Goal: Task Accomplishment & Management: Manage account settings

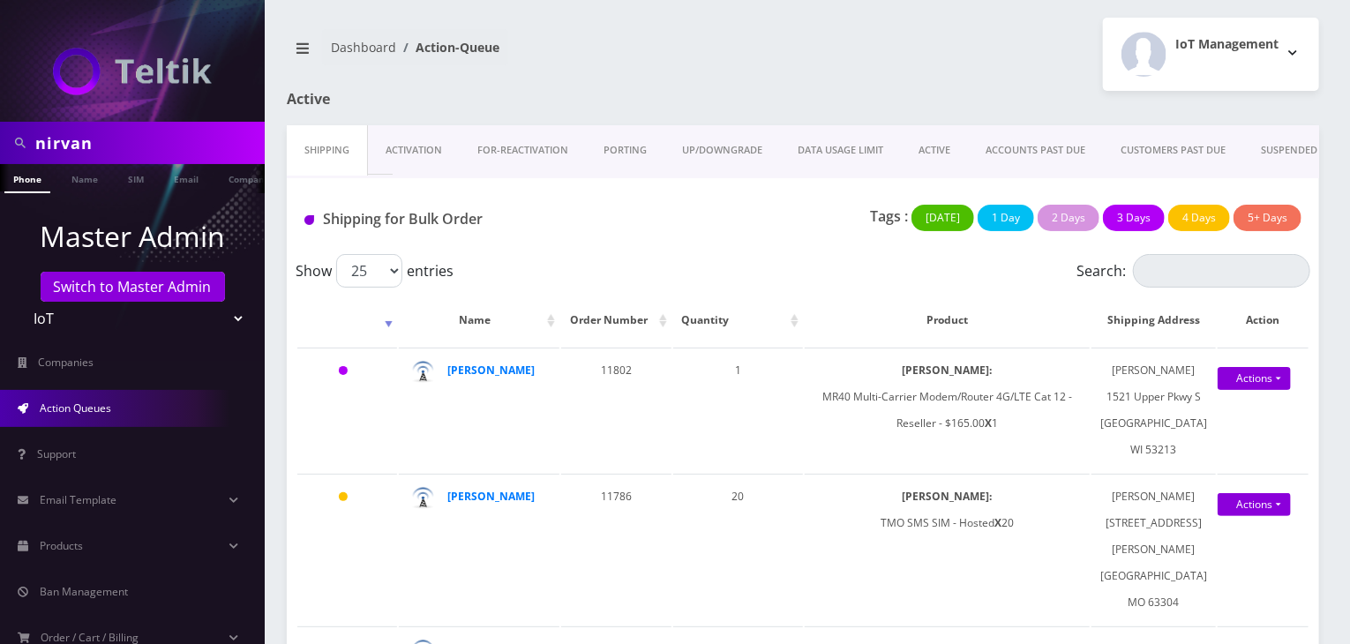
drag, startPoint x: 95, startPoint y: 137, endPoint x: 0, endPoint y: 138, distance: 95.3
click at [0, 138] on div "nirvan" at bounding box center [132, 143] width 265 height 42
type input "mike"
click at [78, 184] on link "Name" at bounding box center [85, 178] width 44 height 29
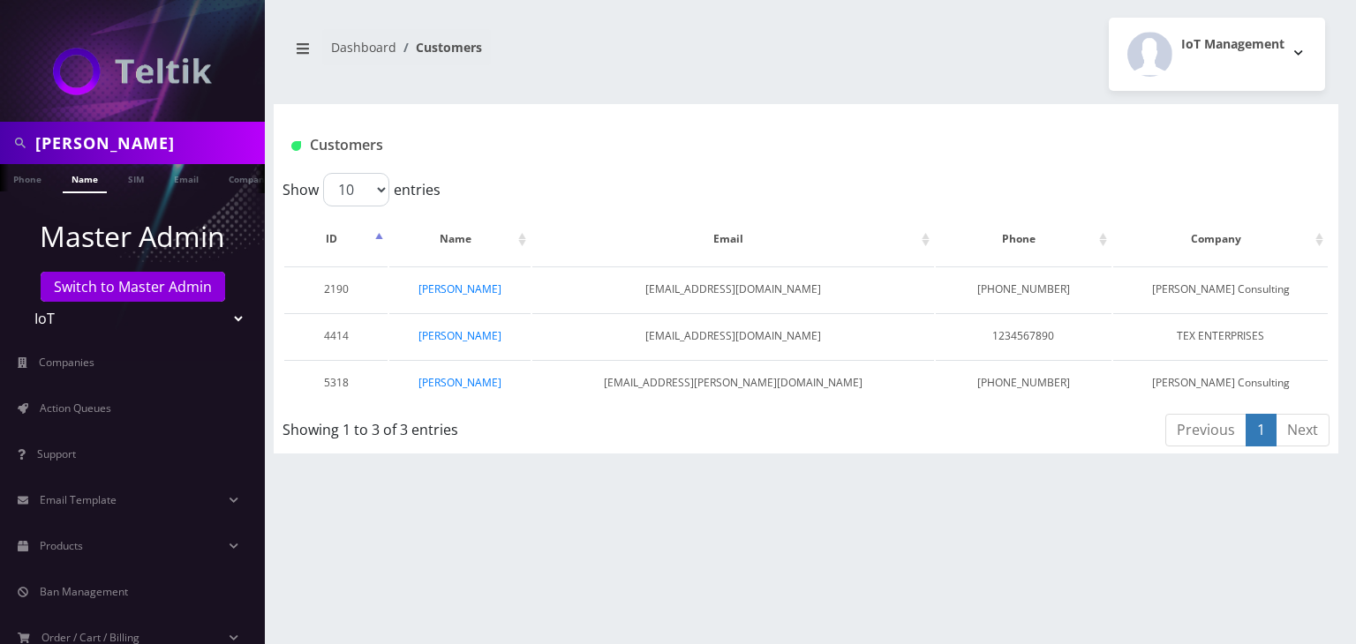
drag, startPoint x: 126, startPoint y: 148, endPoint x: 0, endPoint y: 147, distance: 126.2
click at [0, 147] on div "[PERSON_NAME]" at bounding box center [132, 143] width 265 height 42
paste input "erik@etainement.com"
type input "erik@etainement.com"
click at [188, 184] on link "Email" at bounding box center [186, 178] width 42 height 29
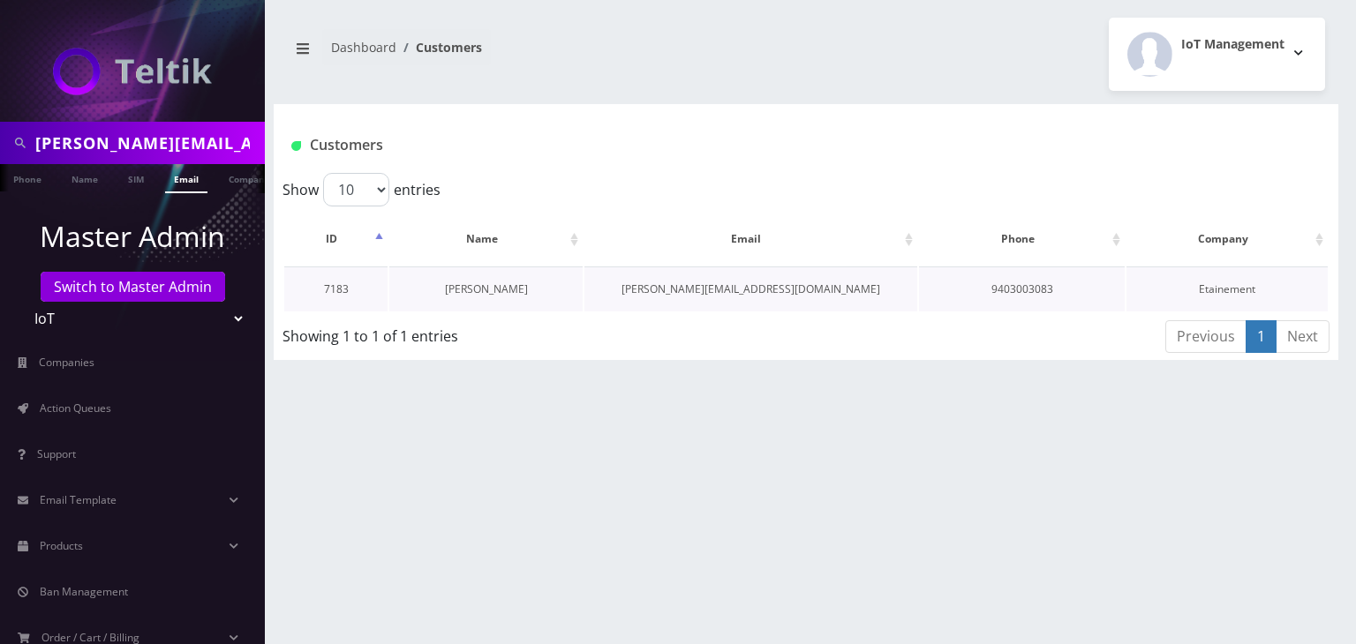
click at [490, 288] on link "Erik DiBrito" at bounding box center [486, 289] width 83 height 15
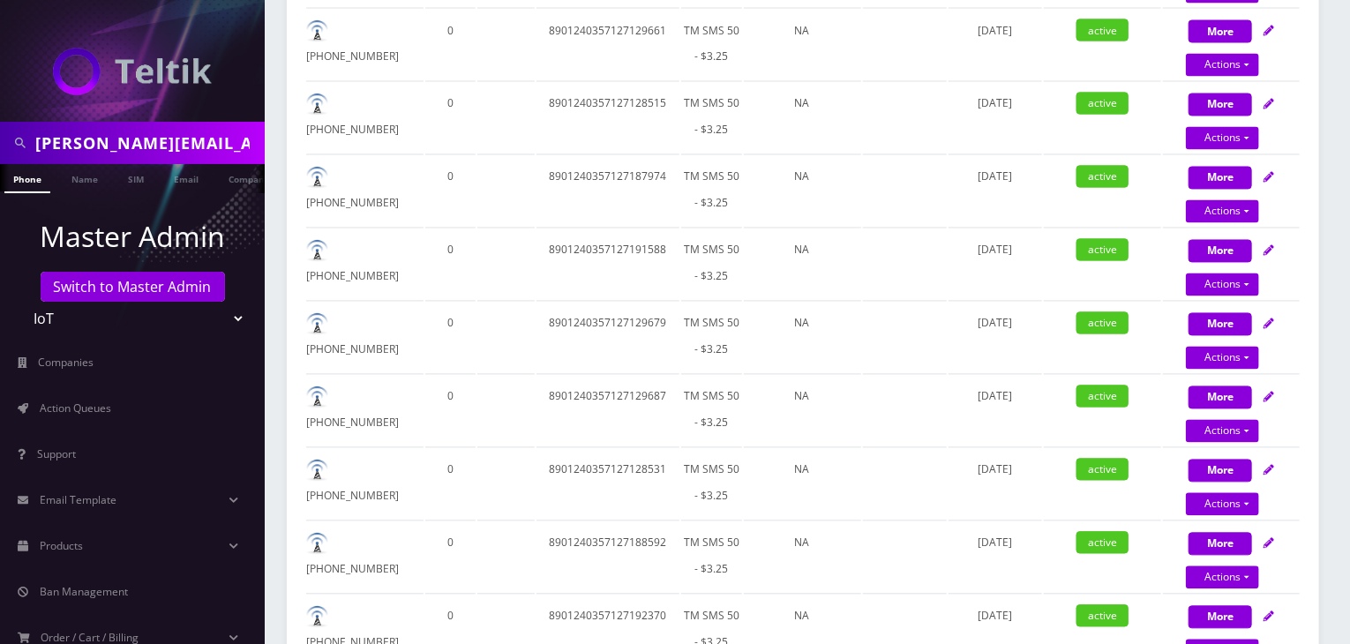
scroll to position [2187, 0]
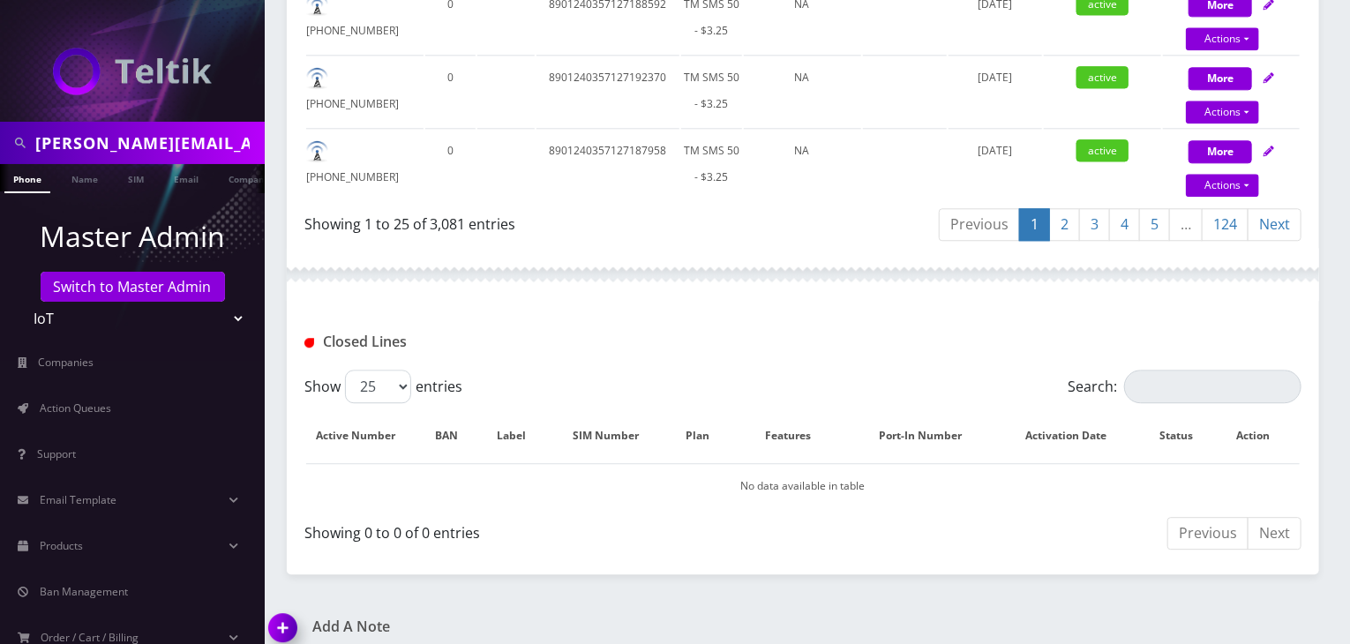
drag, startPoint x: 190, startPoint y: 142, endPoint x: 0, endPoint y: 147, distance: 189.8
click at [0, 147] on div "erik@etainement.com" at bounding box center [132, 143] width 265 height 42
paste input "Kaptix"
type input "Kaptix"
click at [247, 187] on ul at bounding box center [256, 179] width 18 height 31
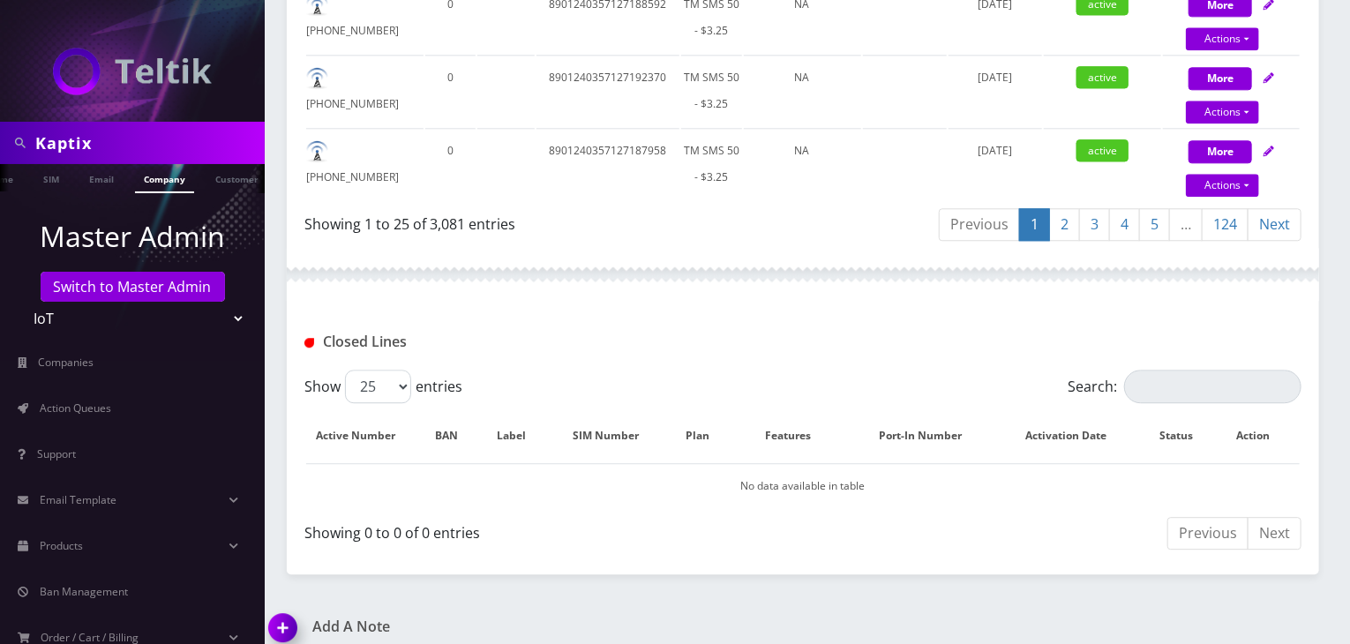
scroll to position [0, 96]
click at [166, 171] on link "Company" at bounding box center [157, 178] width 59 height 29
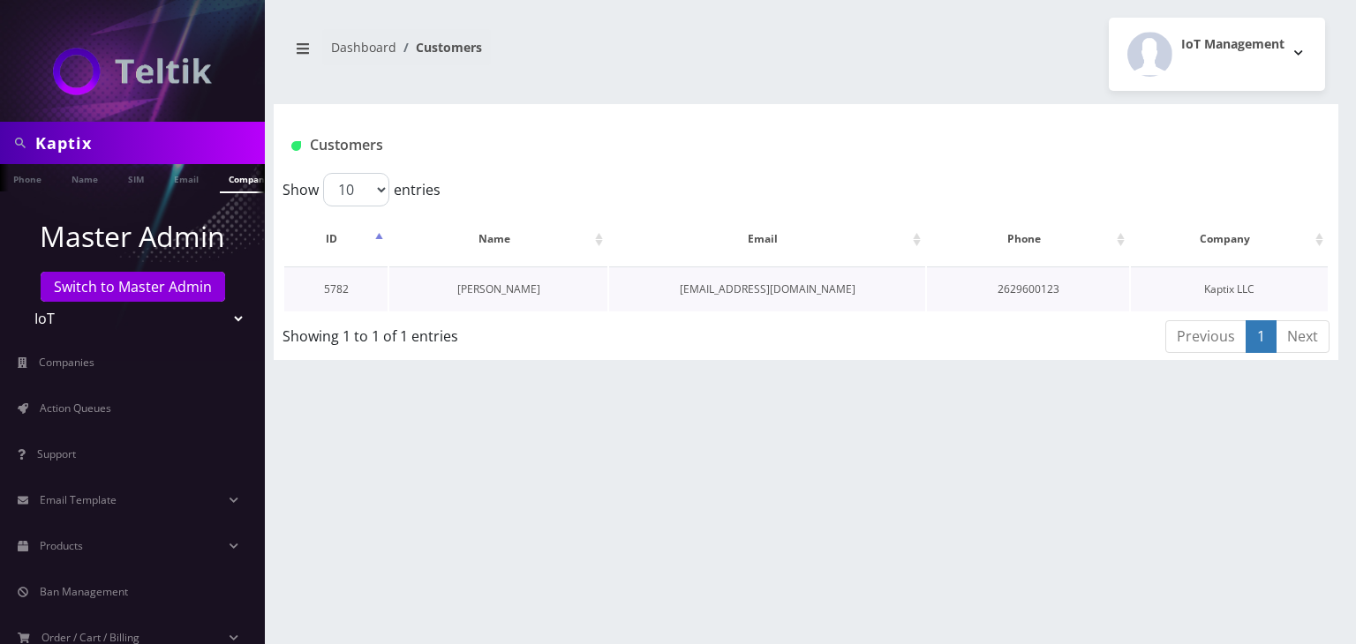
click at [503, 291] on link "[PERSON_NAME]" at bounding box center [498, 289] width 83 height 15
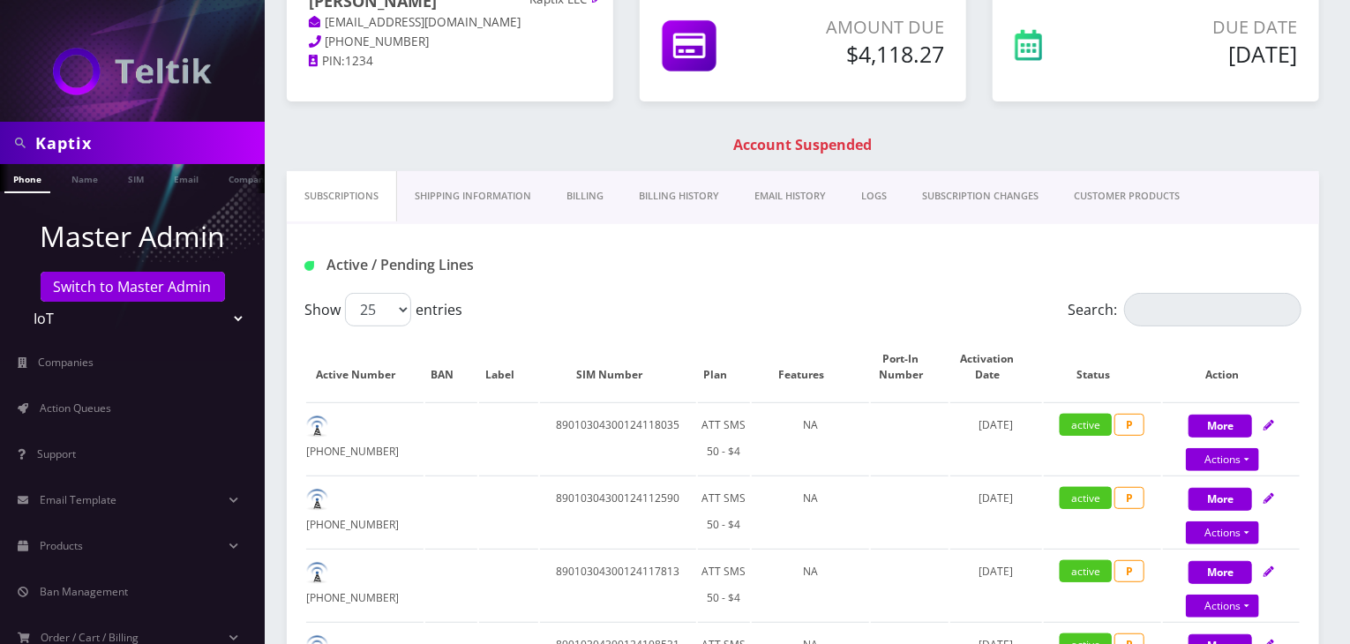
scroll to position [13, 0]
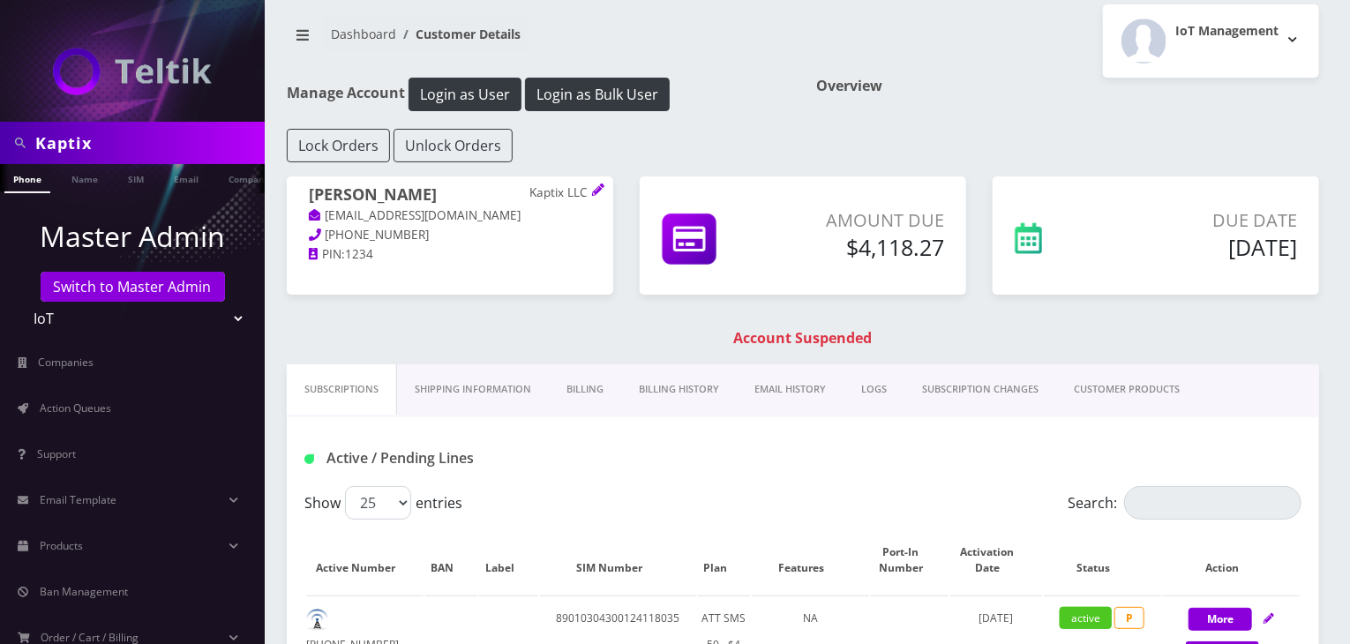
drag, startPoint x: 128, startPoint y: 139, endPoint x: 0, endPoint y: 139, distance: 128.0
click at [0, 139] on div "Kaptix" at bounding box center [132, 143] width 265 height 42
paste input "Ticketopia"
type input "Ticketopia"
click at [226, 178] on link "Company" at bounding box center [249, 178] width 59 height 29
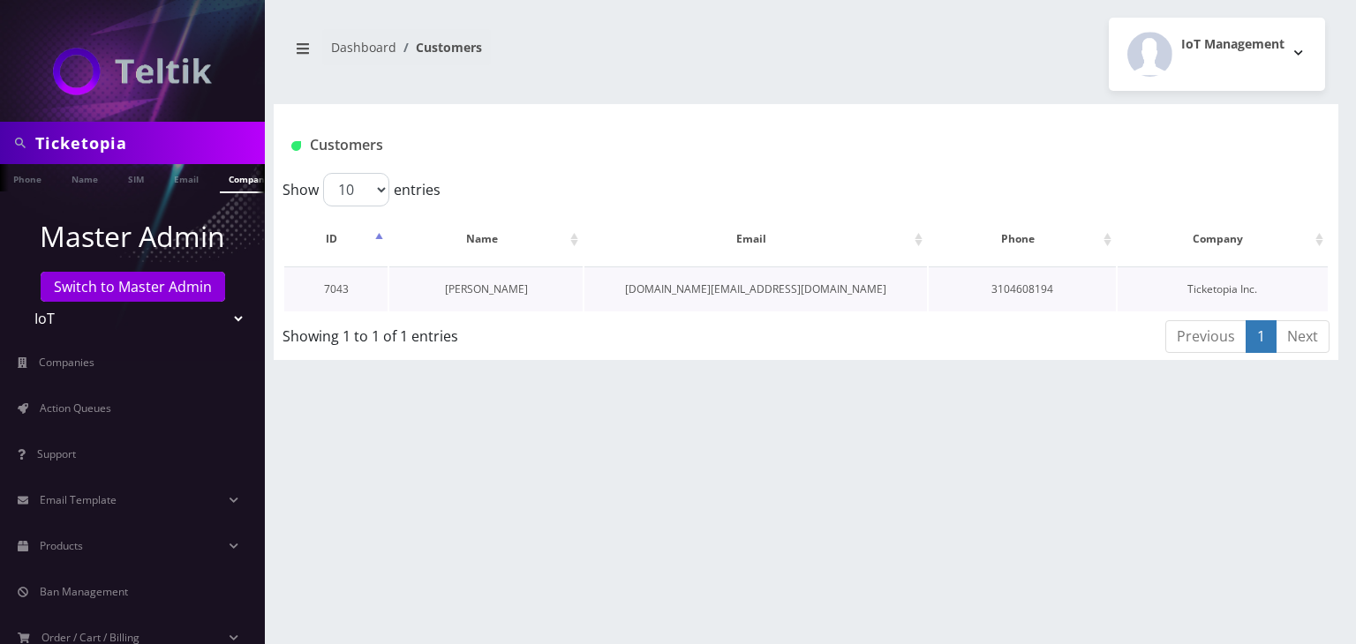
click at [504, 290] on link "Peter Mekari" at bounding box center [486, 289] width 83 height 15
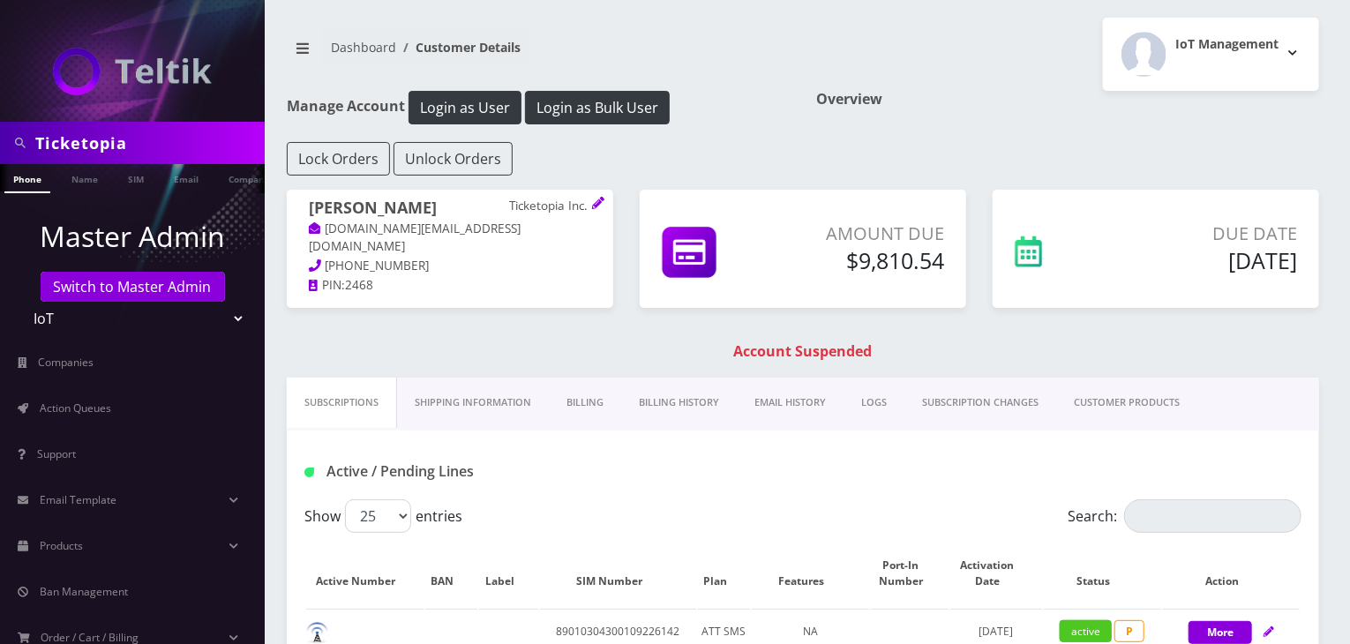
drag, startPoint x: 173, startPoint y: 136, endPoint x: 0, endPoint y: 136, distance: 173.0
click at [0, 136] on div "Ticketopia" at bounding box center [132, 143] width 265 height 42
paste input "TicketKings"
type input "TicketKings"
click at [228, 175] on link "Company" at bounding box center [249, 178] width 59 height 29
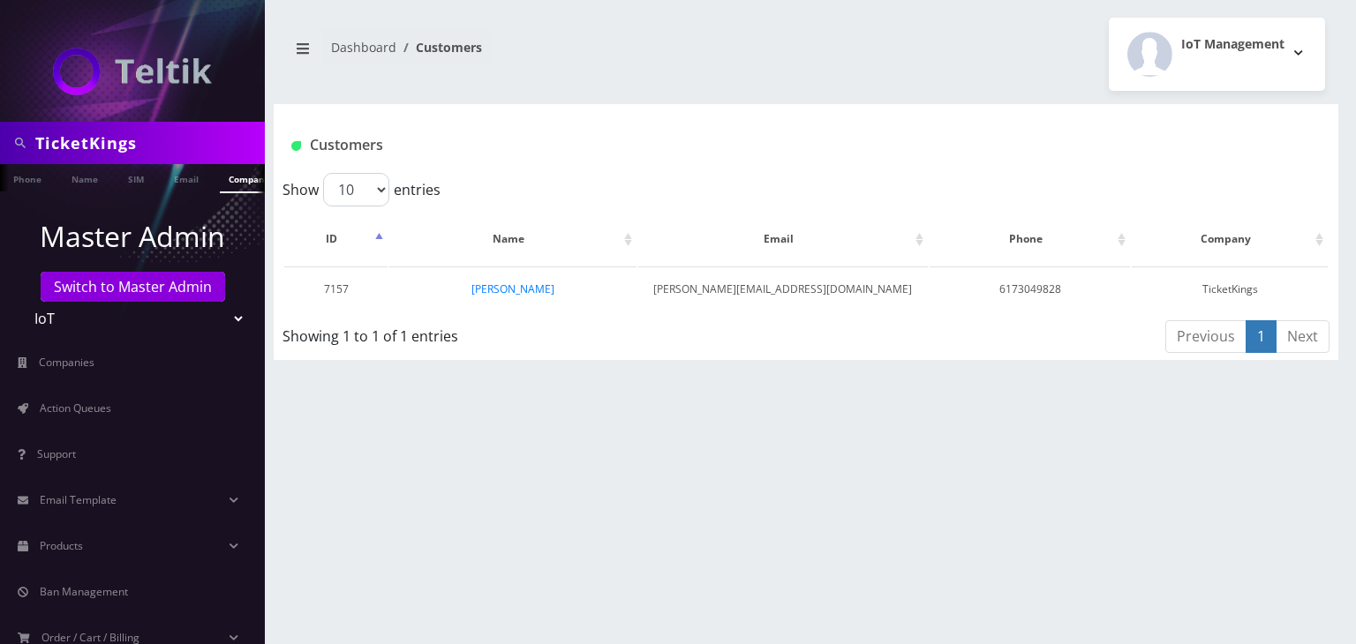
scroll to position [0, 9]
click at [530, 290] on link "[PERSON_NAME]" at bounding box center [512, 289] width 83 height 15
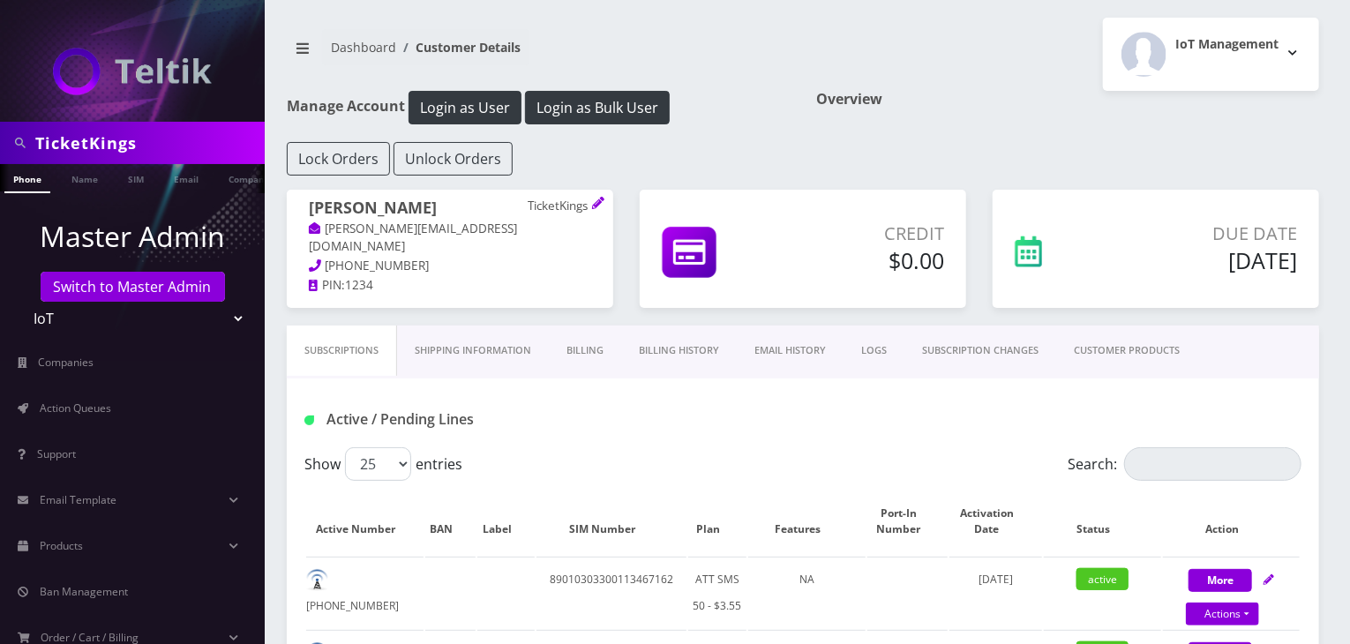
drag, startPoint x: 199, startPoint y: 142, endPoint x: 0, endPoint y: 169, distance: 201.4
click at [0, 169] on nav "TicketKings Phone Name SIM Email Company Customer Master Admin Switch to Master…" at bounding box center [132, 322] width 265 height 644
paste input "DJ Ent"
type input "DJ Ent"
click at [231, 179] on link "Company" at bounding box center [249, 178] width 59 height 29
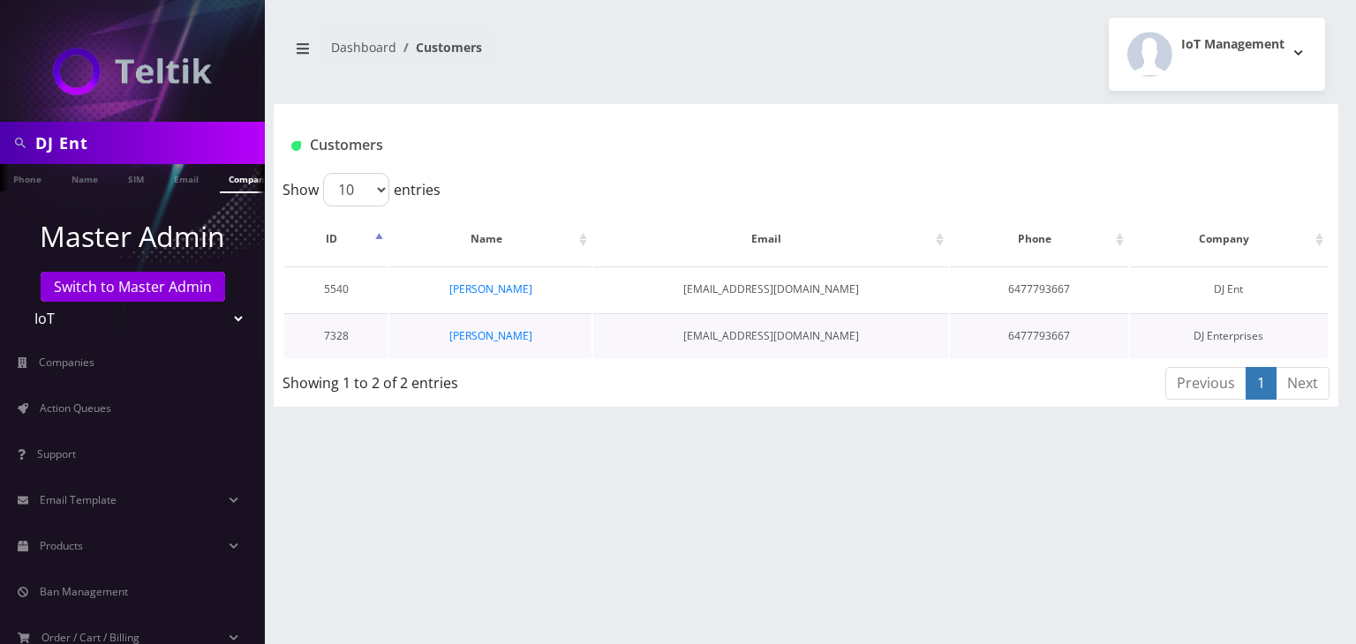
scroll to position [0, 9]
click at [511, 338] on link "[PERSON_NAME]" at bounding box center [490, 335] width 83 height 15
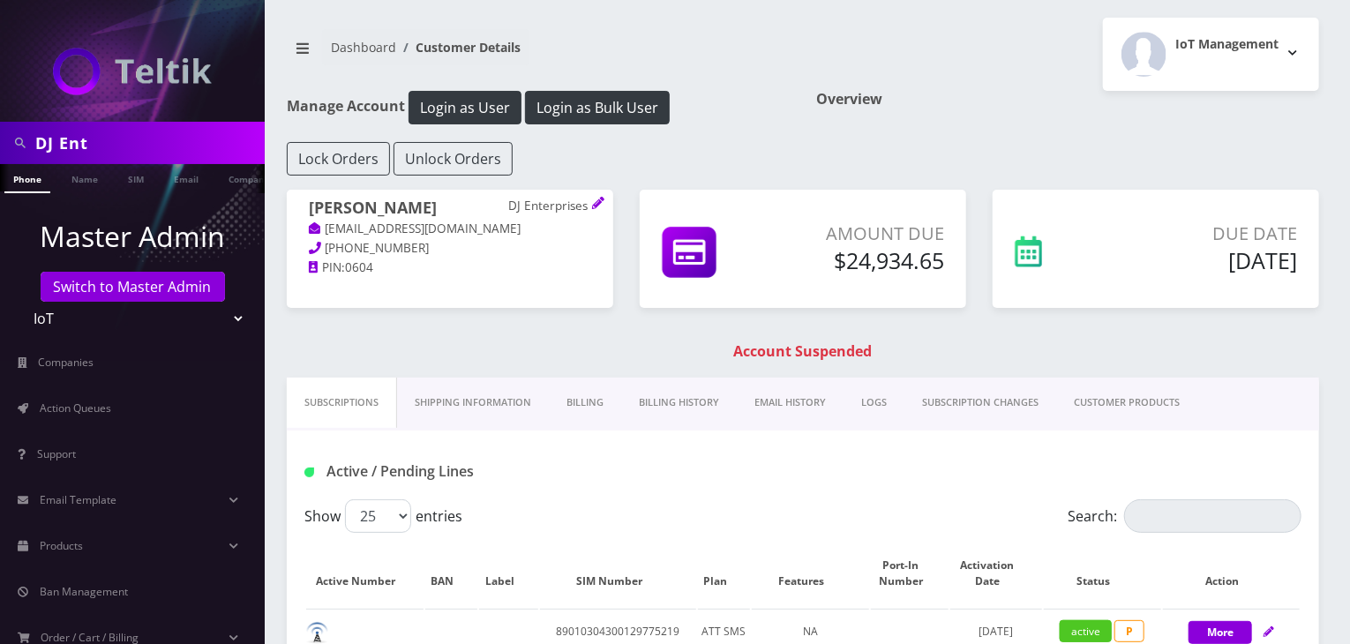
drag, startPoint x: 148, startPoint y: 139, endPoint x: 49, endPoint y: 139, distance: 98.9
click at [49, 139] on input "DJ Ent" at bounding box center [147, 143] width 225 height 34
type input "D"
paste input "Watermelon"
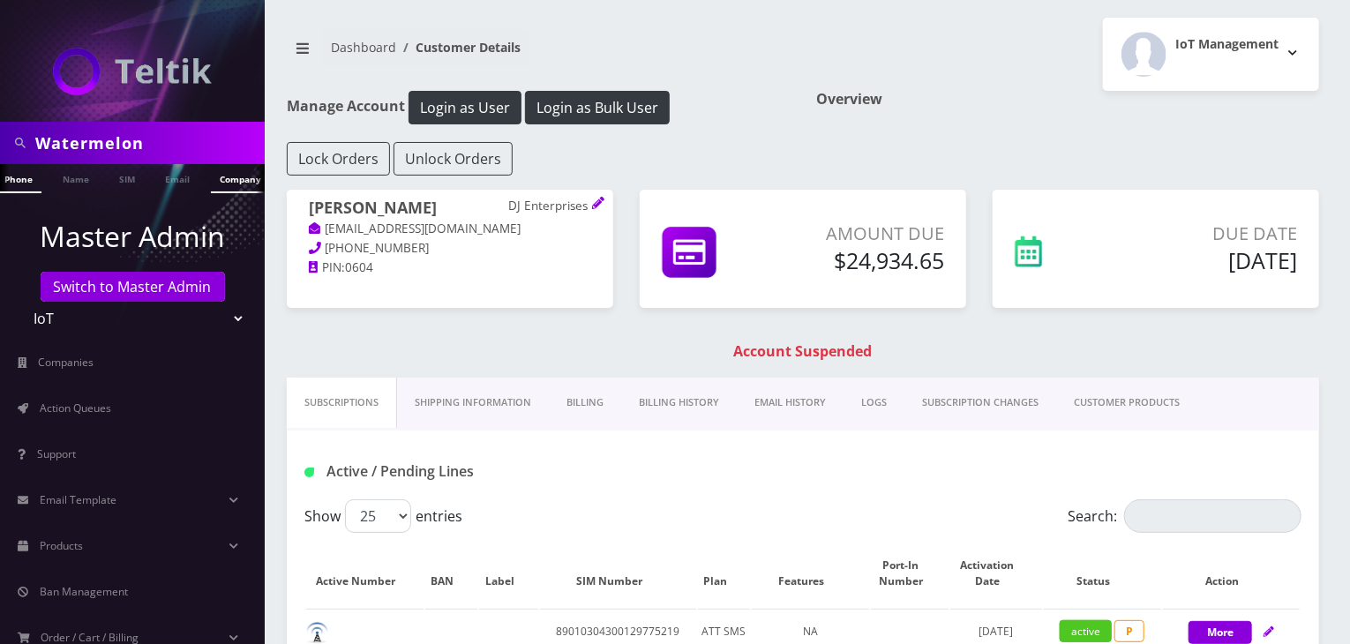
type input "Watermelon"
click at [241, 184] on link "Company" at bounding box center [240, 178] width 59 height 29
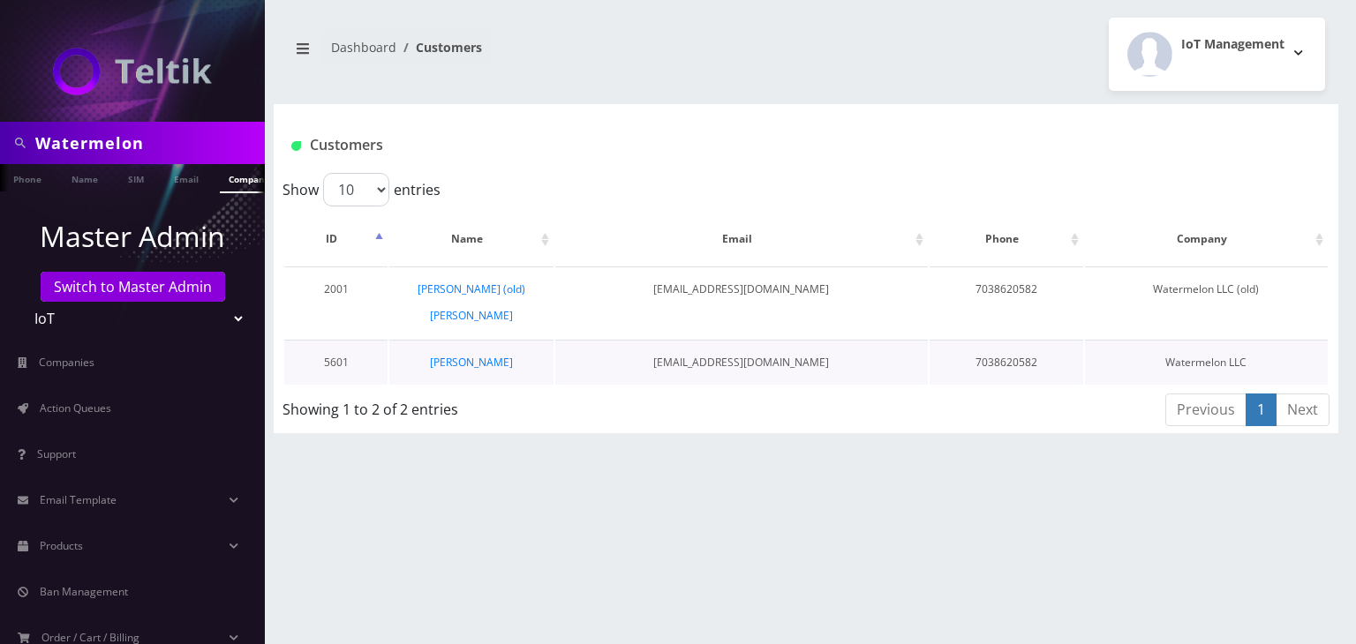
scroll to position [0, 9]
click at [486, 355] on link "[PERSON_NAME]" at bounding box center [471, 362] width 83 height 15
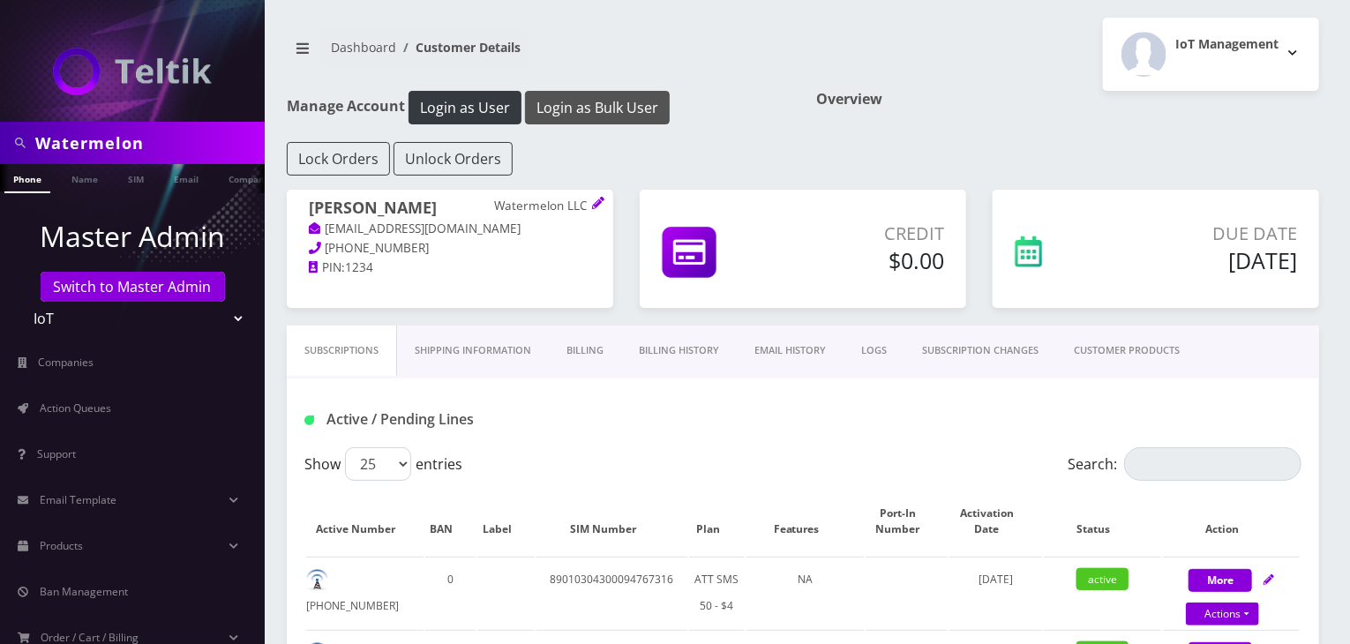
click at [631, 101] on button "Login as Bulk User" at bounding box center [597, 108] width 145 height 34
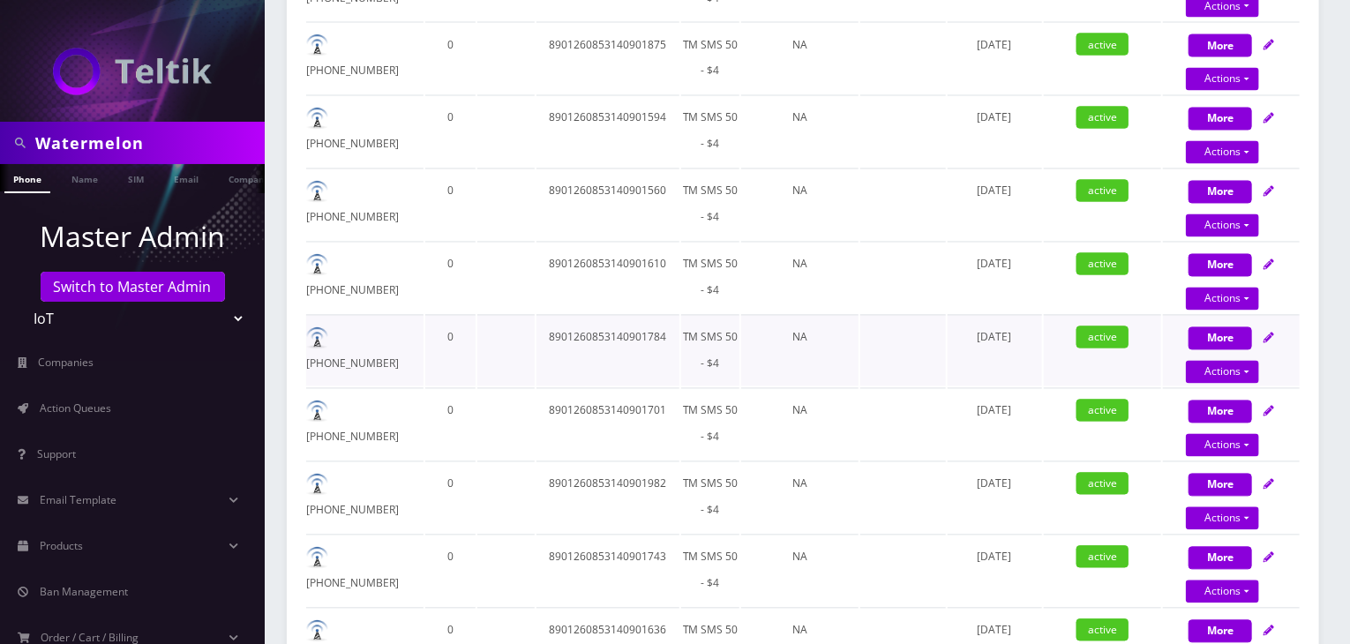
scroll to position [1486, 0]
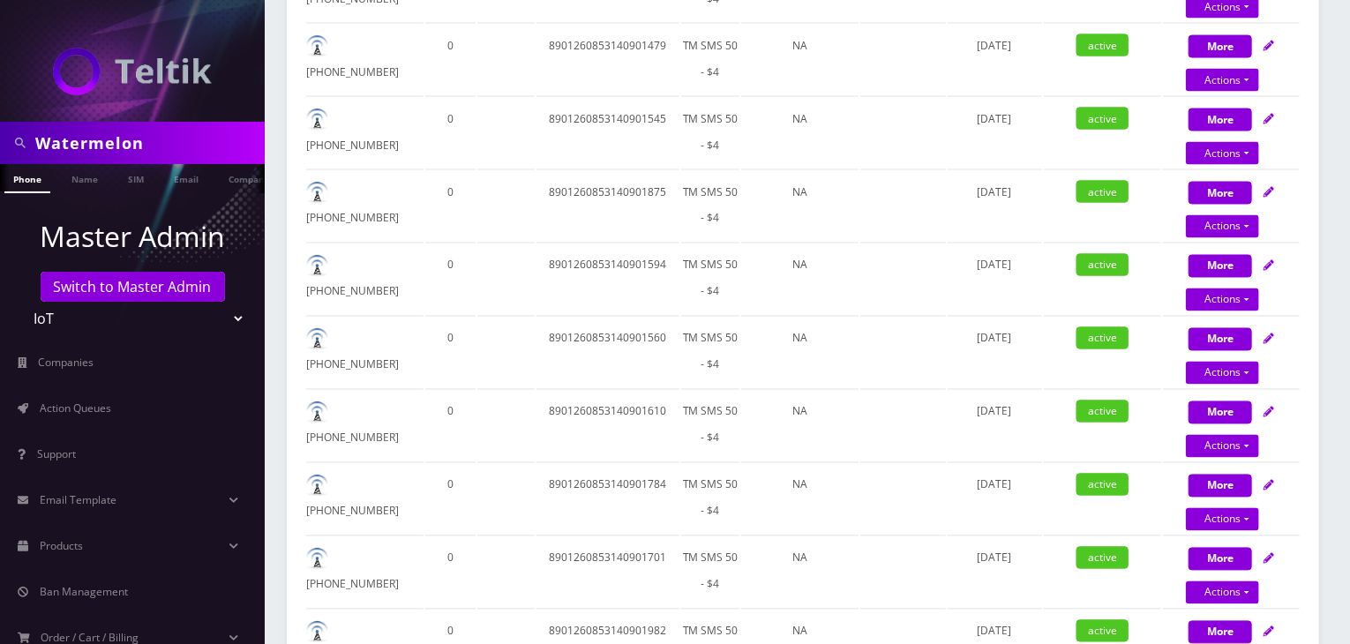
drag, startPoint x: 165, startPoint y: 153, endPoint x: 0, endPoint y: 148, distance: 165.1
click at [0, 151] on div "Watermelon" at bounding box center [132, 143] width 265 height 42
paste input "Deal Guys"
type input "Deal Guys"
click at [231, 170] on link "Company" at bounding box center [249, 178] width 59 height 29
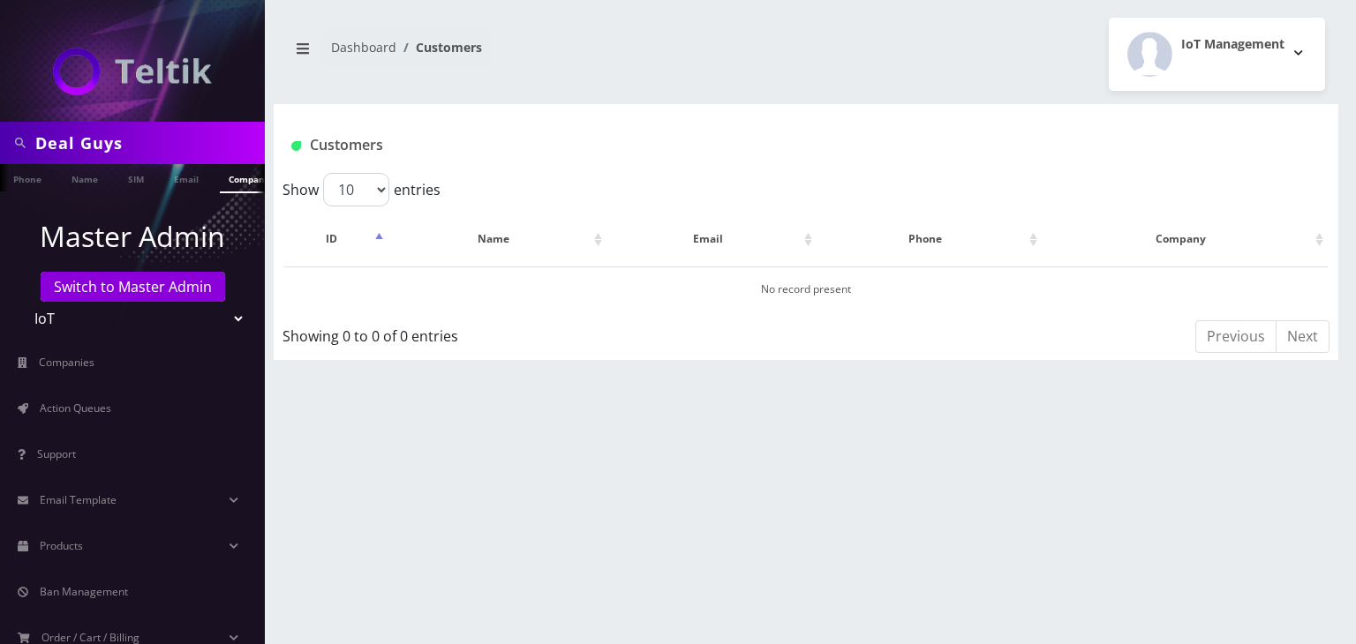
drag, startPoint x: 144, startPoint y: 141, endPoint x: 0, endPoint y: 146, distance: 143.9
click at [0, 146] on div "Deal Guys" at bounding box center [132, 143] width 265 height 42
paste input "Elite Access"
type input "Elite Access"
click at [247, 174] on ul at bounding box center [256, 179] width 18 height 31
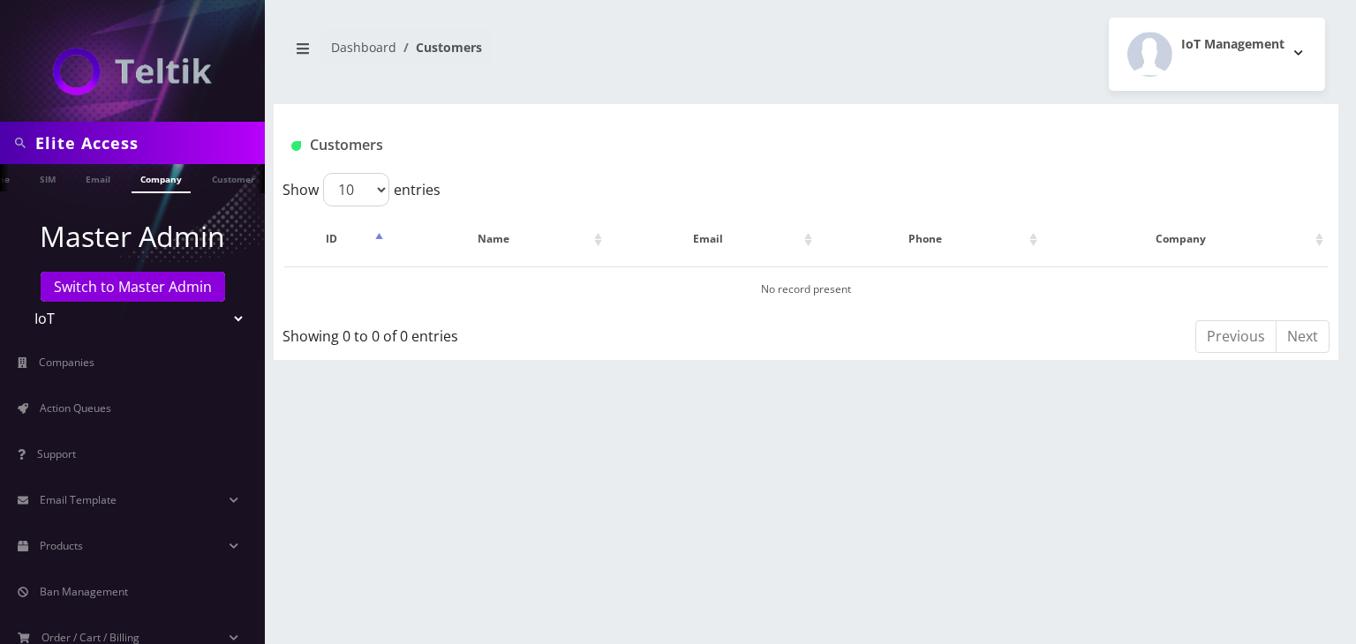
scroll to position [0, 96]
click at [145, 182] on link "Company" at bounding box center [157, 178] width 59 height 29
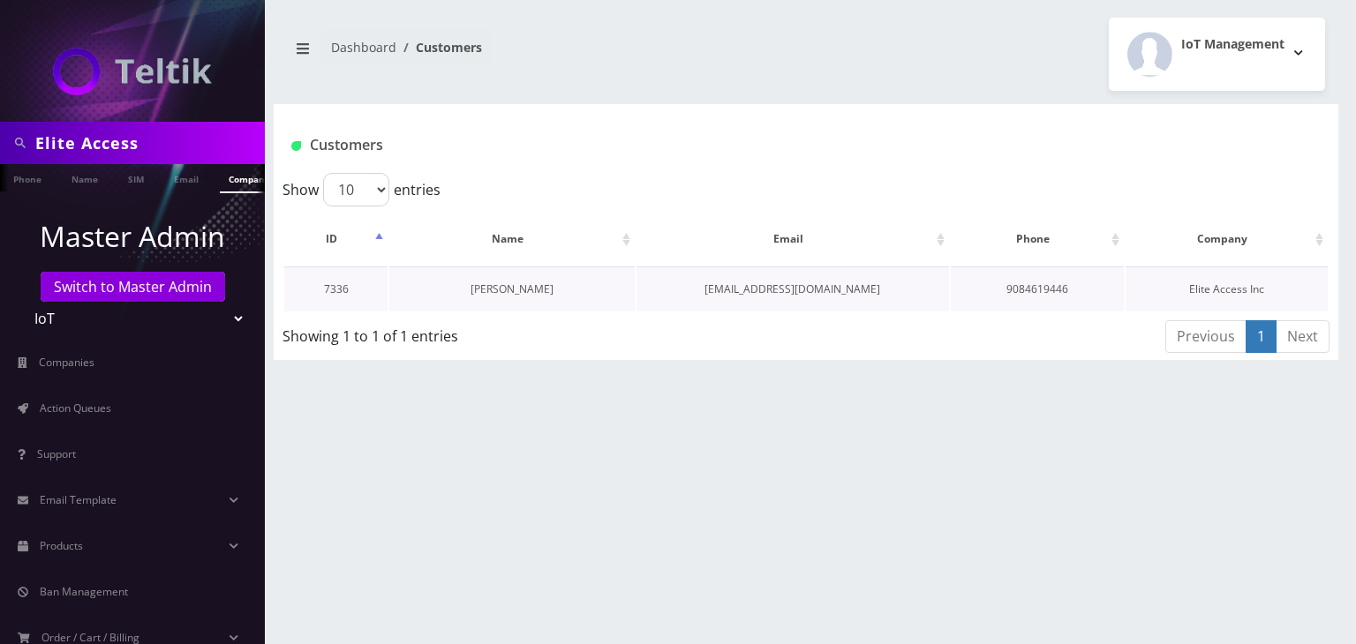
click at [504, 283] on link "[PERSON_NAME]" at bounding box center [511, 289] width 83 height 15
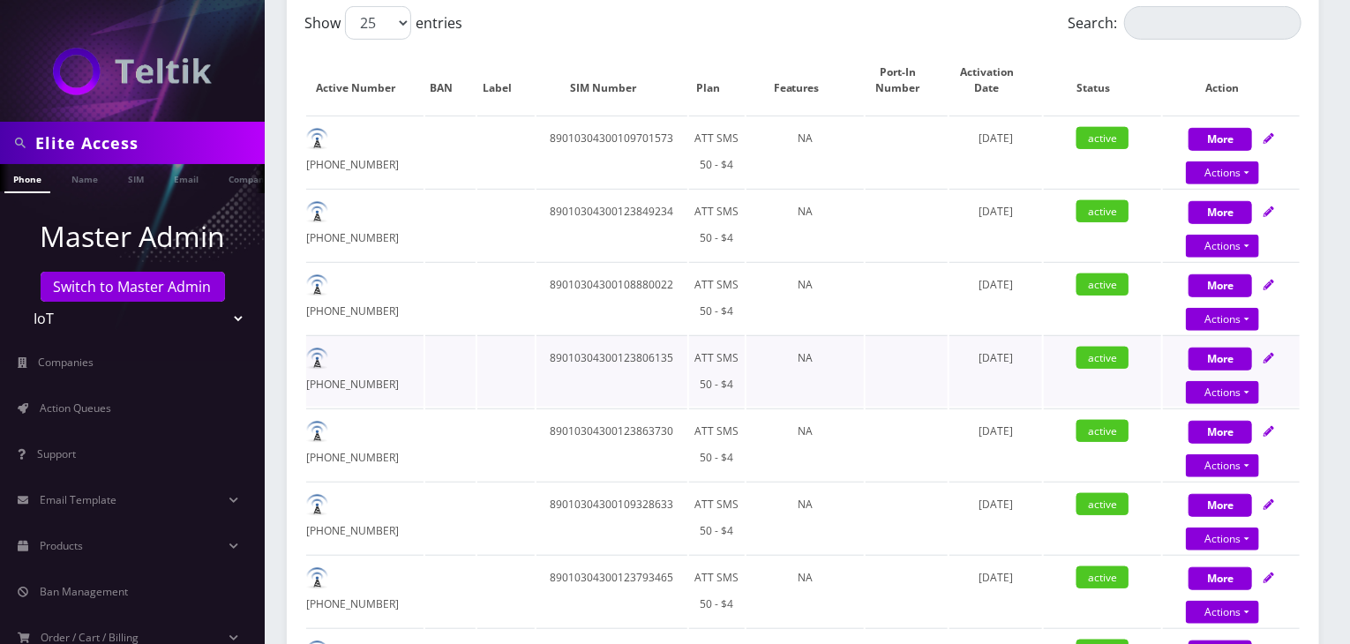
scroll to position [147, 0]
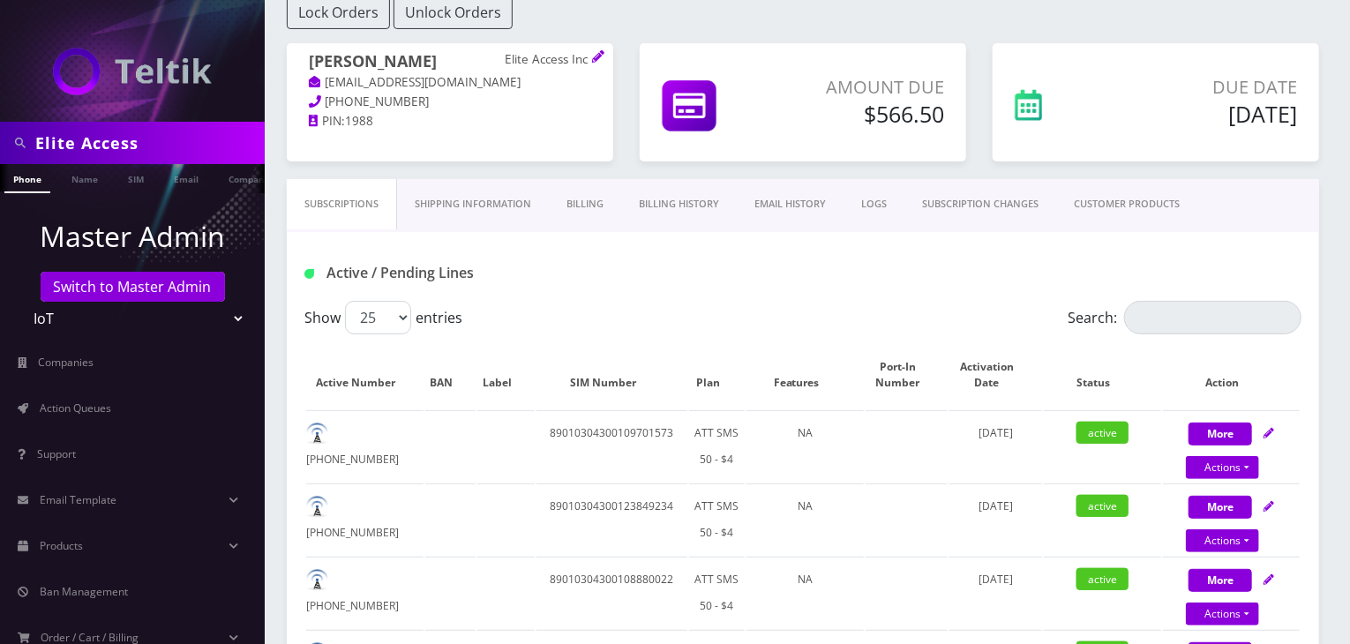
click at [674, 206] on link "Billing History" at bounding box center [679, 204] width 116 height 50
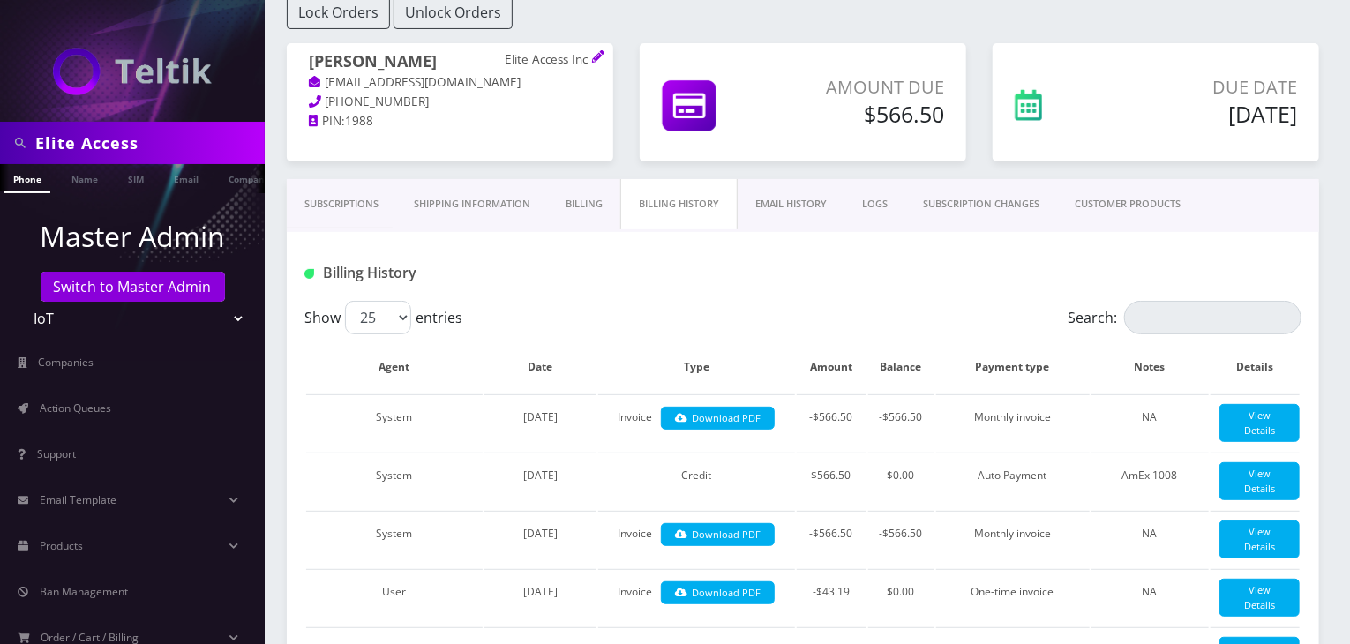
scroll to position [0, 9]
drag, startPoint x: 160, startPoint y: 136, endPoint x: 0, endPoint y: 173, distance: 164.0
click at [0, 173] on nav "Elite Access Phone Name SIM Email Company Customer Master Admin Switch to Maste…" at bounding box center [132, 322] width 265 height 644
type input "a"
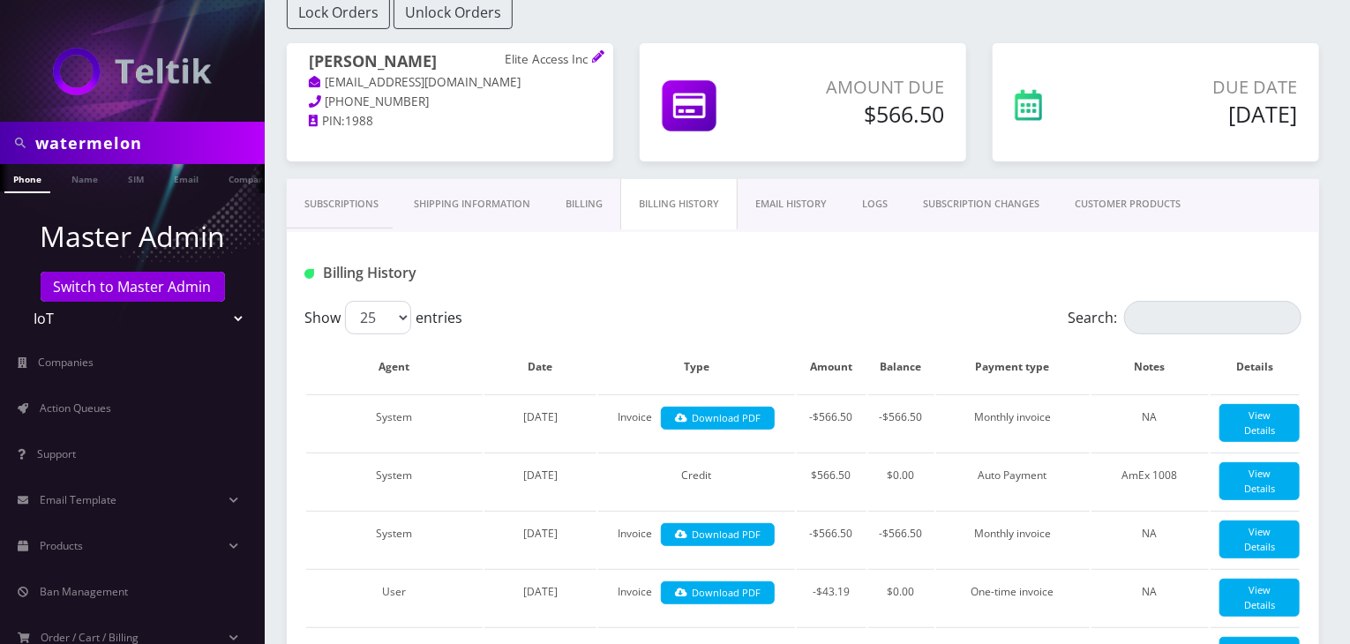
type input "watermelon"
click at [85, 209] on ul "Master Admin Switch to Master Admin Teltik Production My Link Mobile VennMobile…" at bounding box center [132, 481] width 265 height 577
click at [233, 180] on link "Company" at bounding box center [249, 178] width 59 height 29
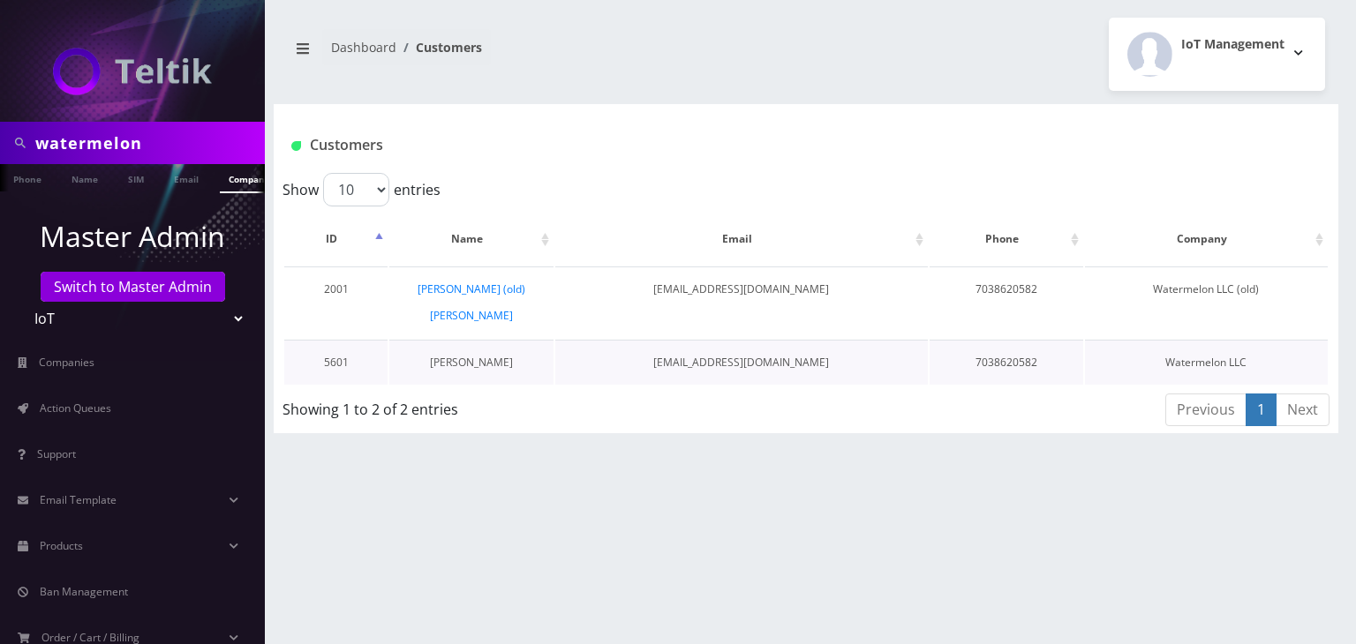
scroll to position [0, 9]
click at [477, 355] on link "Ray Lian" at bounding box center [471, 362] width 83 height 15
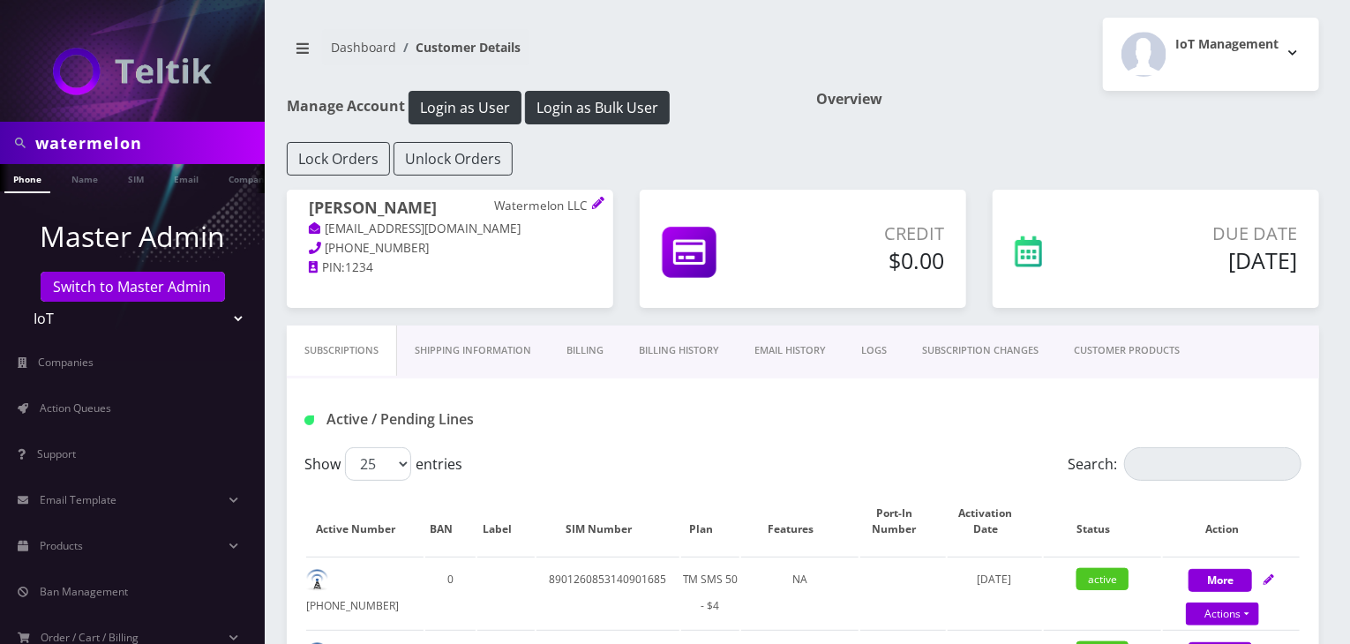
click at [691, 355] on link "Billing History" at bounding box center [679, 351] width 116 height 50
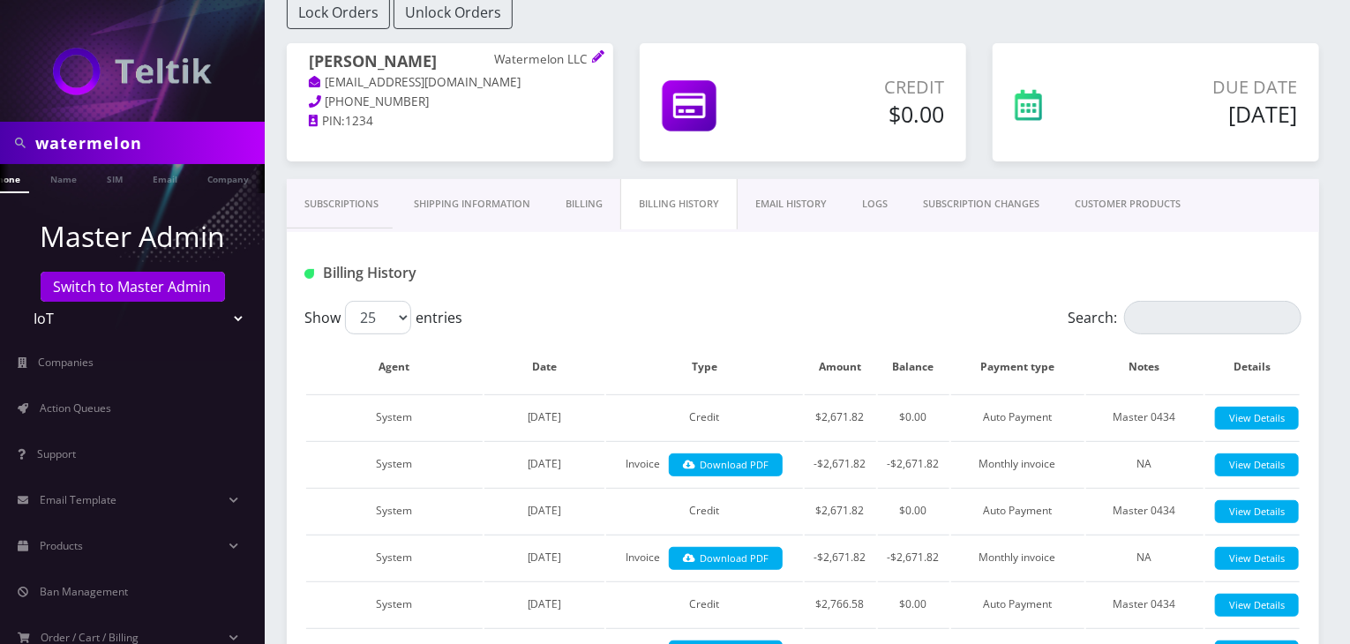
scroll to position [0, 27]
click at [722, 459] on link "Download PDF" at bounding box center [726, 466] width 114 height 24
click at [1141, 206] on link "CUSTOMER PRODUCTS" at bounding box center [1127, 204] width 141 height 50
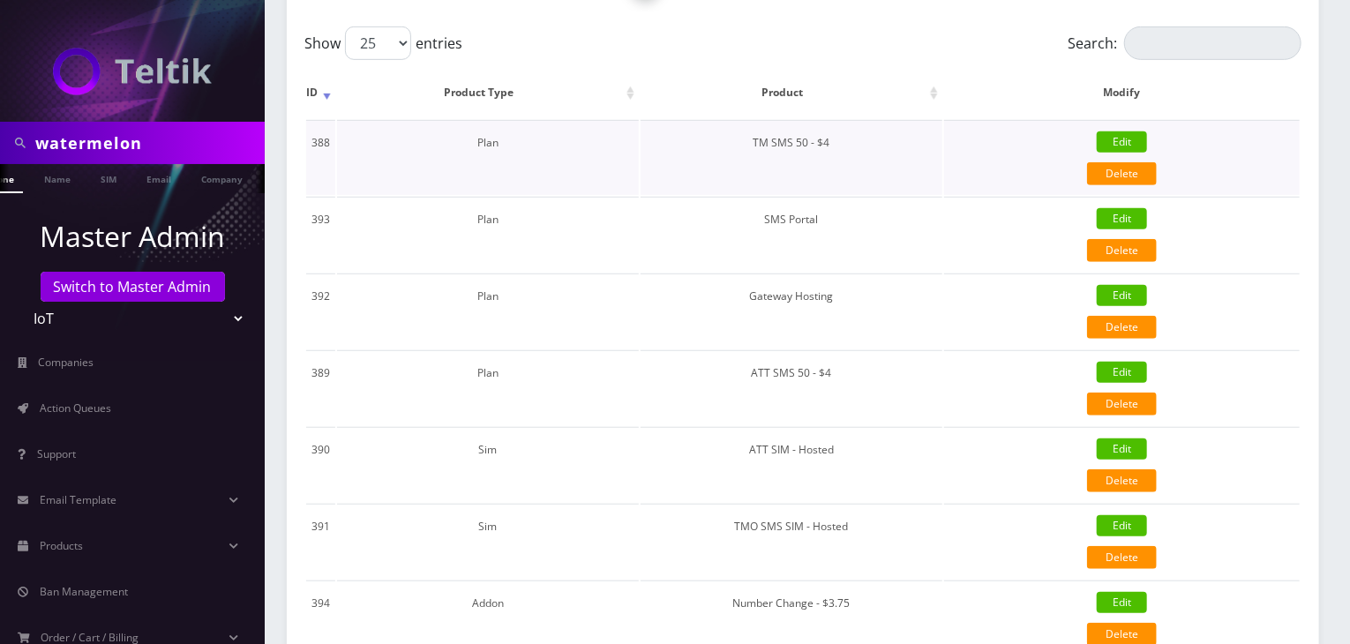
scroll to position [294, 0]
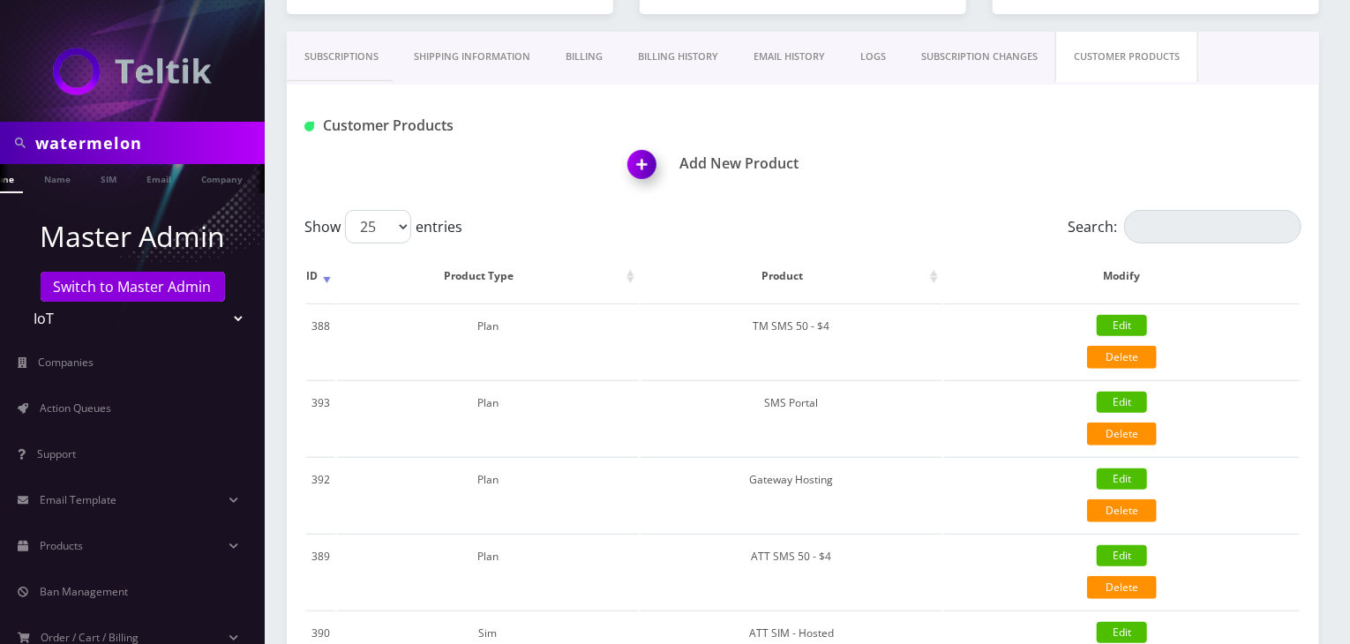
click at [573, 42] on link "Billing" at bounding box center [584, 57] width 72 height 50
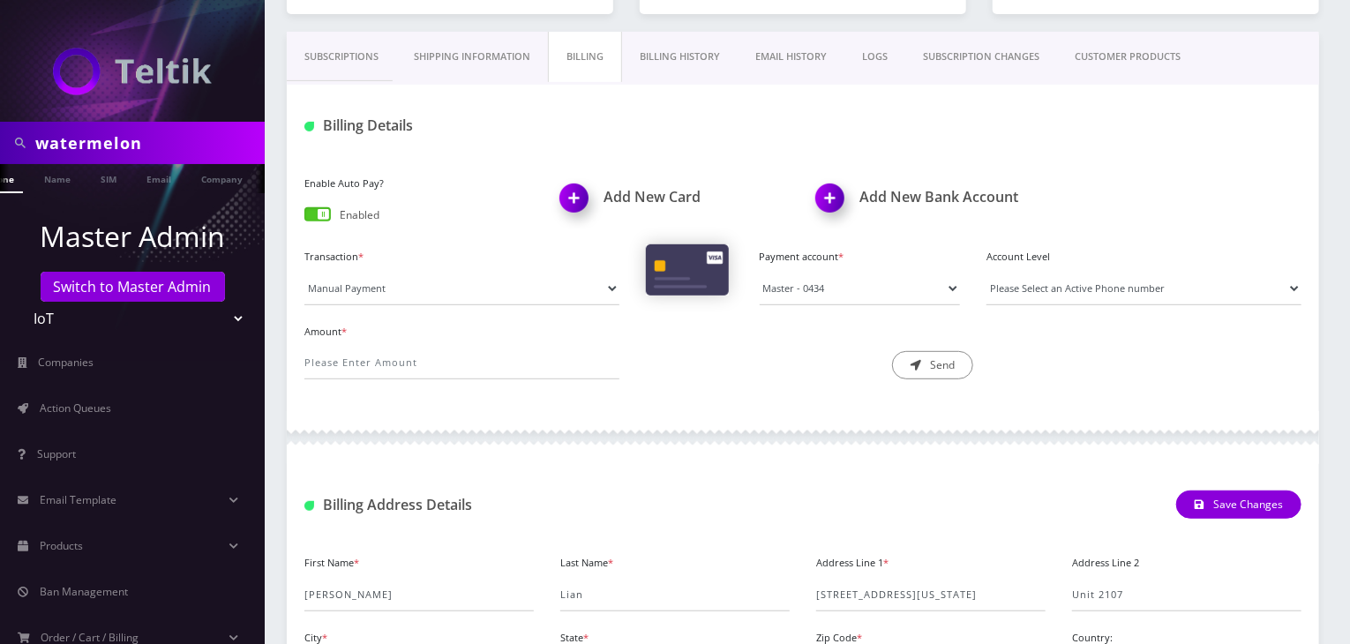
click at [678, 55] on link "Billing History" at bounding box center [680, 57] width 116 height 50
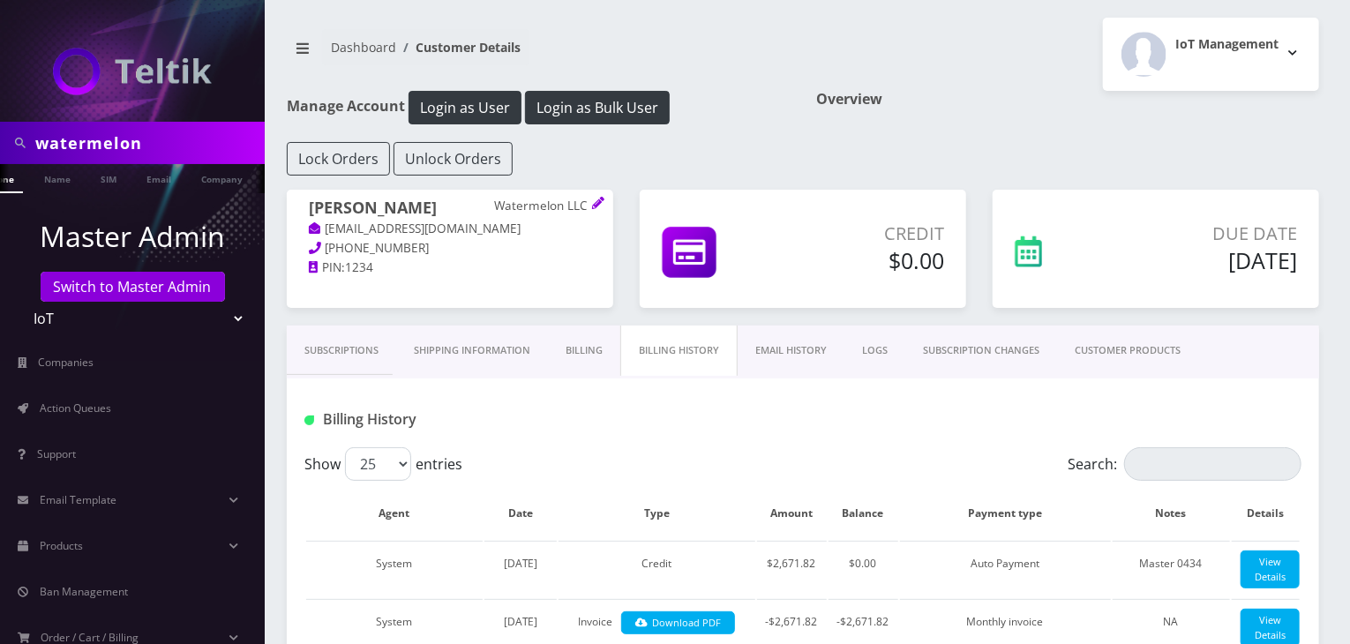
click at [360, 352] on link "Subscriptions" at bounding box center [341, 351] width 109 height 50
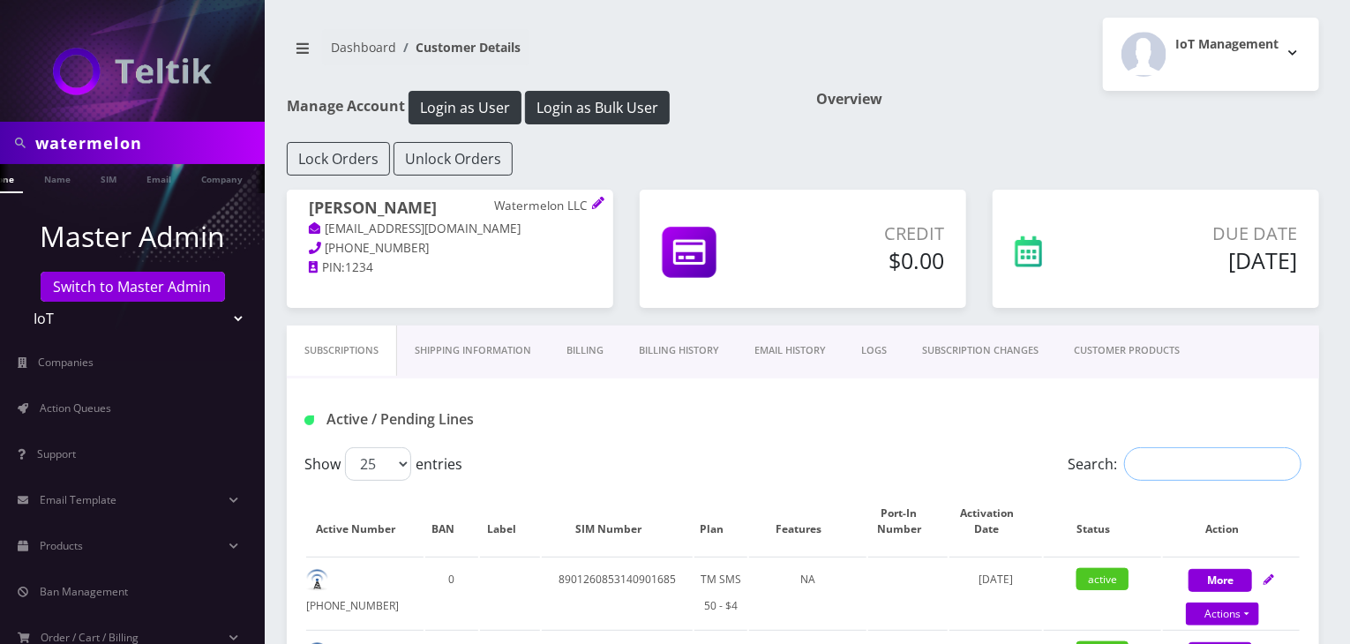
click at [1165, 467] on input "Search:" at bounding box center [1213, 465] width 177 height 34
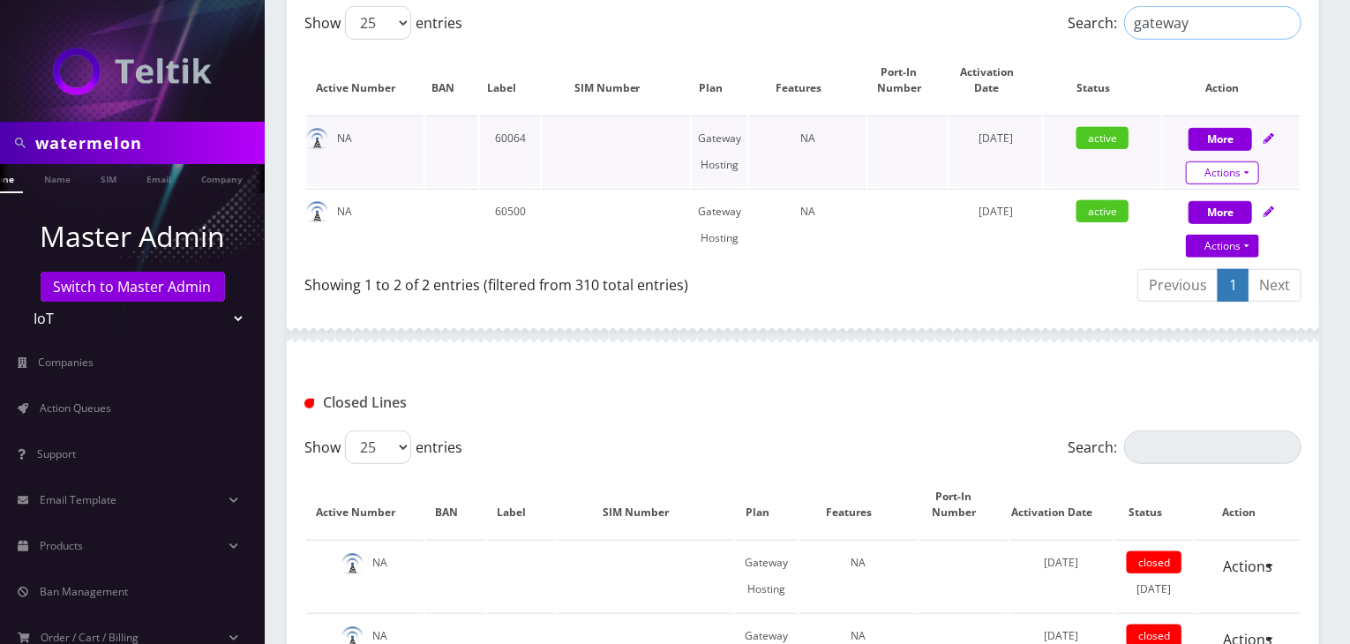
type input "gateway"
click at [1221, 172] on link "Actions" at bounding box center [1222, 173] width 73 height 23
select select "67"
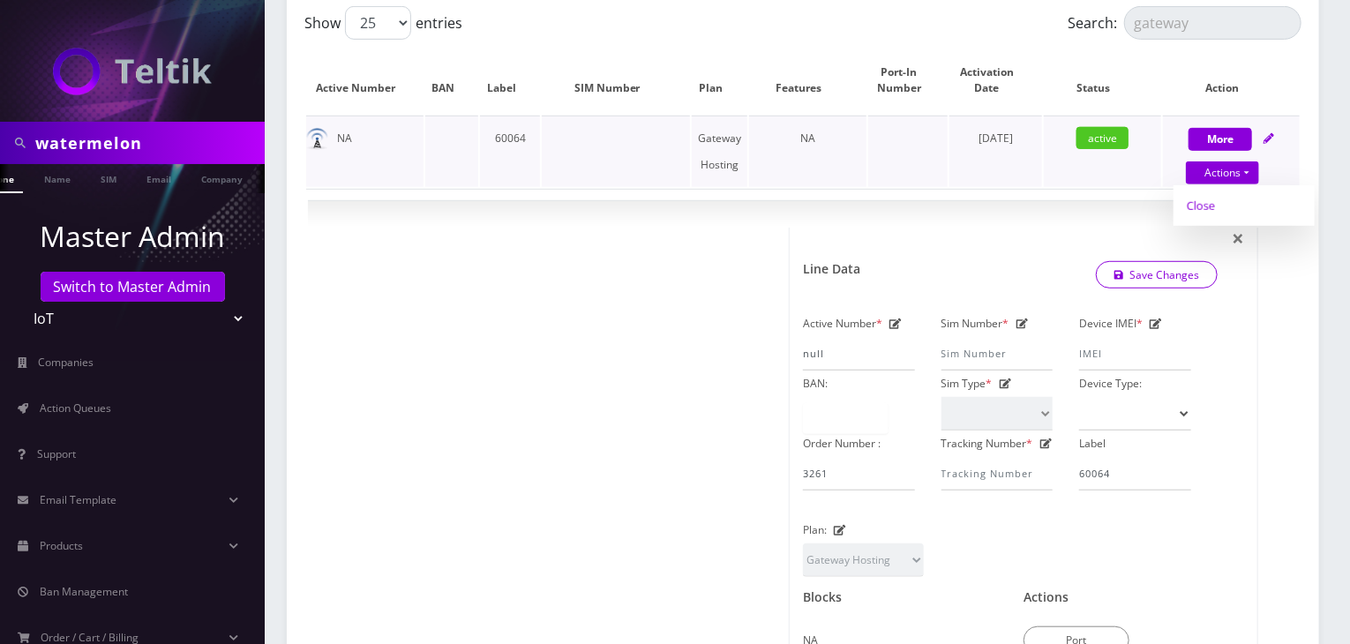
click at [1200, 199] on link "Close" at bounding box center [1244, 205] width 141 height 26
type input "10/06/2025"
select select "67"
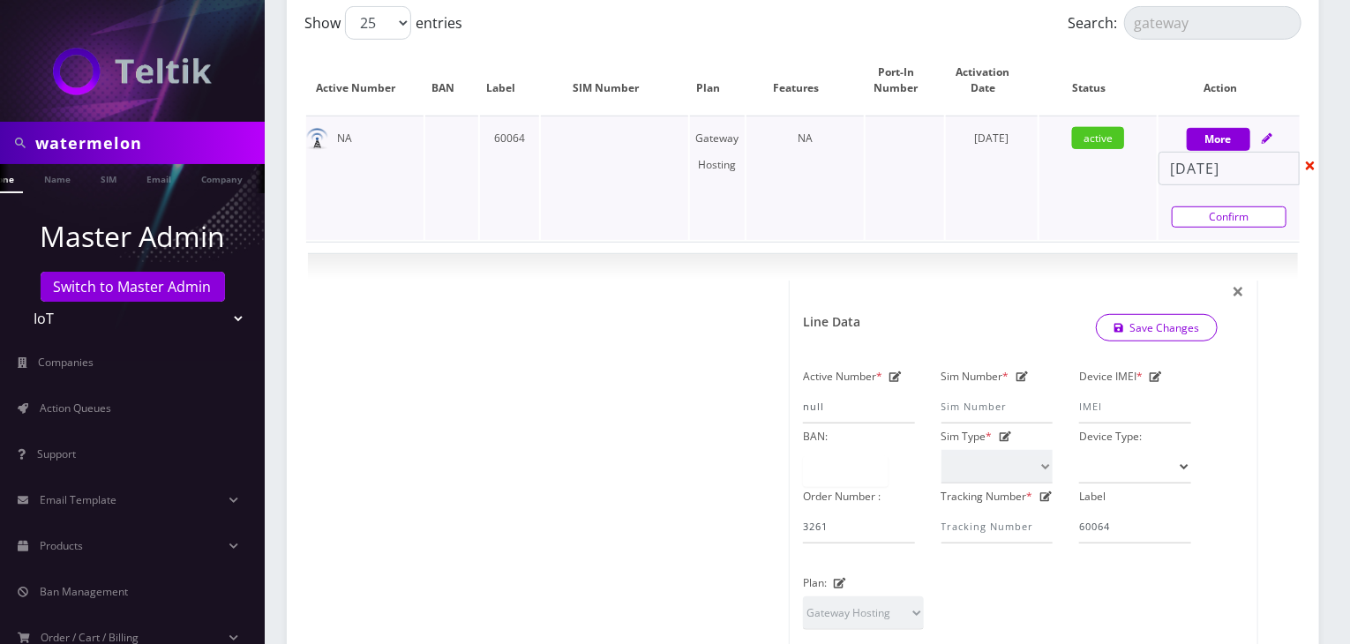
click at [1239, 215] on link "Confirm" at bounding box center [1229, 217] width 115 height 21
select select "67"
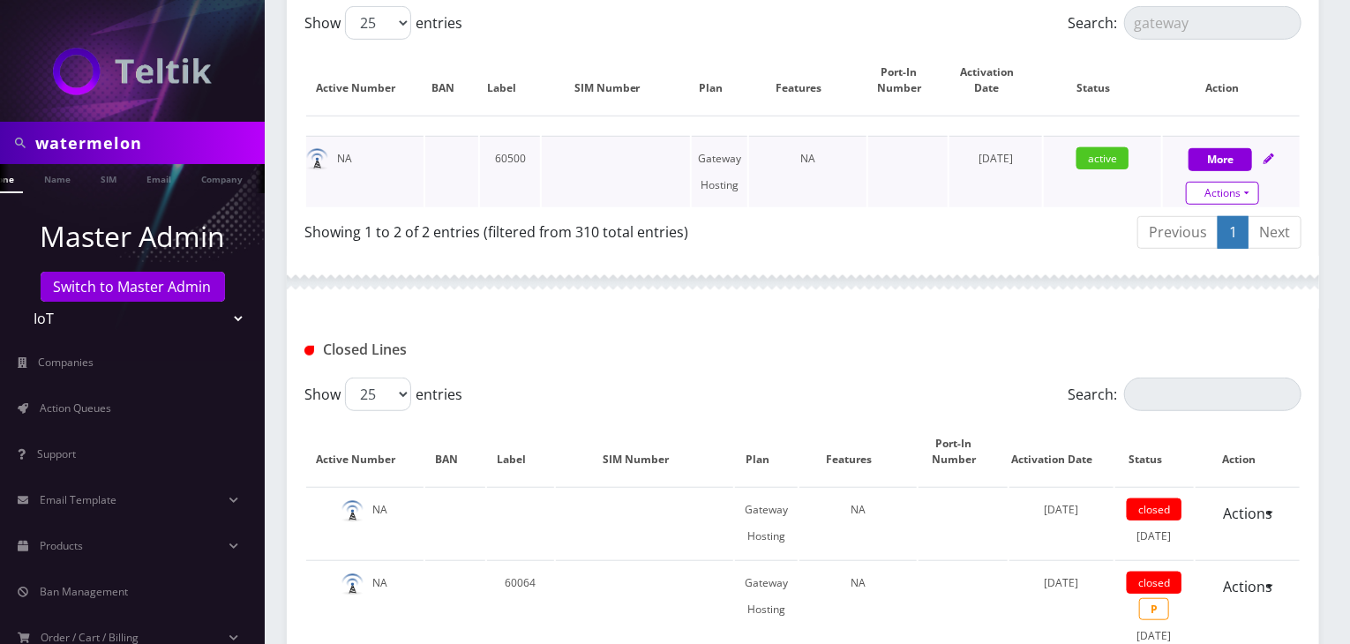
click at [1229, 192] on link "Actions" at bounding box center [1222, 193] width 73 height 23
select select "67"
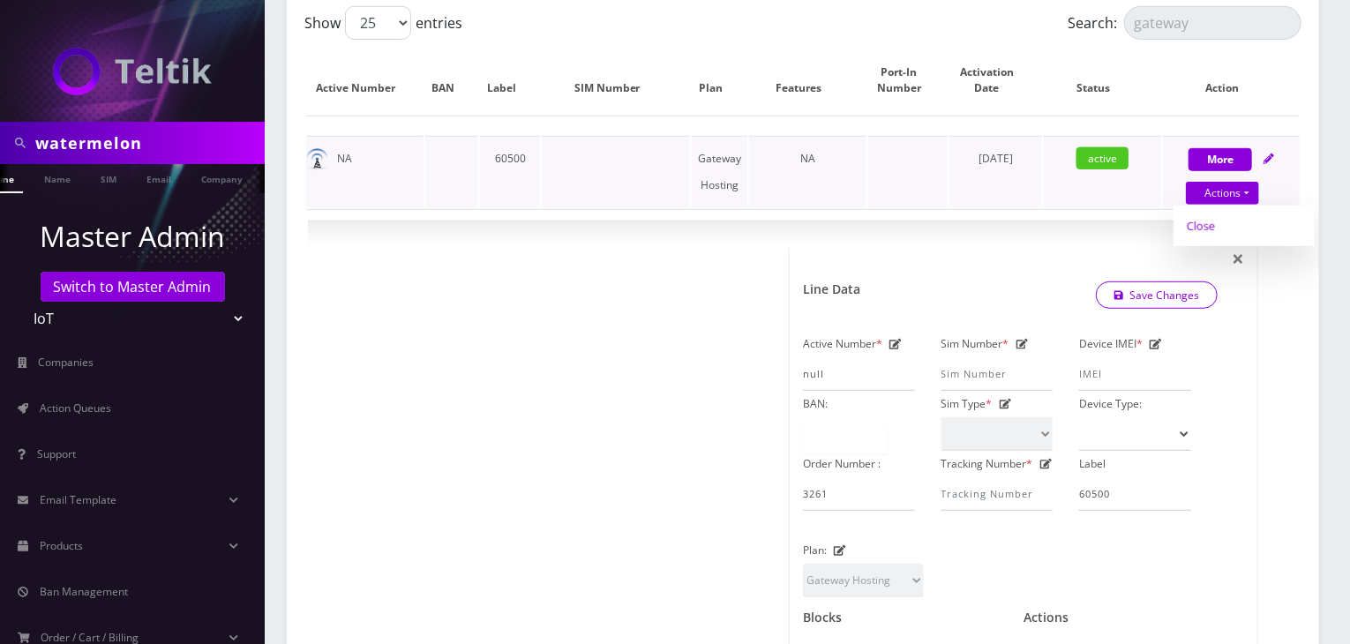
click at [1200, 229] on link "Close" at bounding box center [1244, 226] width 141 height 26
type input "10/06/2025"
select select "67"
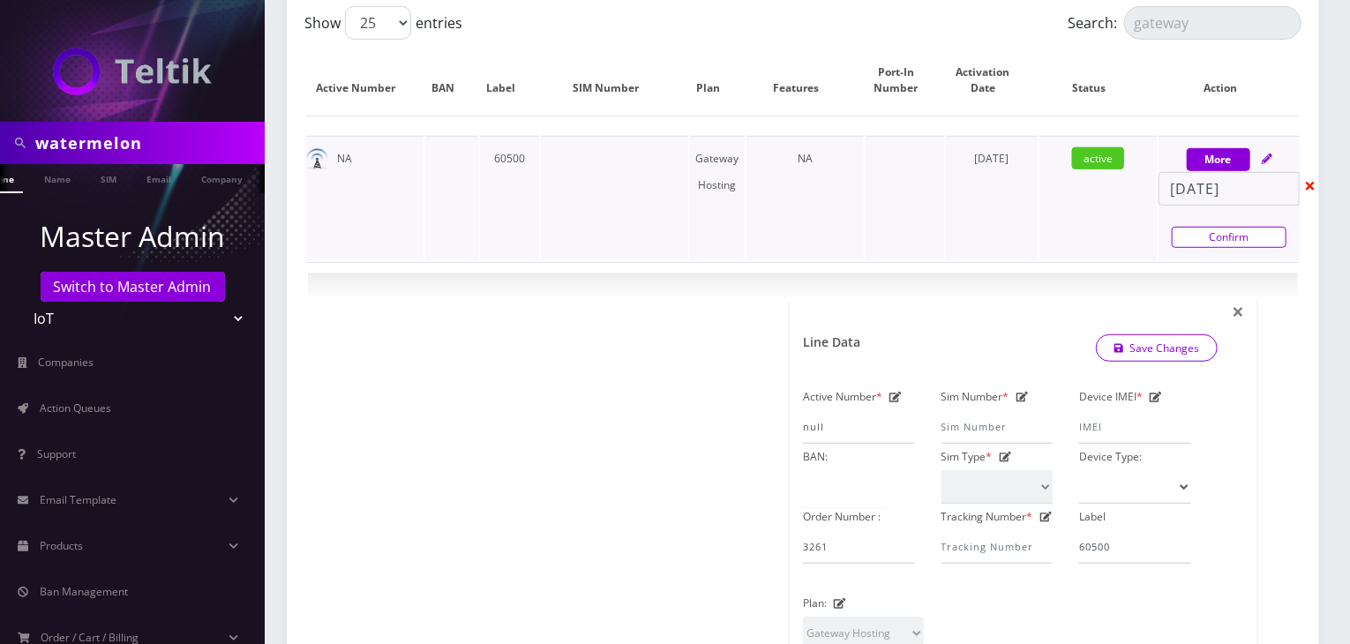
click at [1201, 237] on link "Confirm" at bounding box center [1229, 237] width 115 height 21
select select "67"
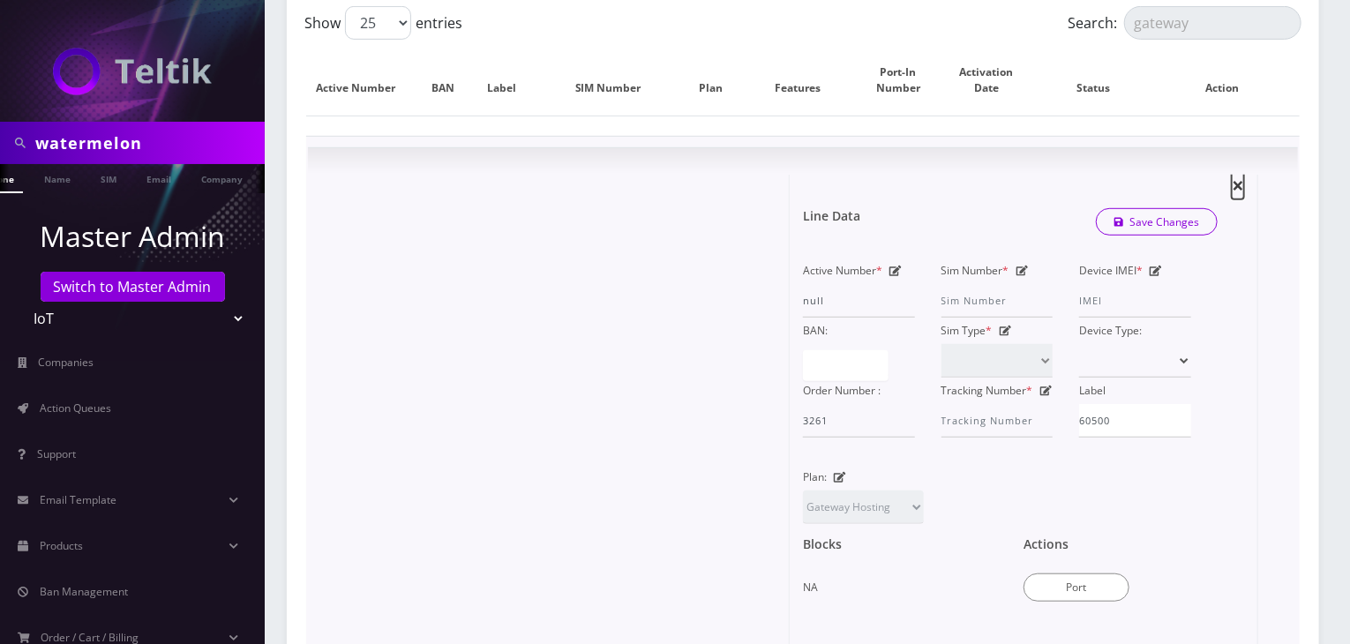
click at [1244, 185] on span "×" at bounding box center [1238, 184] width 12 height 29
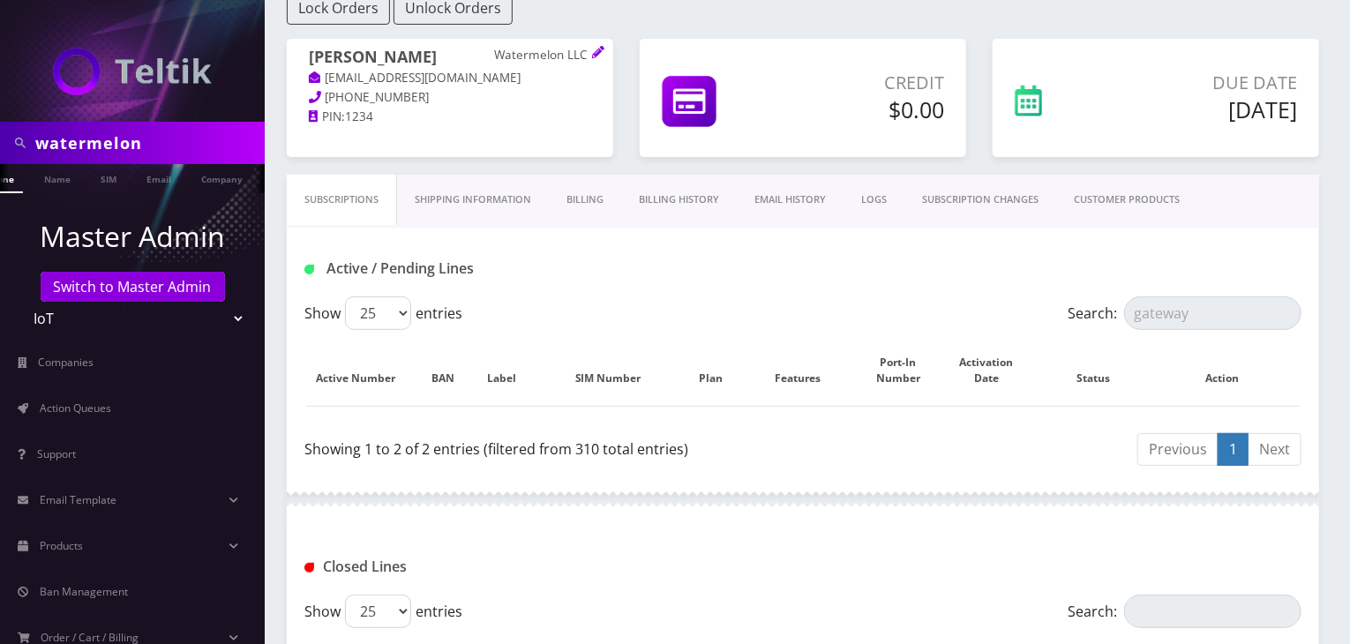
scroll to position [0, 0]
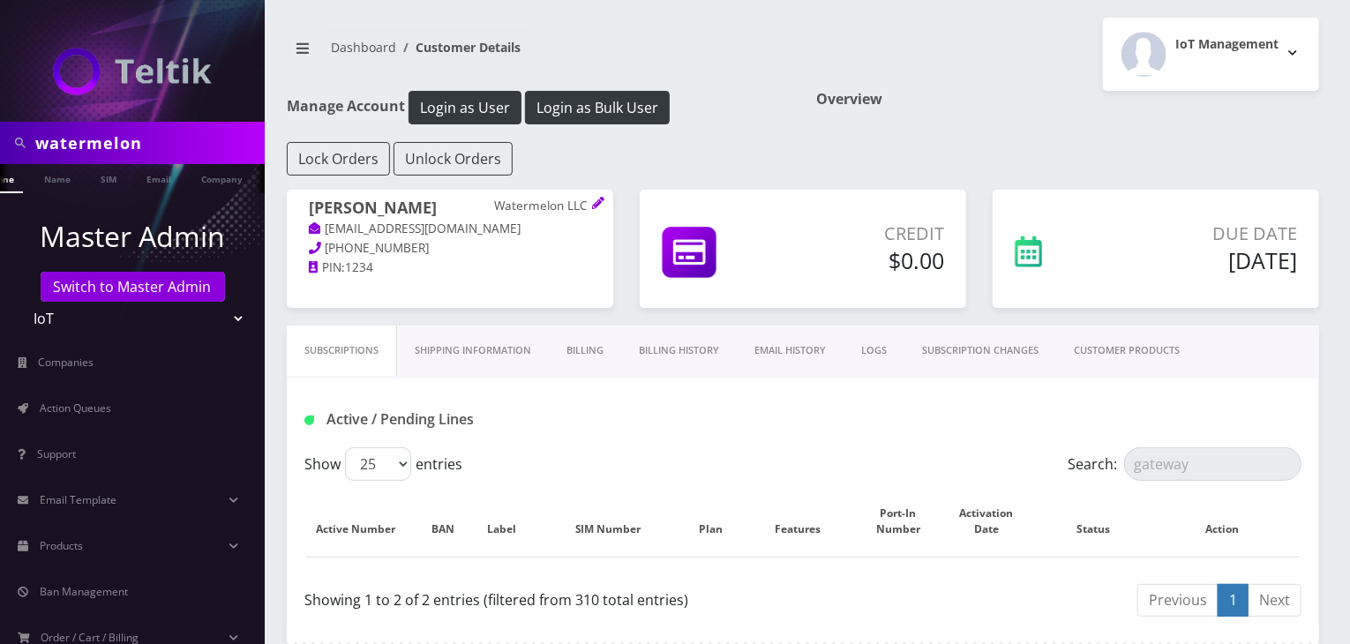
click at [600, 353] on link "Billing" at bounding box center [585, 351] width 72 height 50
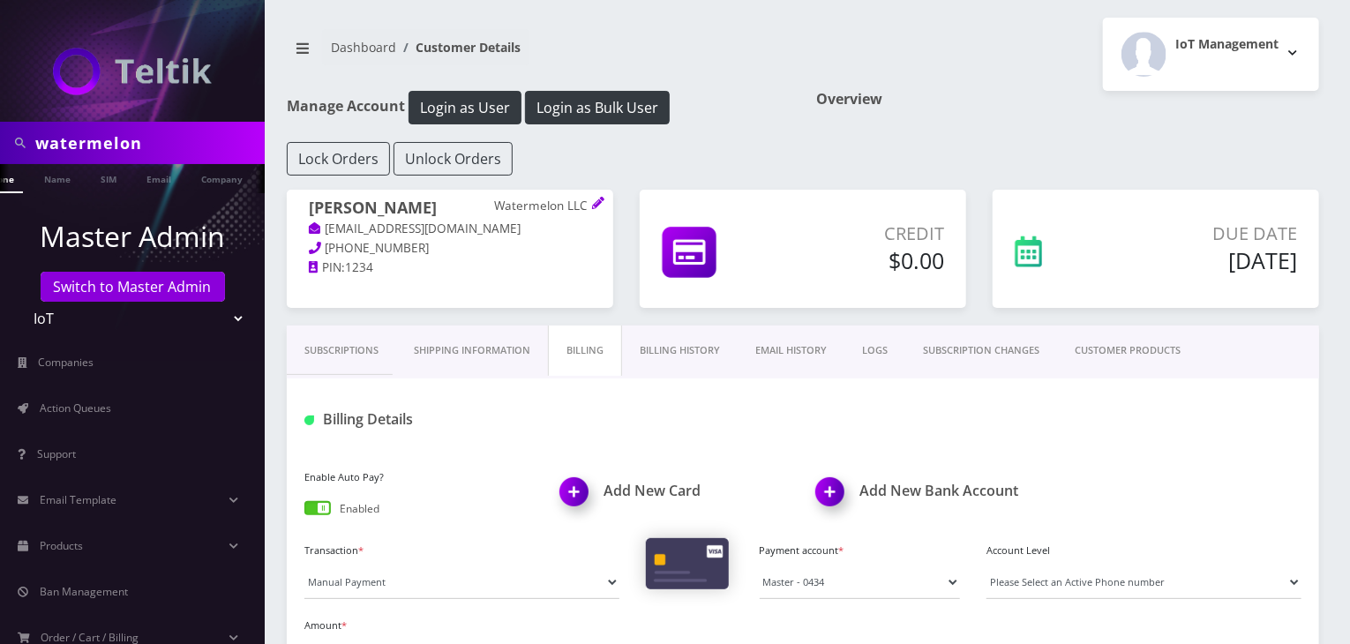
scroll to position [147, 0]
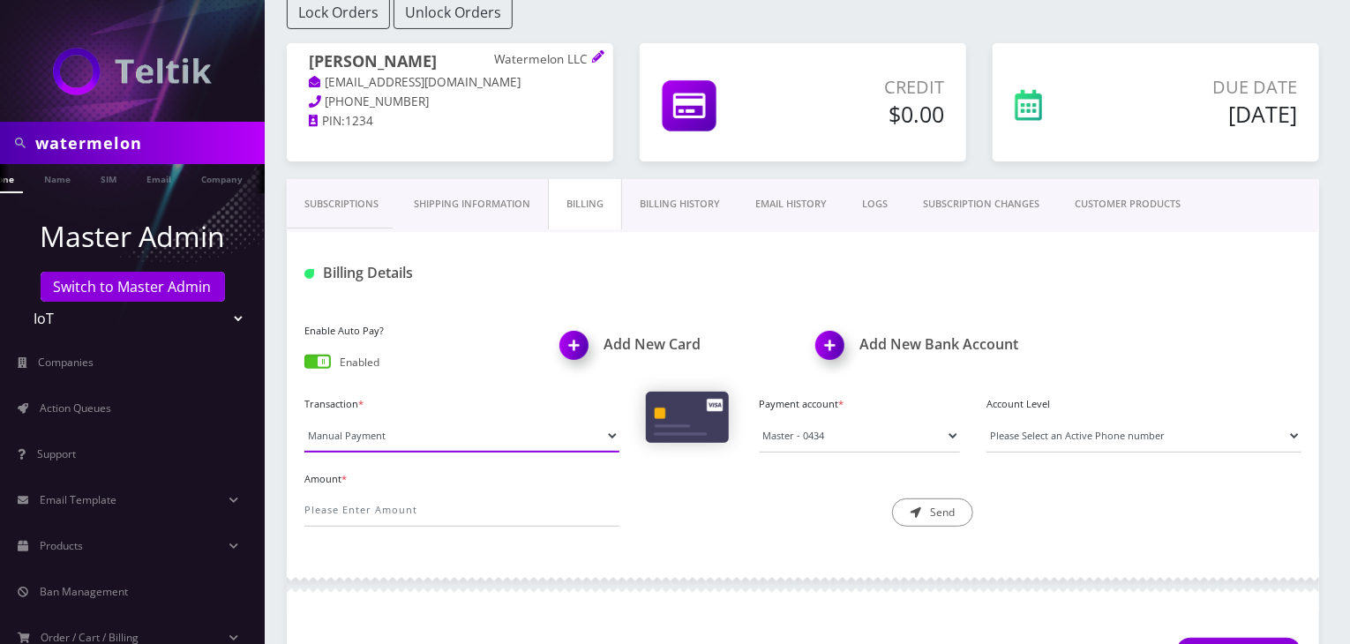
click at [423, 428] on select "Manual Payment Custom Charge Manual Credit Custom Invoice" at bounding box center [462, 436] width 315 height 34
select select "Manual Credit"
click at [305, 419] on select "Manual Payment Custom Charge Manual Credit Custom Invoice" at bounding box center [462, 436] width 315 height 34
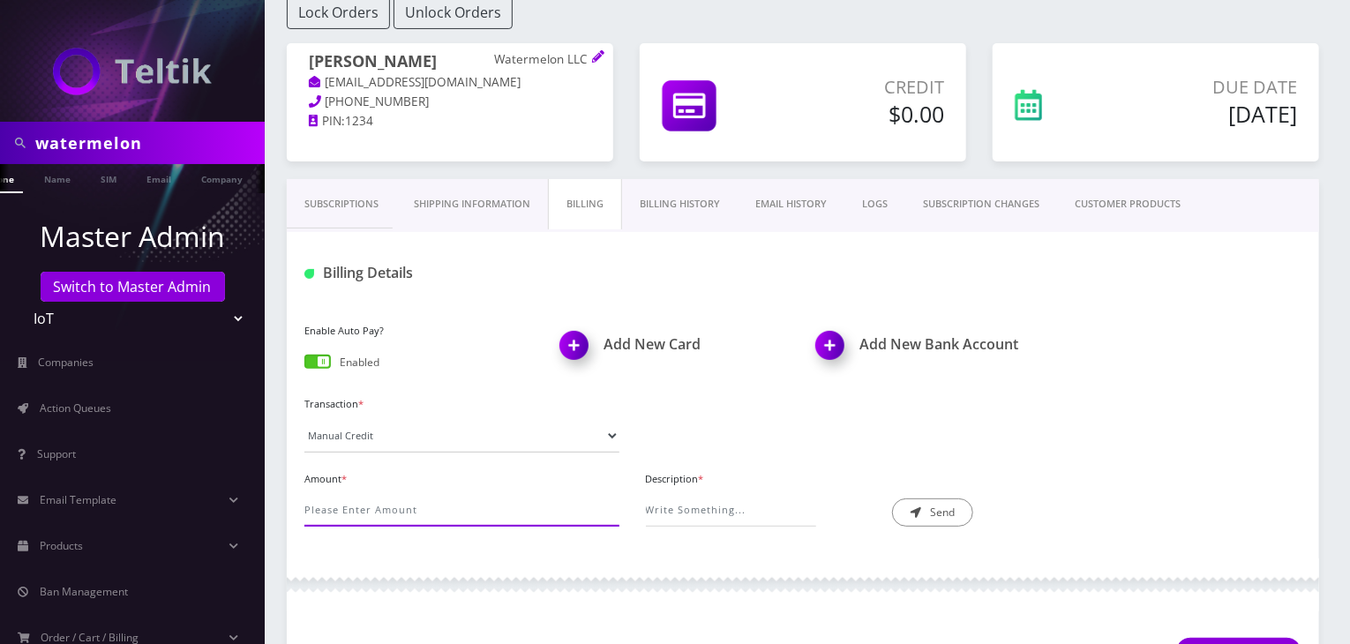
click at [442, 500] on input "Amount *" at bounding box center [462, 510] width 315 height 34
type input "1046.48"
click at [718, 497] on input "Description *" at bounding box center [731, 510] width 170 height 34
click at [727, 508] on input "179 ATT Lines + Gateway Hosting" at bounding box center [731, 510] width 170 height 34
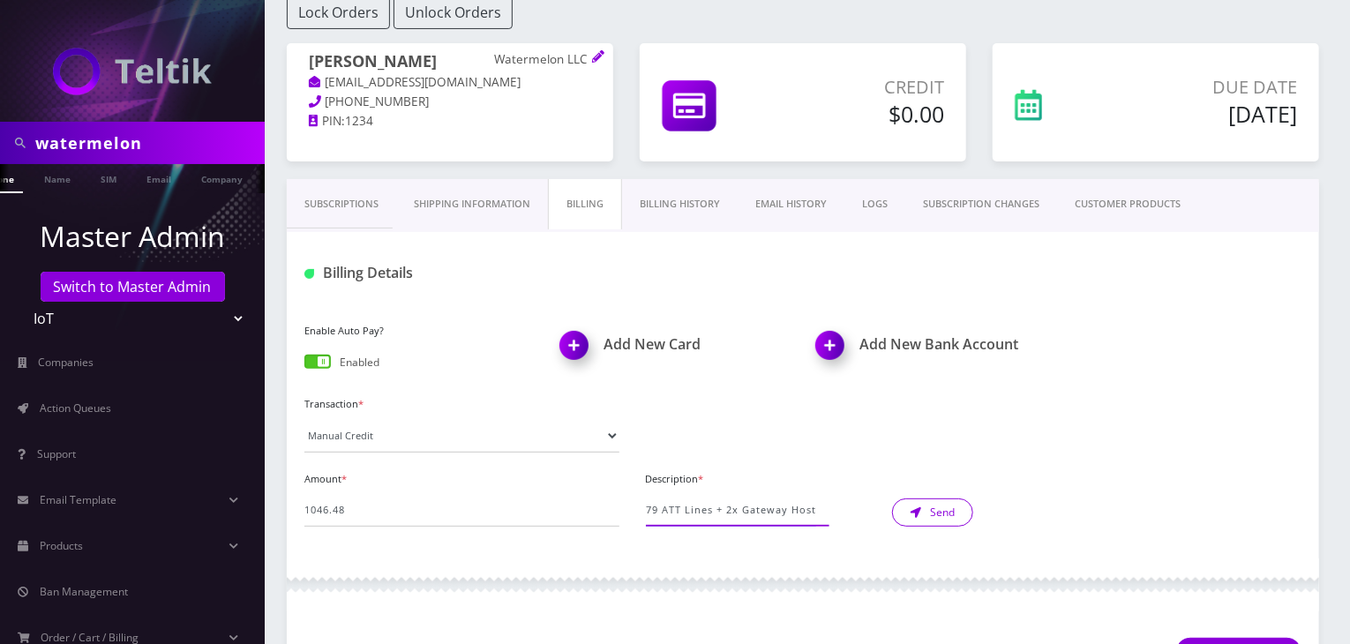
type input "179 ATT Lines + 2x Gateway Hosting"
click at [914, 509] on icon "submit" at bounding box center [916, 513] width 11 height 11
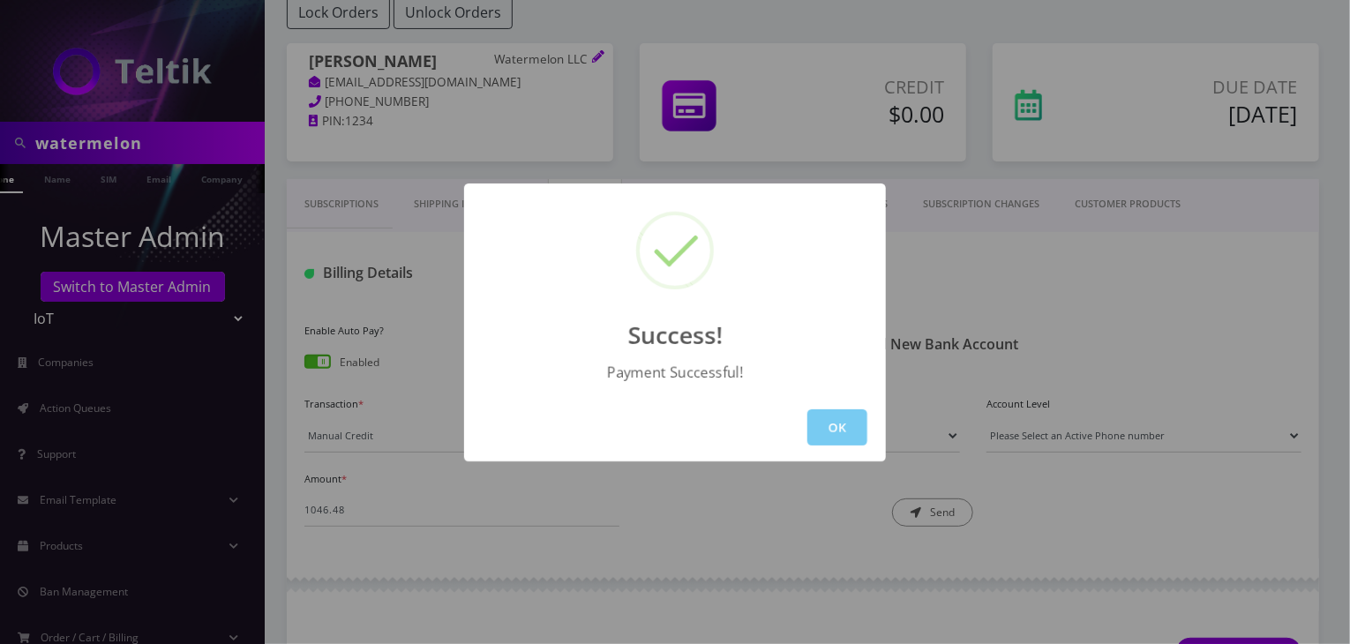
click at [817, 427] on button "OK" at bounding box center [838, 428] width 60 height 36
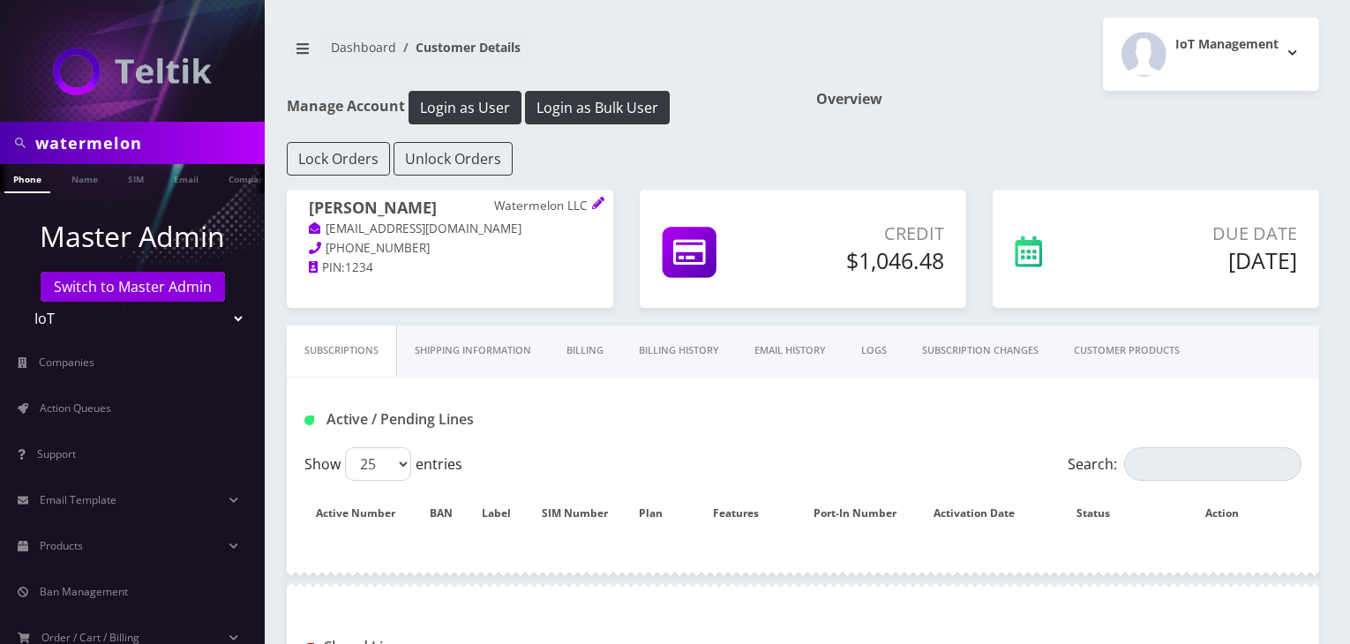
scroll to position [139, 0]
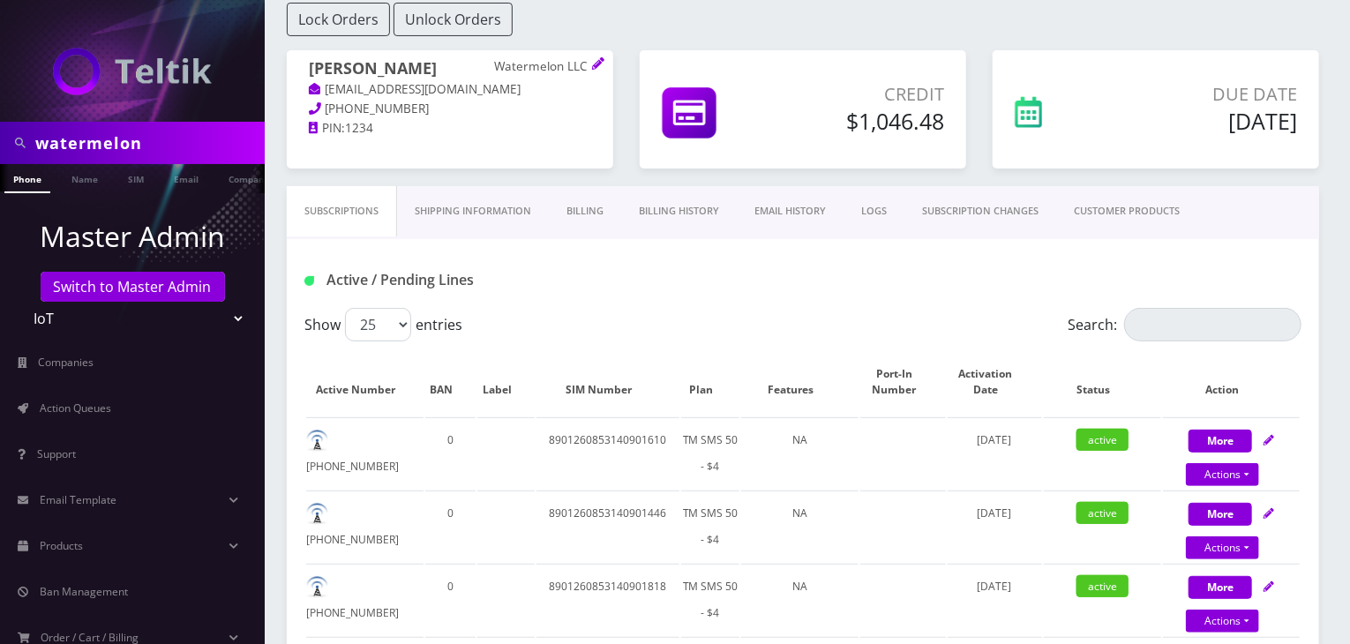
drag, startPoint x: 173, startPoint y: 140, endPoint x: 0, endPoint y: 124, distance: 173.7
click at [0, 124] on div "watermelon" at bounding box center [132, 143] width 265 height 42
paste input "Enquentra"
type input "Enquentra"
click at [228, 177] on link "Company" at bounding box center [249, 178] width 59 height 29
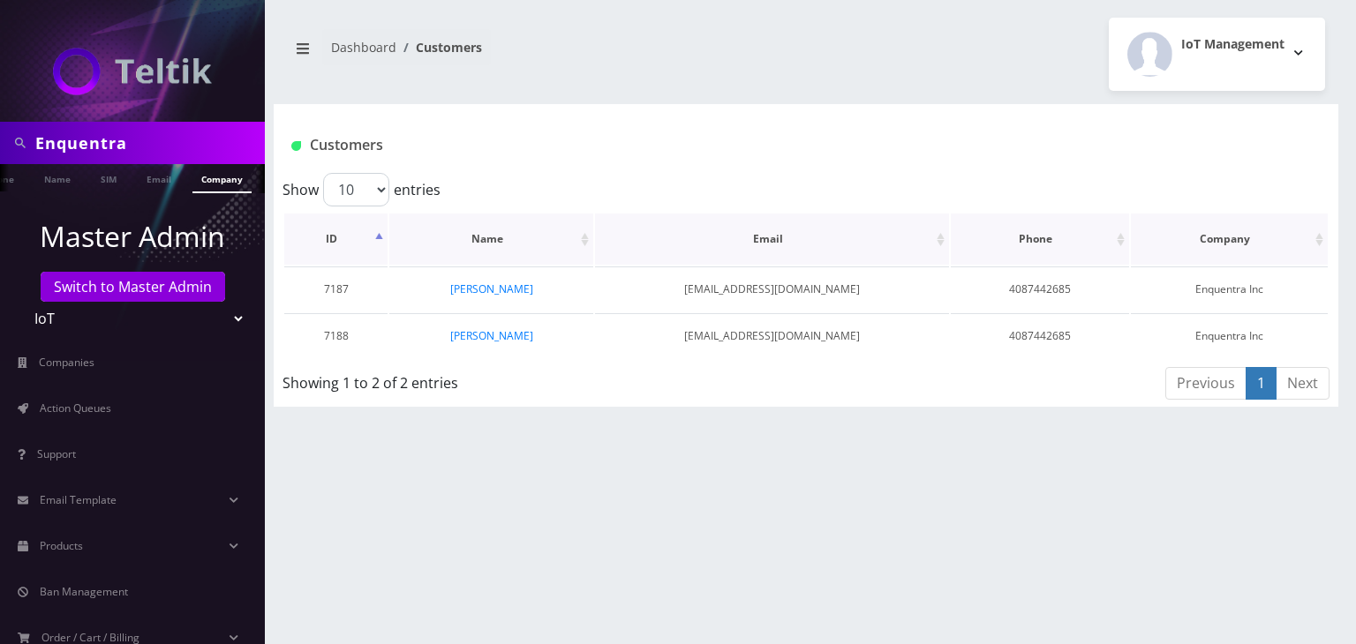
scroll to position [0, 36]
click at [485, 292] on link "[PERSON_NAME]" at bounding box center [491, 289] width 83 height 15
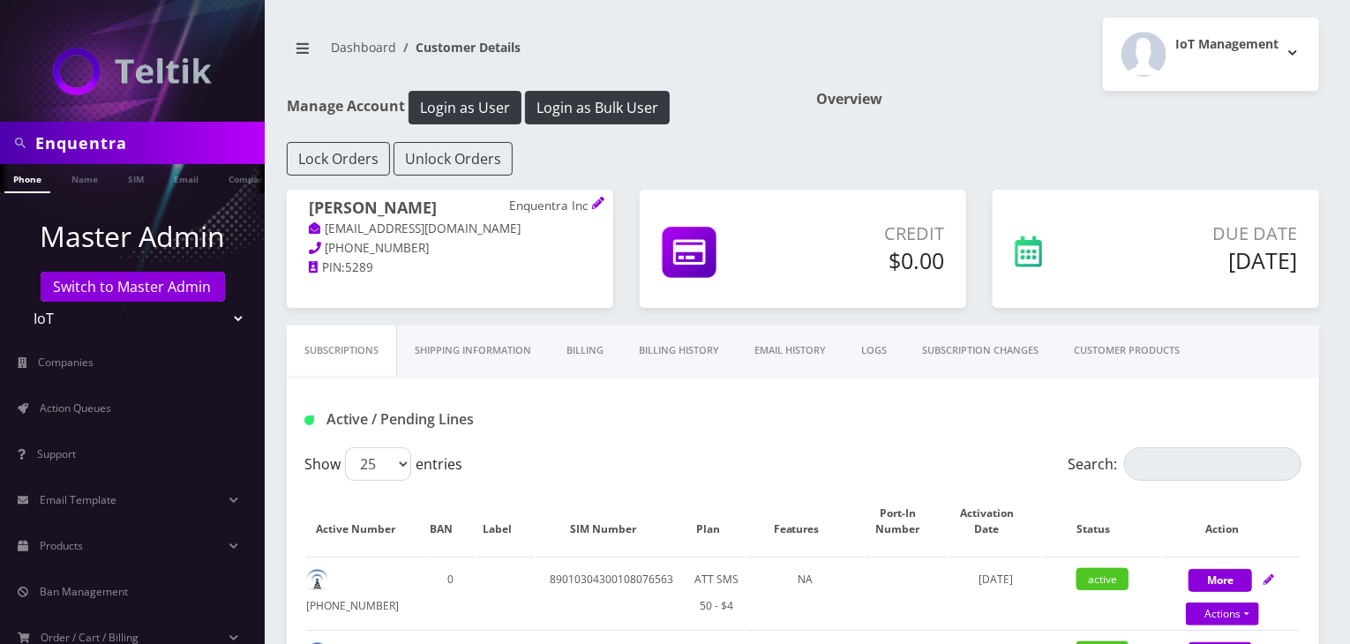
drag, startPoint x: 161, startPoint y: 139, endPoint x: 0, endPoint y: 139, distance: 160.6
click at [0, 139] on div "Enquentra" at bounding box center [132, 143] width 265 height 42
paste input "KEYWAH"
type input "KEYWAH"
click at [229, 184] on link "Company" at bounding box center [249, 178] width 59 height 29
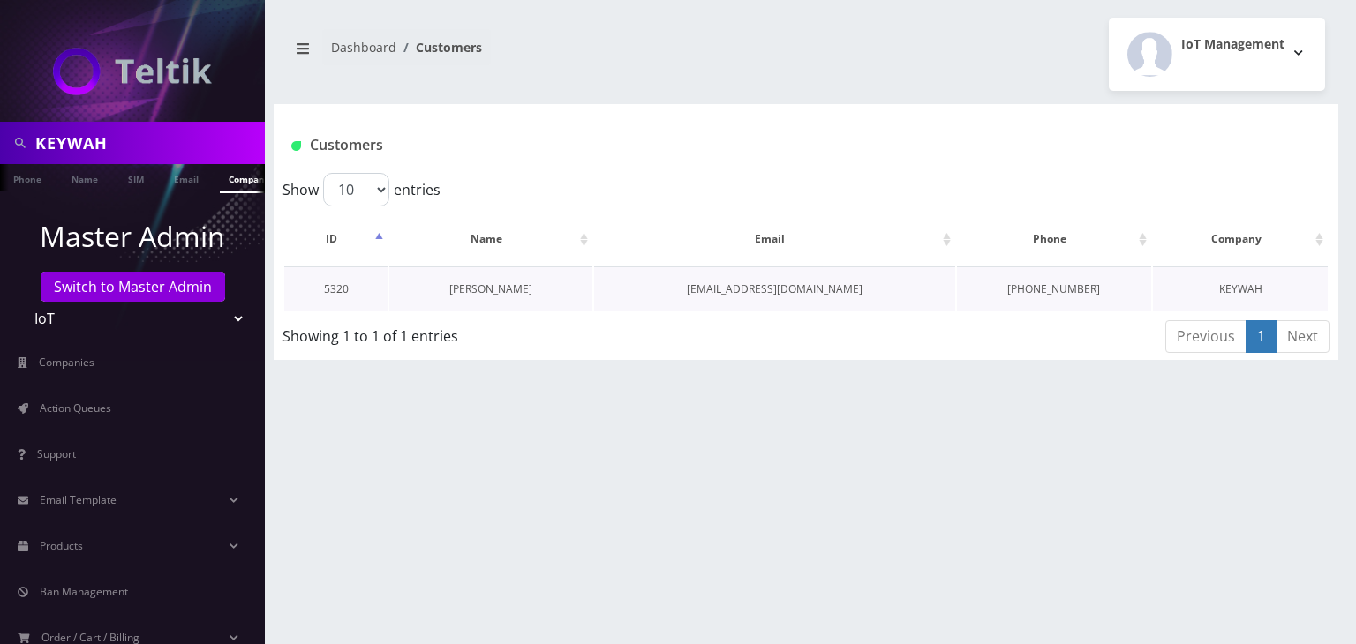
click at [482, 290] on link "[PERSON_NAME]" at bounding box center [490, 289] width 83 height 15
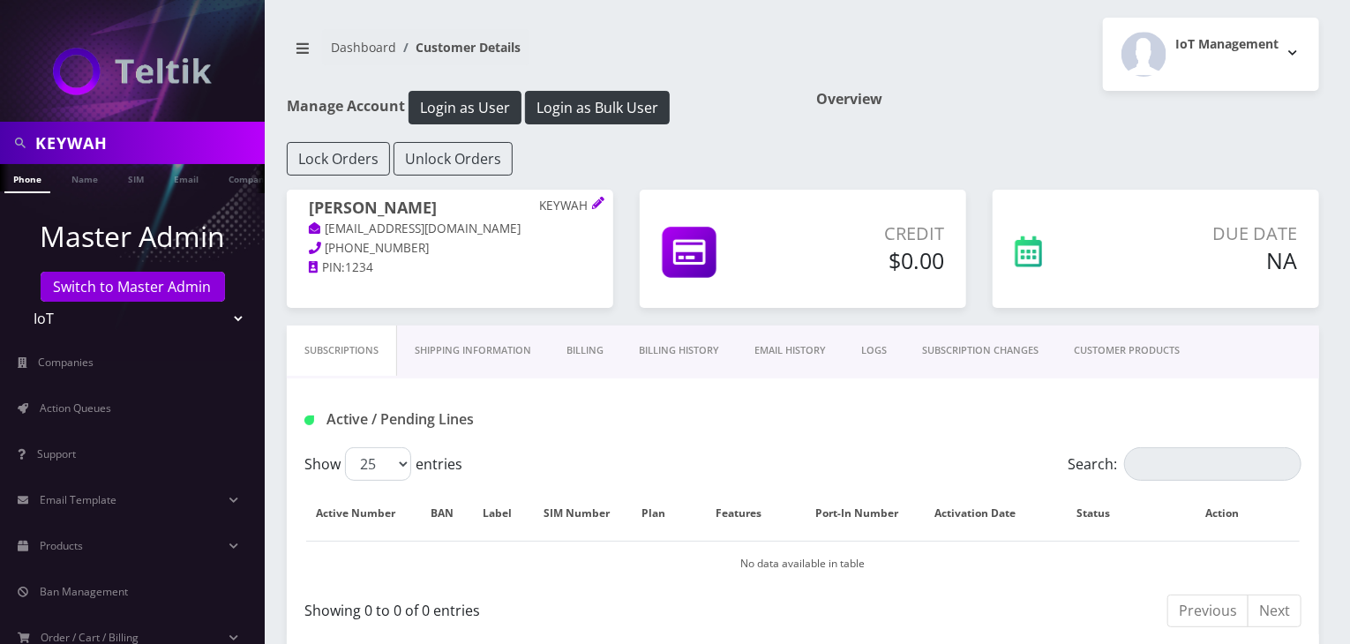
scroll to position [0, 9]
drag, startPoint x: 25, startPoint y: 143, endPoint x: 0, endPoint y: 135, distance: 26.0
click at [0, 135] on div "KEYWAH" at bounding box center [132, 143] width 265 height 42
type input "[PERSON_NAME]"
click at [61, 181] on link "Name" at bounding box center [76, 178] width 44 height 29
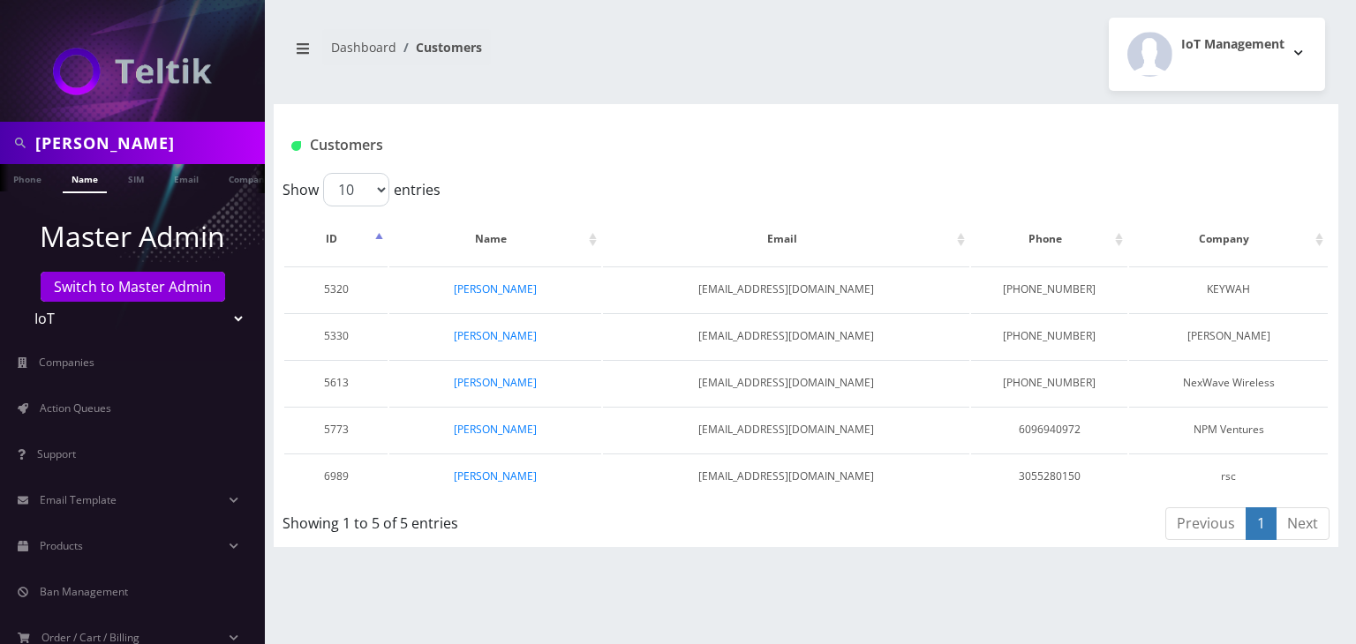
scroll to position [0, 9]
drag, startPoint x: 115, startPoint y: 143, endPoint x: 0, endPoint y: 139, distance: 114.8
click at [0, 139] on div "nathan" at bounding box center [132, 143] width 265 height 42
type input "keywah"
click at [79, 181] on link "Name" at bounding box center [76, 178] width 44 height 29
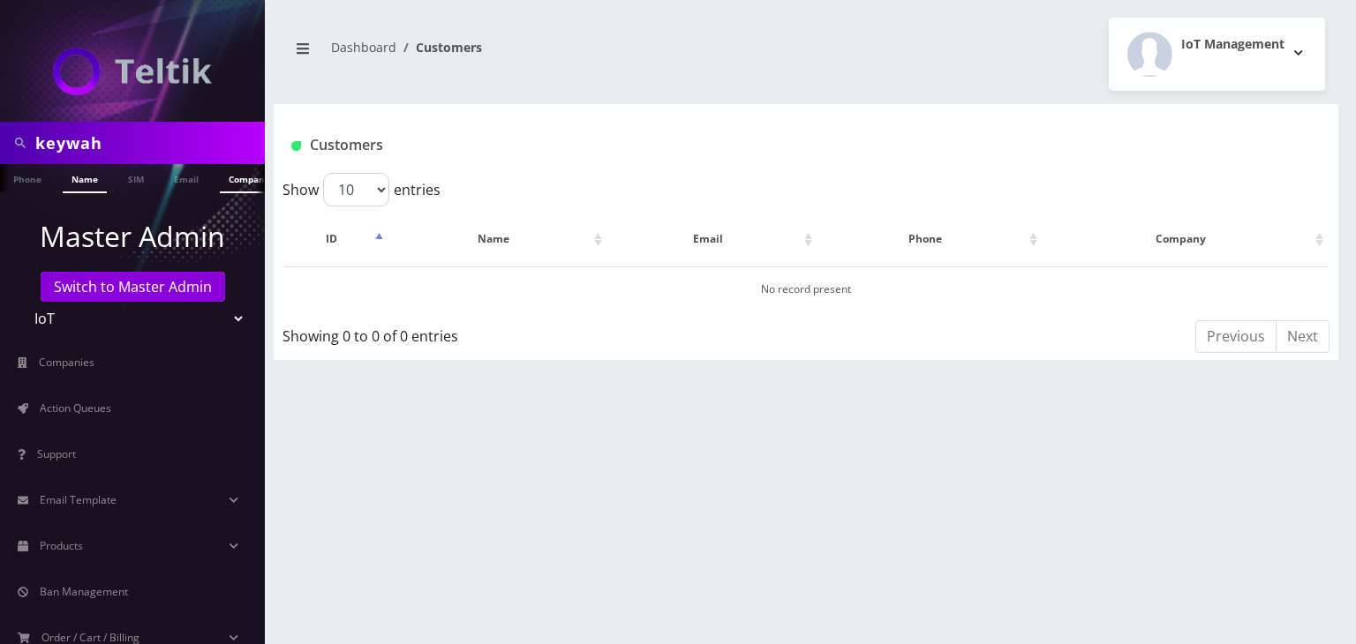
click at [222, 169] on link "Company" at bounding box center [249, 178] width 59 height 29
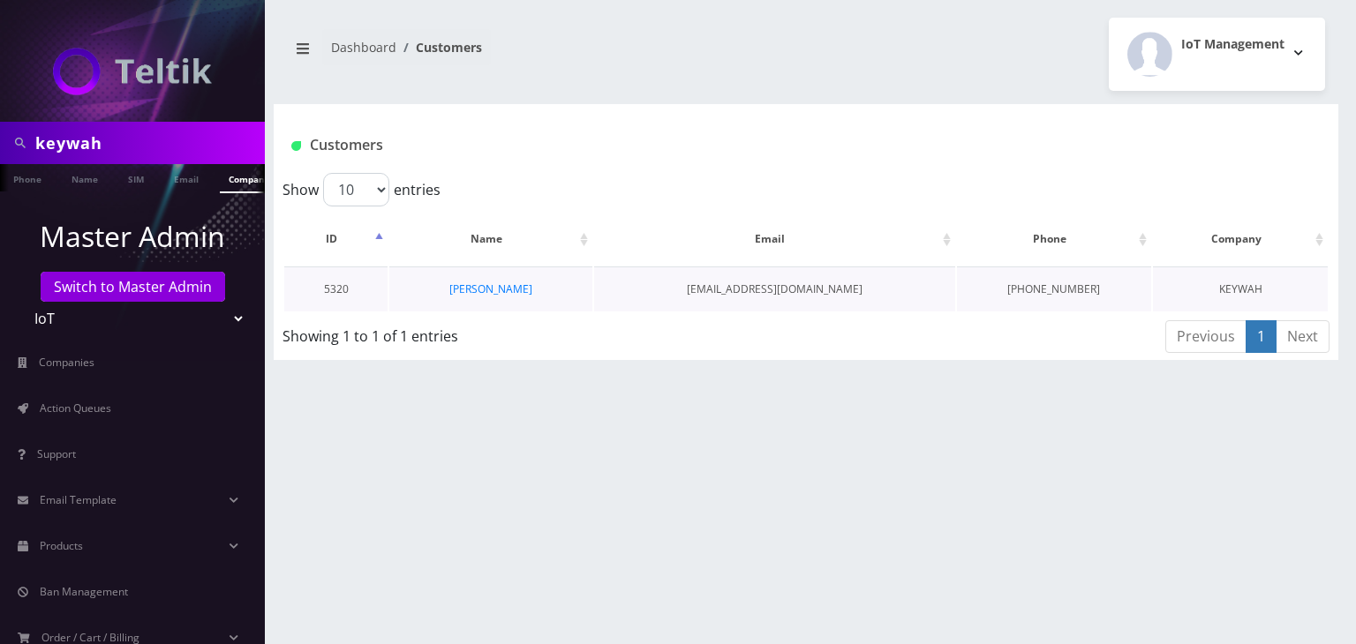
scroll to position [0, 9]
click at [485, 289] on link "[PERSON_NAME]" at bounding box center [490, 289] width 83 height 15
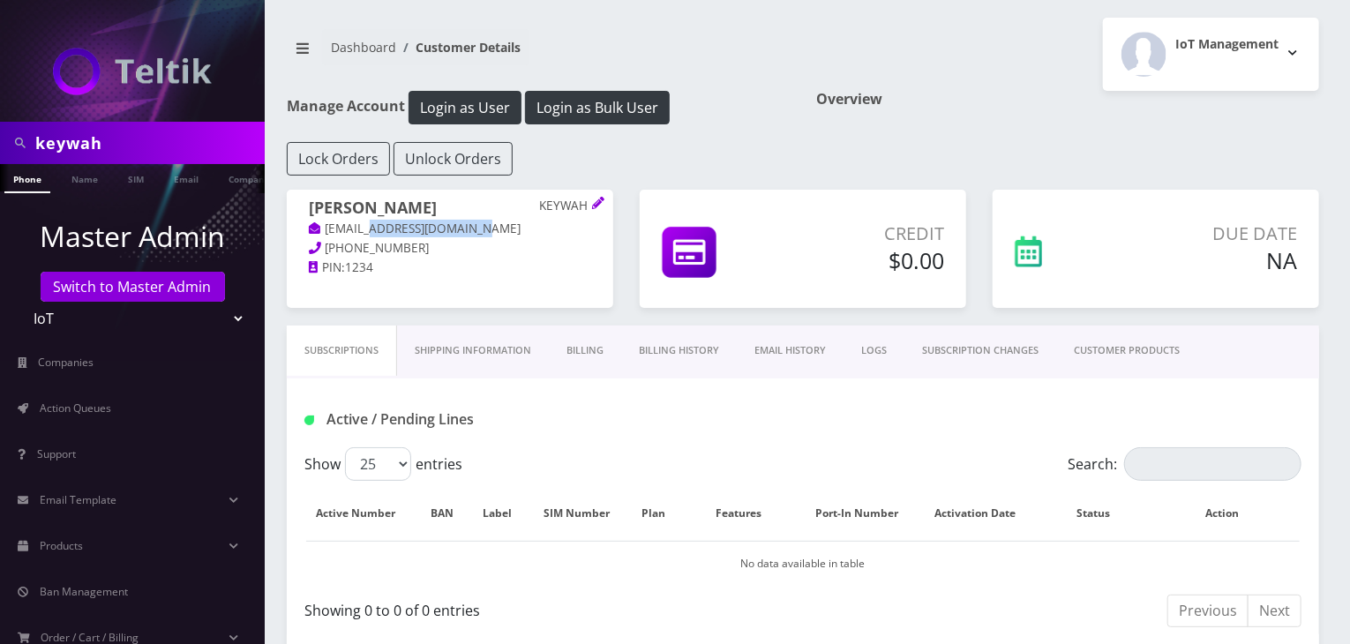
drag, startPoint x: 493, startPoint y: 229, endPoint x: 372, endPoint y: 234, distance: 120.2
click at [372, 234] on p "Khushi+KEYWAH@teltik.com" at bounding box center [450, 229] width 282 height 19
copy link "KEYWAH@teltik.com"
click at [521, 290] on div "Nathan Quiwa KEYWAH Khushi+KEYWAH@teltik.com 408-718-7511 PIN: 1234" at bounding box center [450, 249] width 327 height 118
click at [594, 201] on icon at bounding box center [598, 203] width 12 height 12
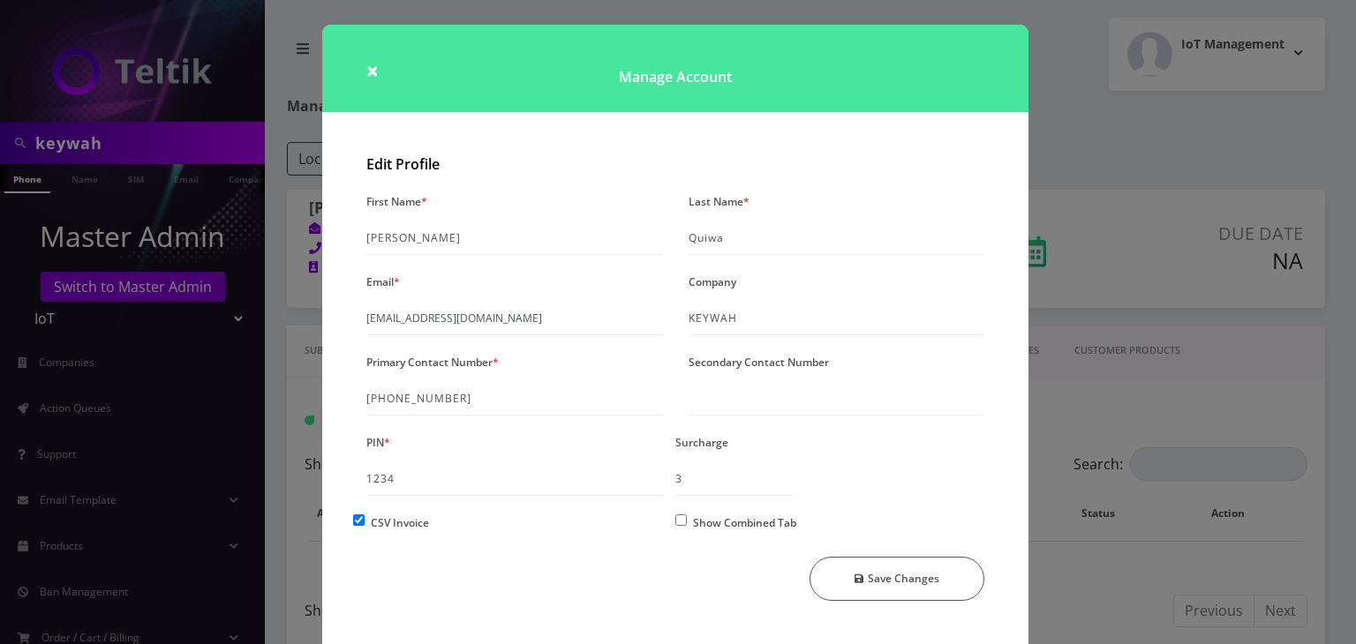
click at [1110, 351] on div "× Manage Account Edit Profile First Name * Nathan Last Name * Quiwa Email * Khu…" at bounding box center [678, 322] width 1356 height 644
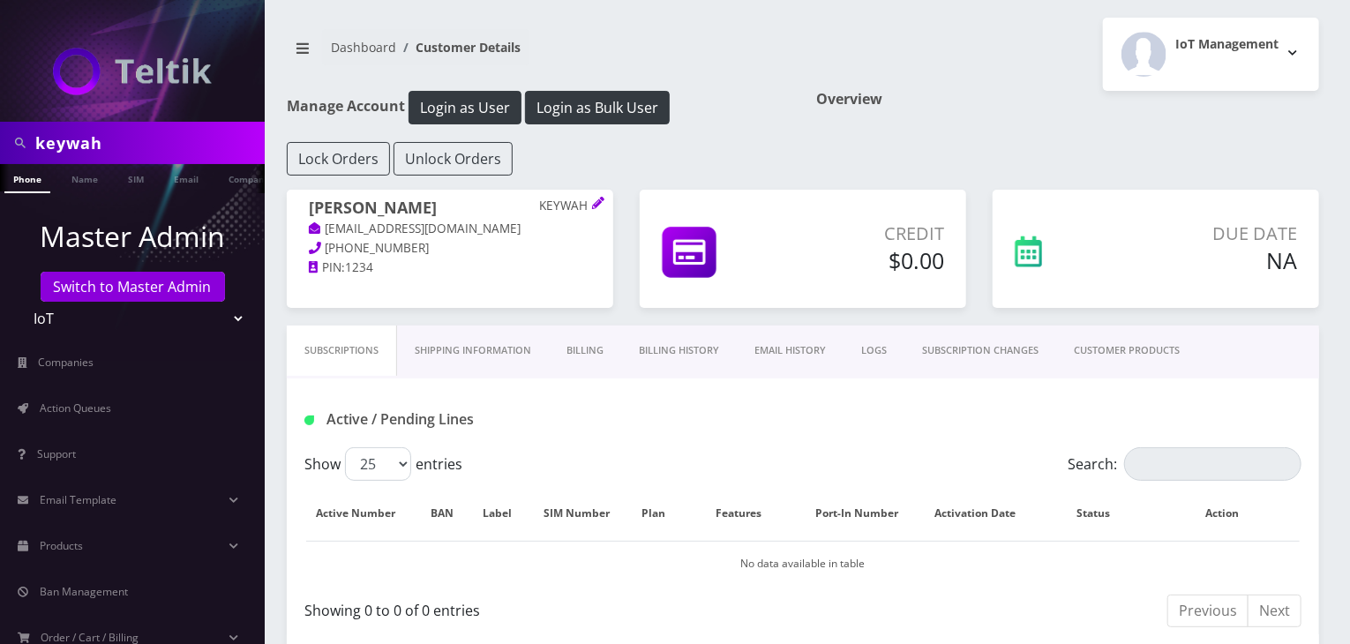
click at [583, 194] on div "Nathan Quiwa KEYWAH Khushi+KEYWAH@teltik.com 408-718-7511 PIN: 1234" at bounding box center [450, 238] width 327 height 97
click at [592, 200] on icon at bounding box center [598, 203] width 12 height 12
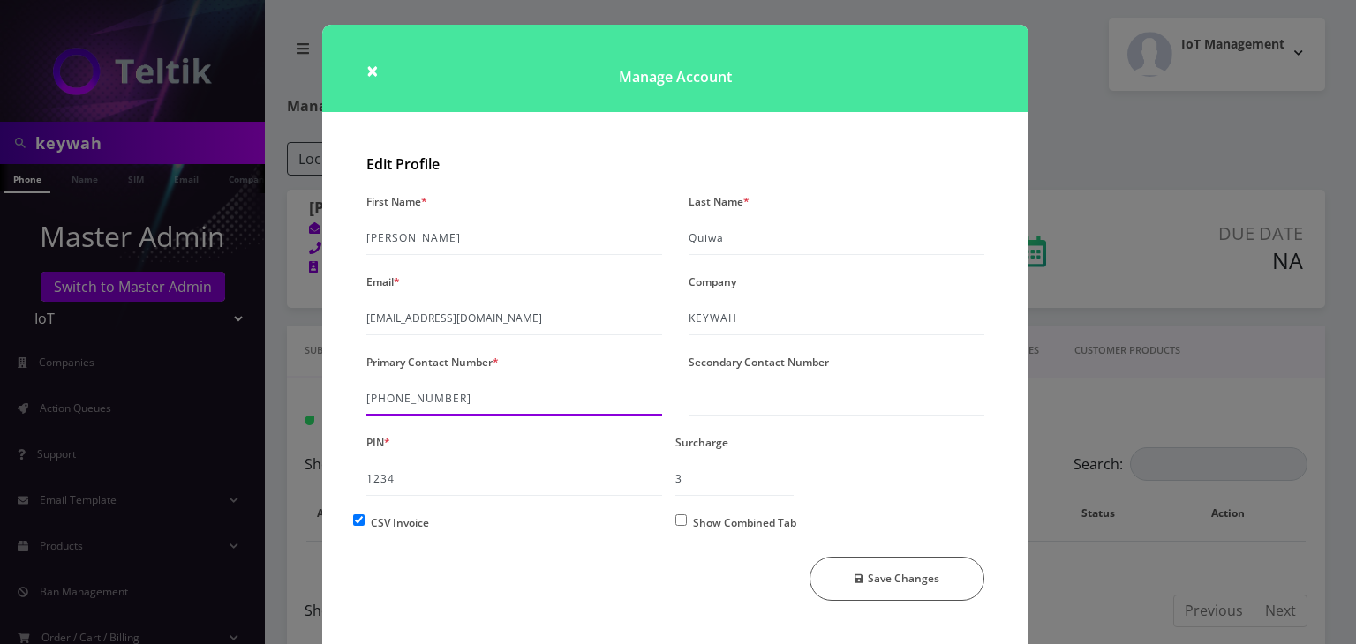
drag, startPoint x: 448, startPoint y: 400, endPoint x: 347, endPoint y: 396, distance: 101.6
click at [347, 396] on div "Edit Profile First Name * Nathan Last Name * Quiwa Email * Khushi+KEYWAH@teltik…" at bounding box center [675, 403] width 706 height 512
click at [1176, 325] on div "× Manage Account Edit Profile First Name * Nathan Last Name * Quiwa Email * Khu…" at bounding box center [678, 322] width 1356 height 644
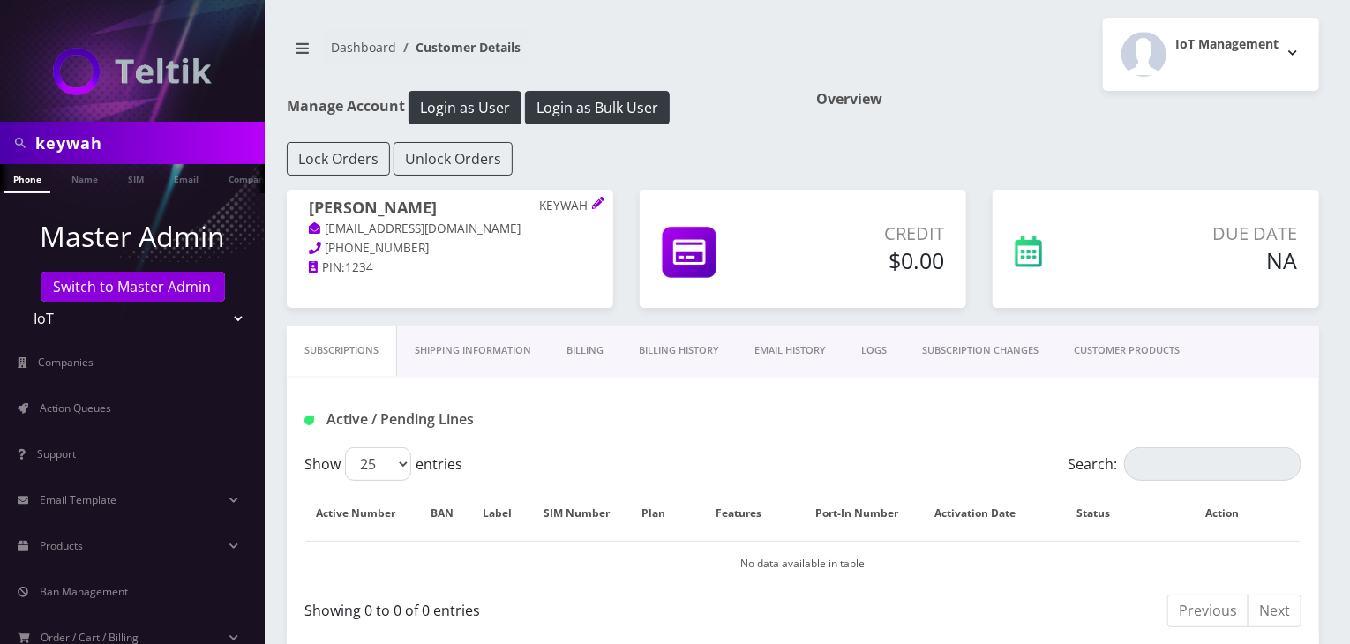
drag, startPoint x: 109, startPoint y: 144, endPoint x: 0, endPoint y: 141, distance: 109.5
click at [0, 142] on div "keywah" at bounding box center [132, 143] width 265 height 42
paste input "408-718-7511"
type input "408-718-7511"
click at [29, 177] on link "Phone" at bounding box center [27, 178] width 46 height 29
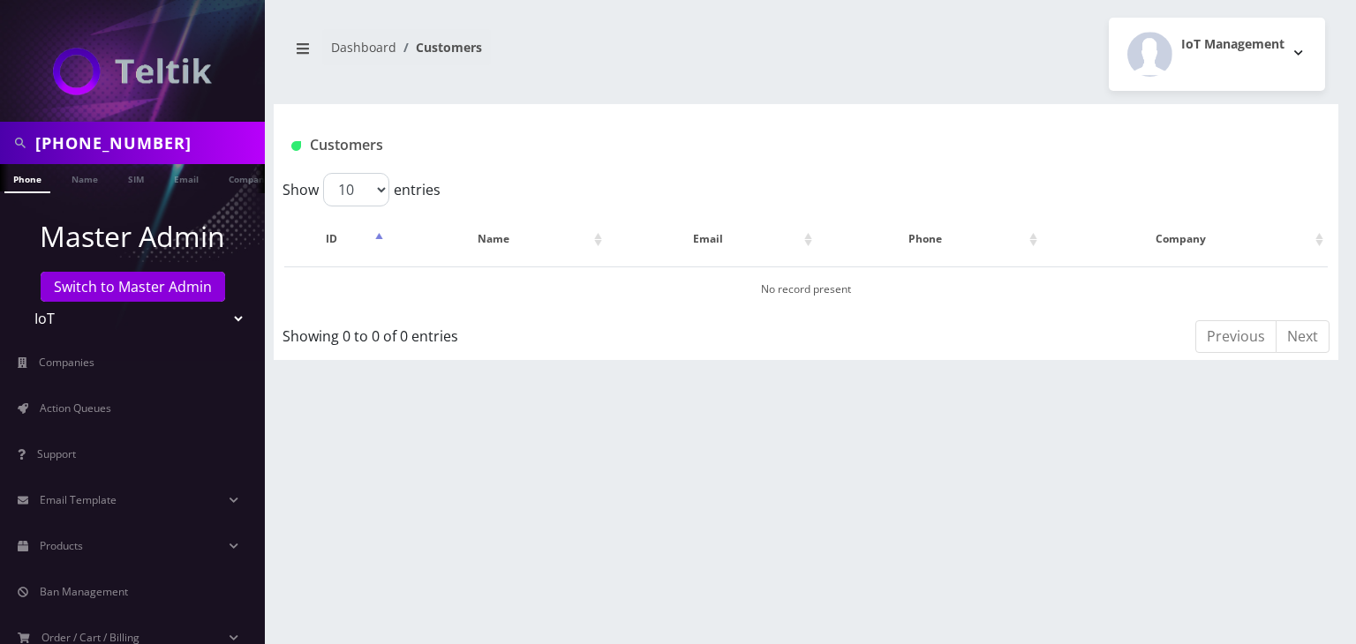
drag, startPoint x: 185, startPoint y: 139, endPoint x: 0, endPoint y: 138, distance: 185.4
click at [0, 138] on div "408-718-7511" at bounding box center [132, 143] width 265 height 42
type input "[PERSON_NAME]"
click at [76, 185] on link "Name" at bounding box center [85, 178] width 44 height 29
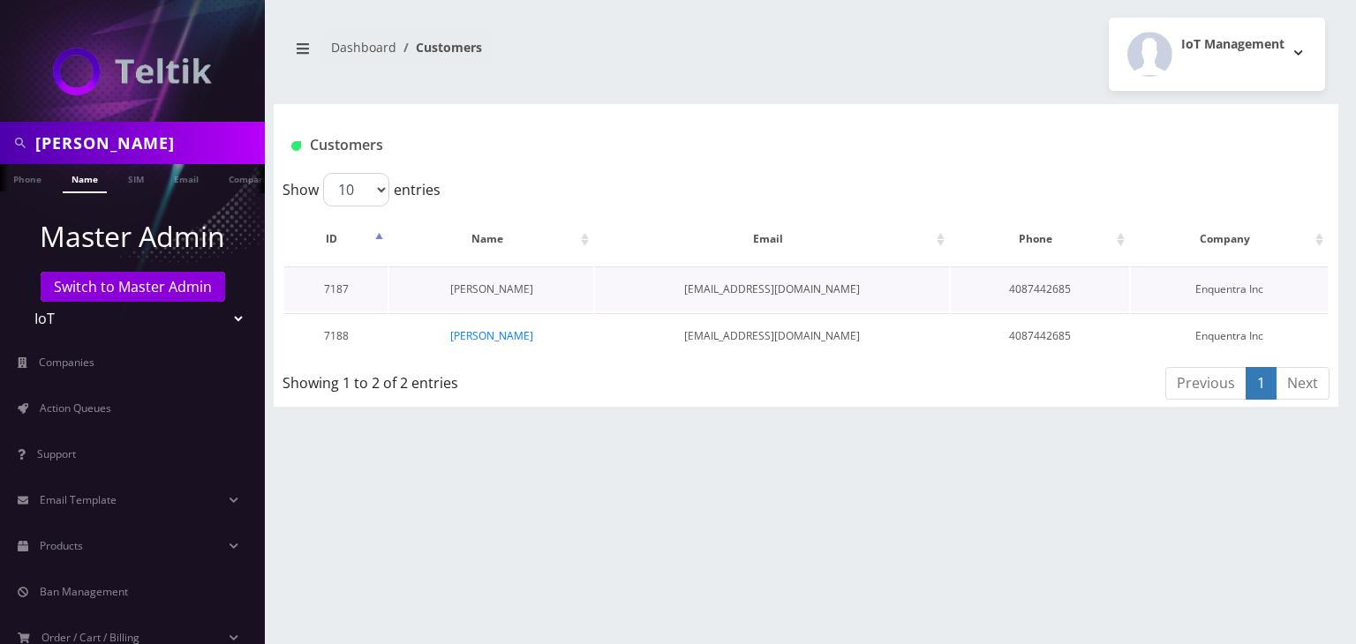
click at [496, 286] on link "[PERSON_NAME]" at bounding box center [491, 289] width 83 height 15
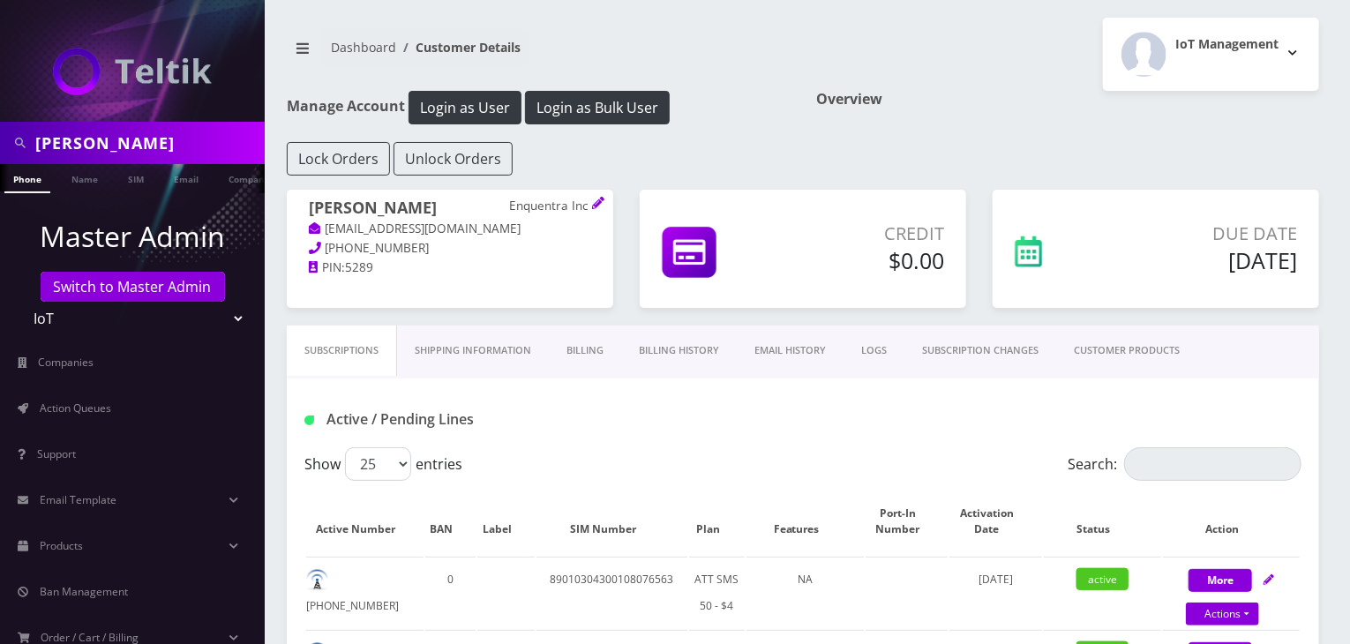
click at [677, 352] on link "Billing History" at bounding box center [679, 351] width 116 height 50
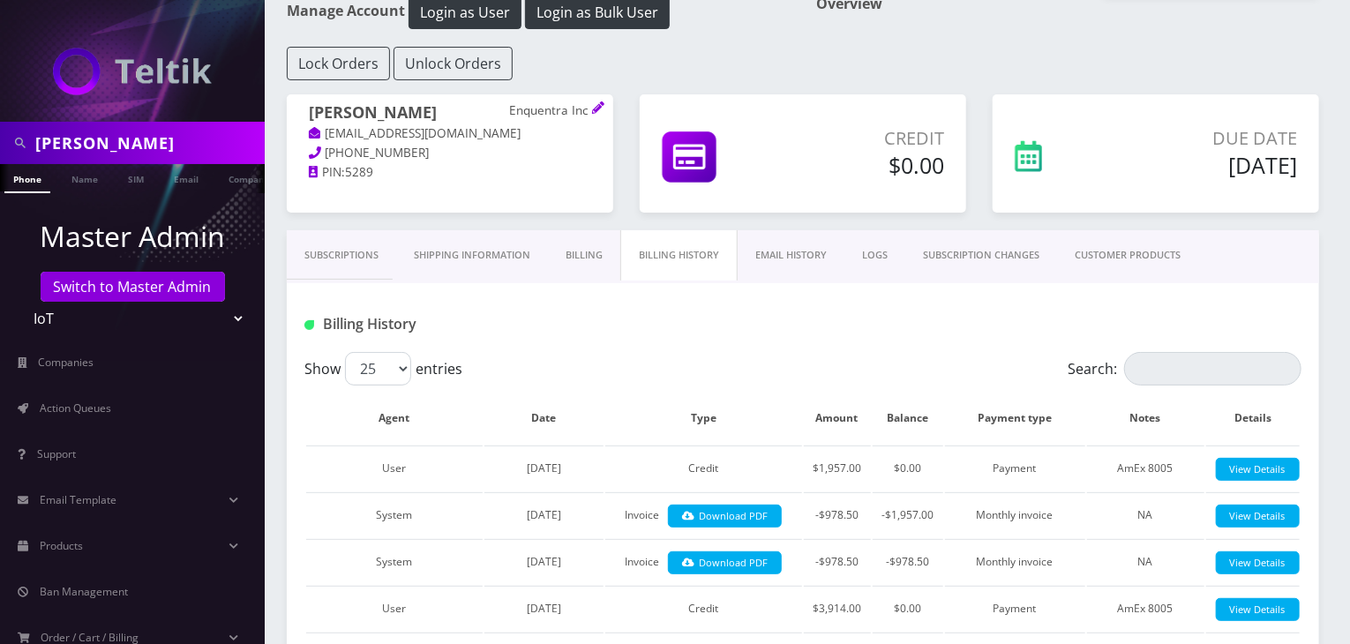
scroll to position [147, 0]
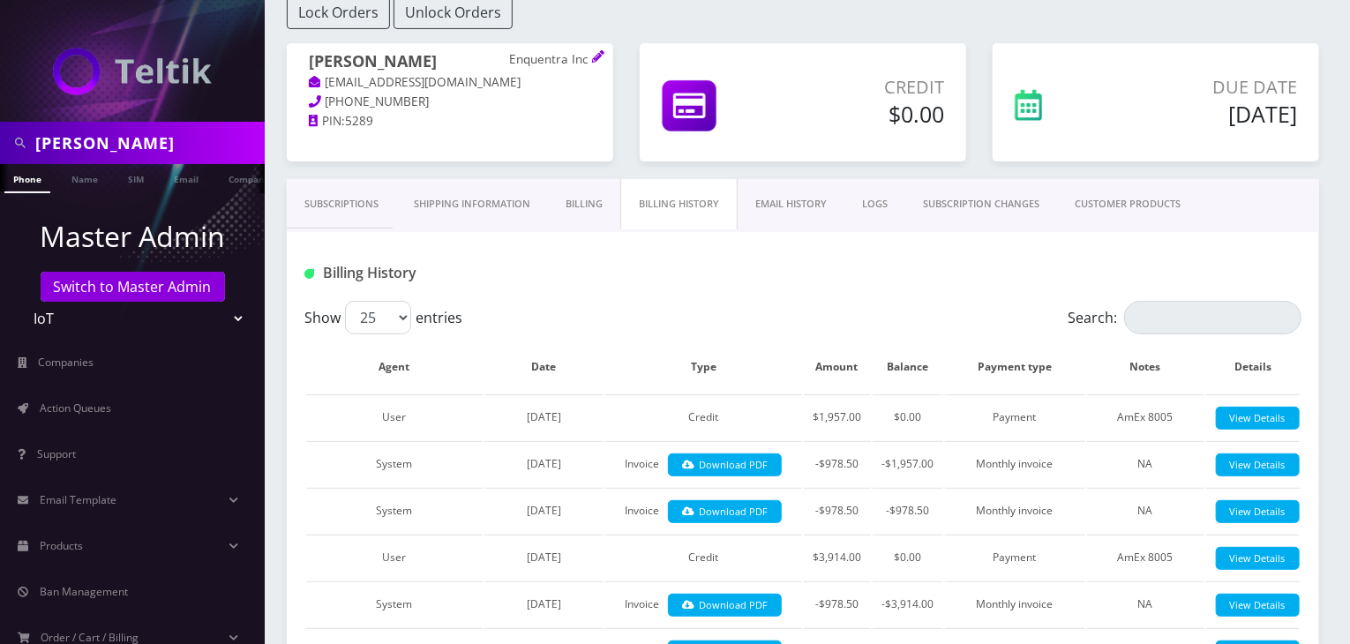
click at [1127, 209] on link "CUSTOMER PRODUCTS" at bounding box center [1127, 204] width 141 height 50
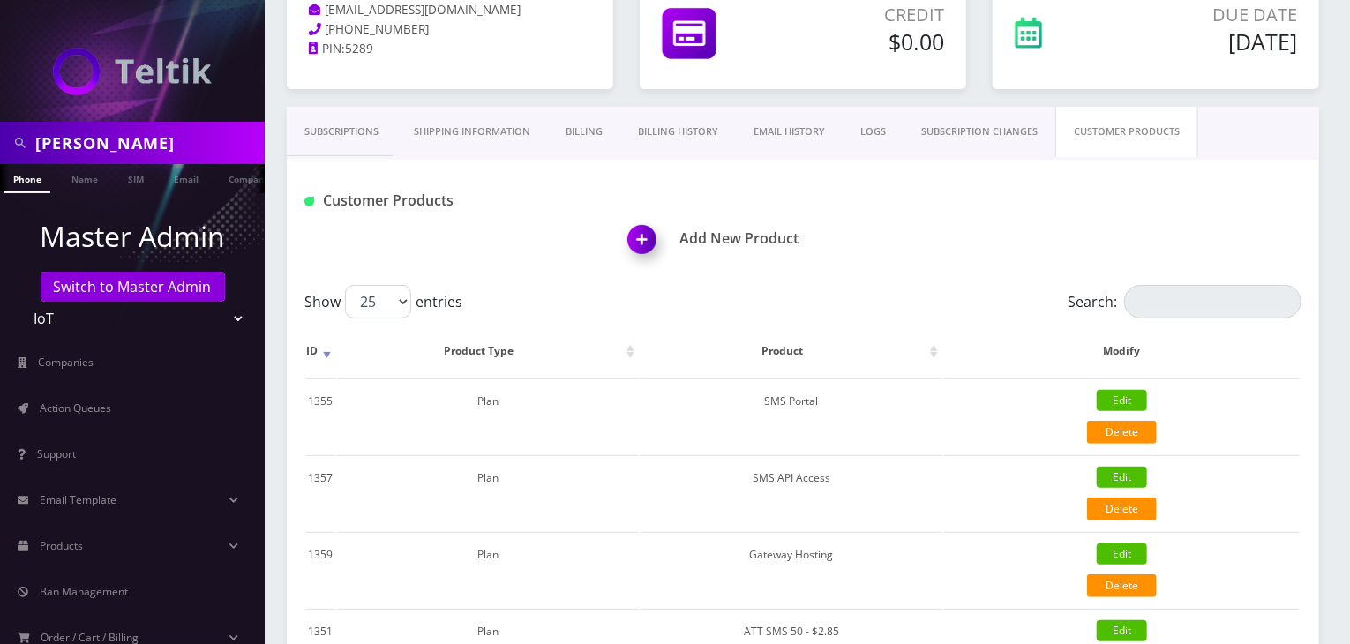
scroll to position [147, 0]
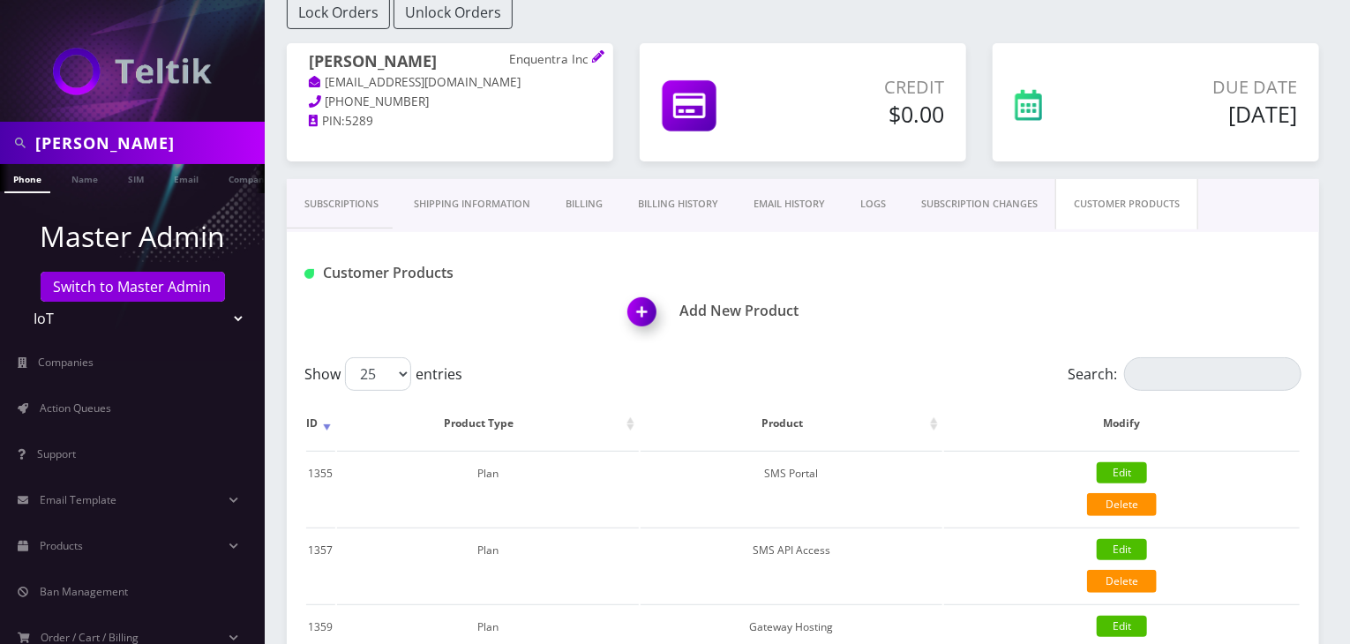
click at [346, 195] on link "Subscriptions" at bounding box center [341, 204] width 109 height 50
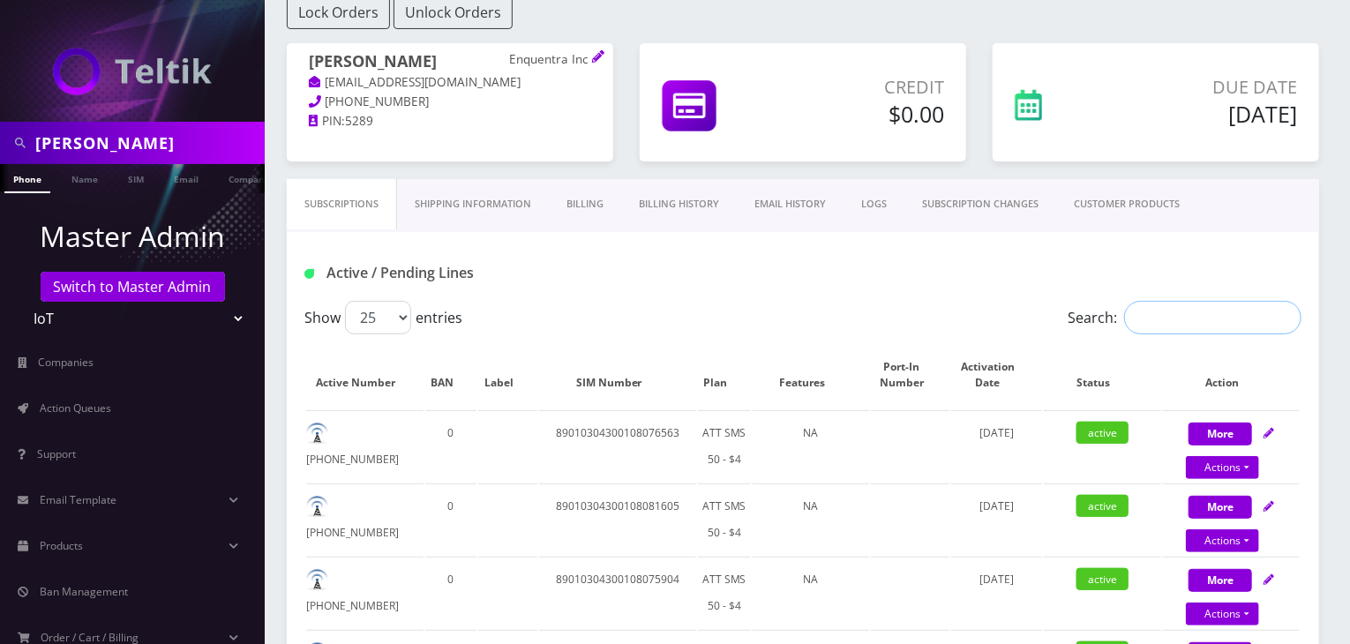
click at [1195, 317] on input "Search:" at bounding box center [1213, 318] width 177 height 34
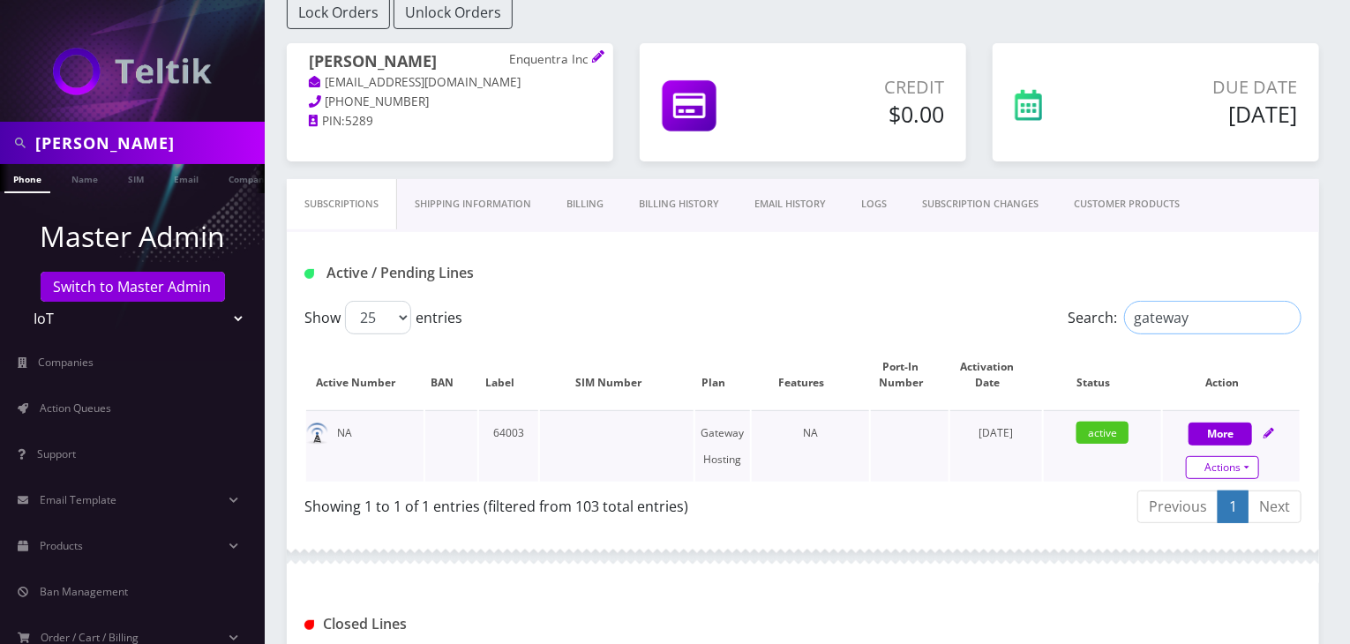
type input "gateway"
click at [1230, 460] on link "Actions" at bounding box center [1222, 467] width 73 height 23
select select "67"
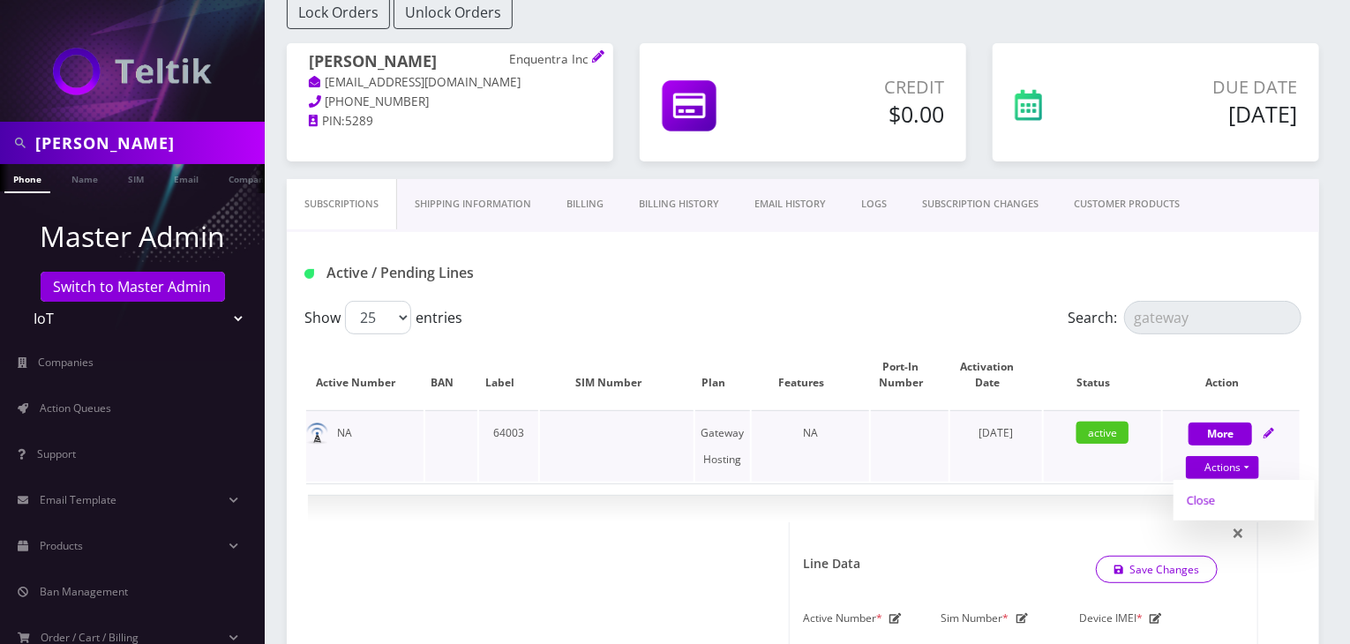
click at [1214, 495] on link "Close" at bounding box center [1244, 500] width 141 height 26
type input "[DATE]"
select select "67"
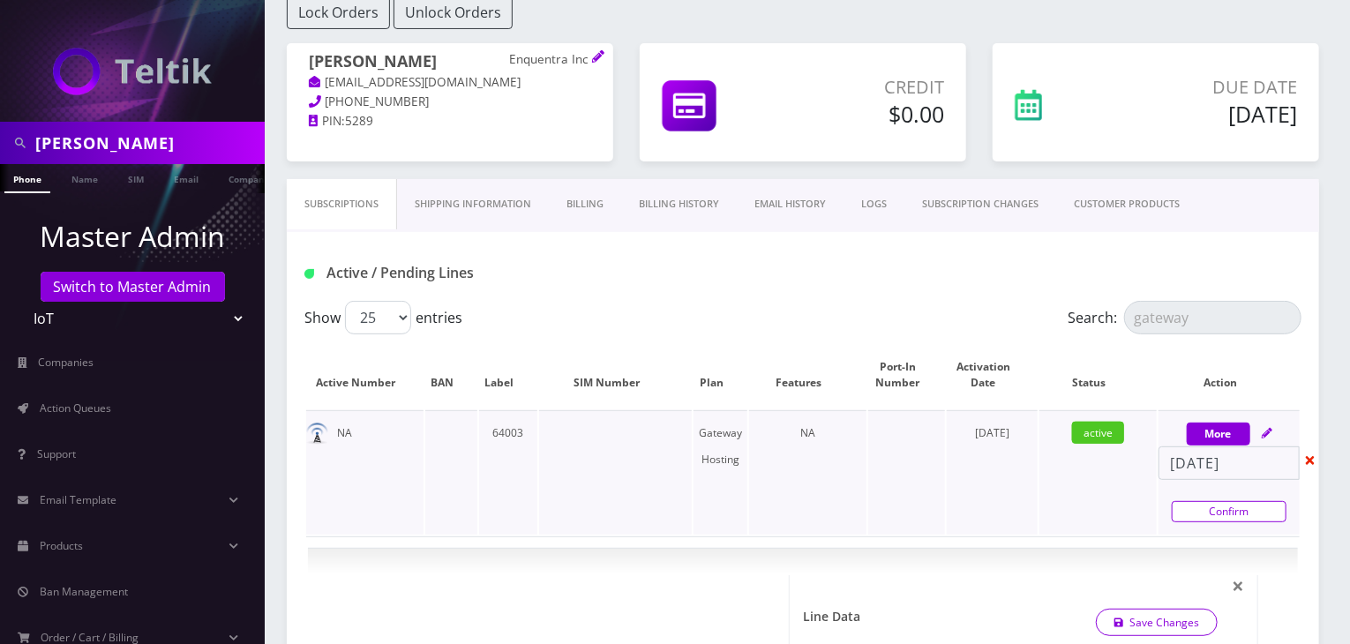
click at [1213, 513] on link "Confirm" at bounding box center [1229, 511] width 115 height 21
select select "67"
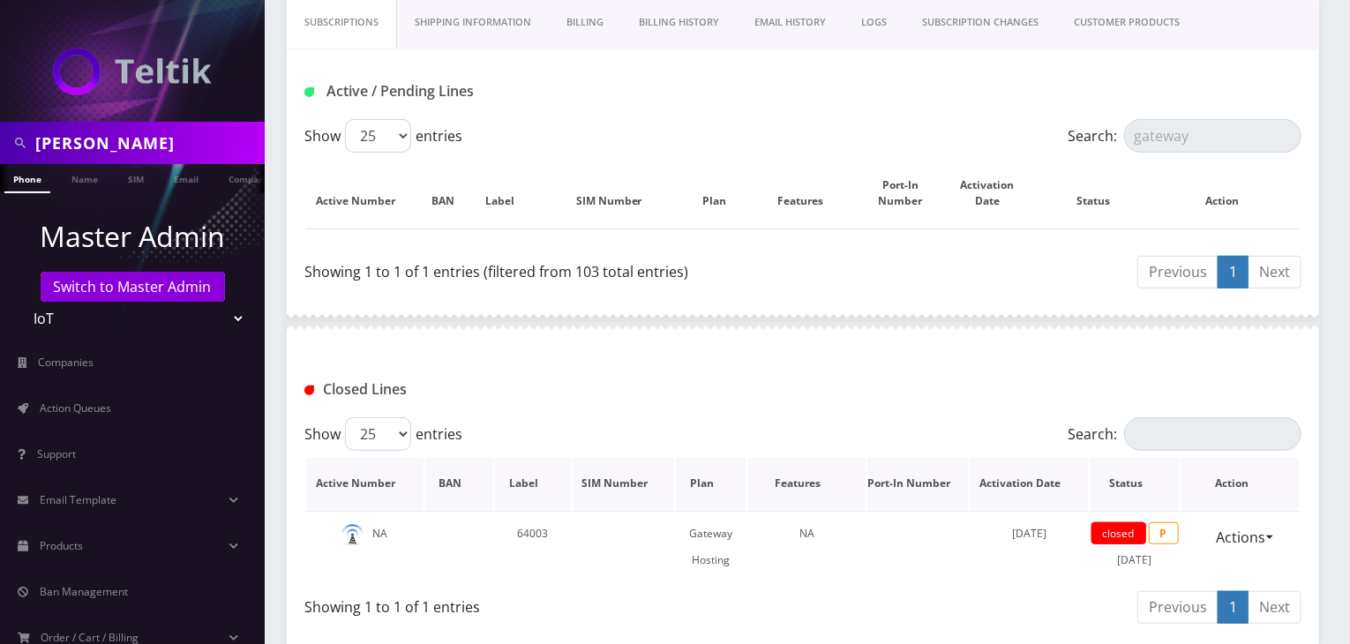
scroll to position [147, 0]
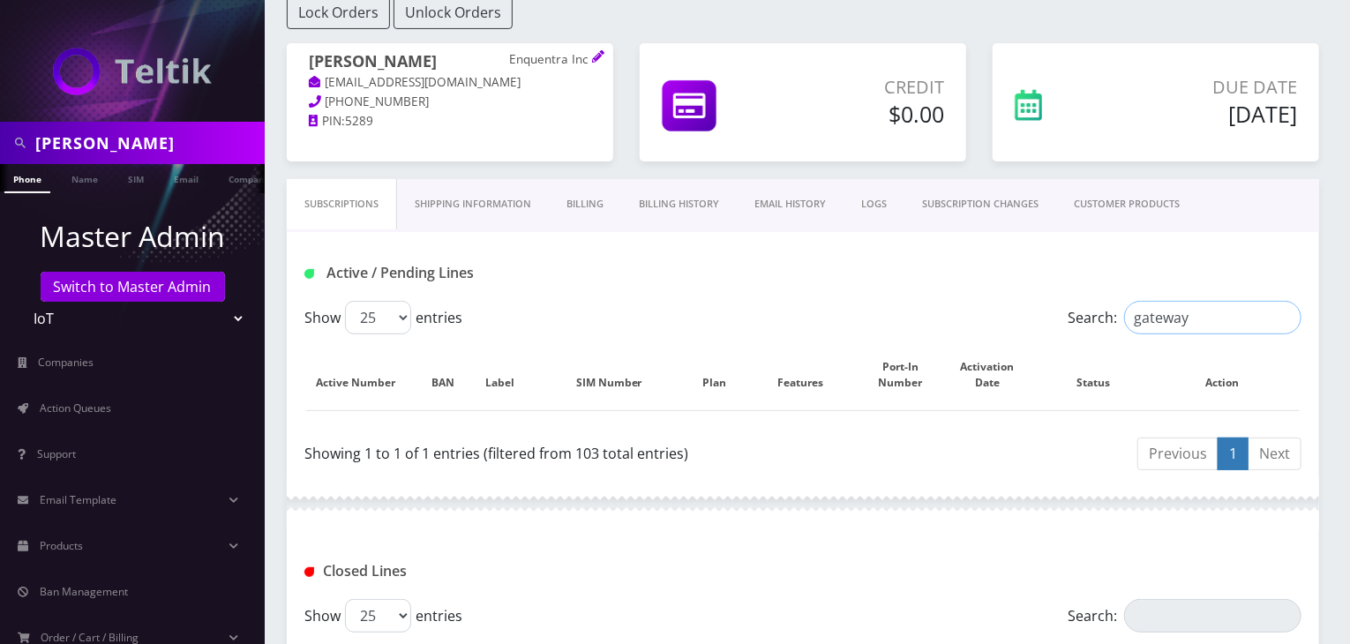
drag, startPoint x: 1216, startPoint y: 315, endPoint x: 1084, endPoint y: 312, distance: 132.4
click at [1084, 312] on label "Search: gateway" at bounding box center [1185, 318] width 234 height 34
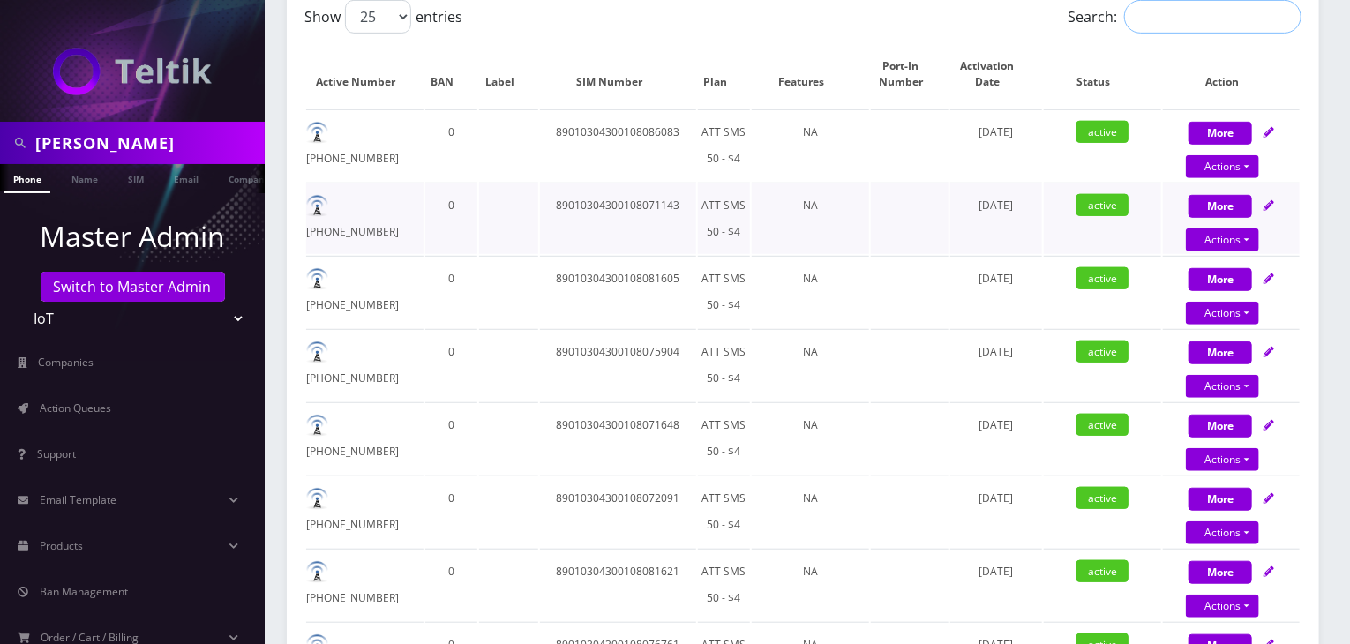
scroll to position [153, 0]
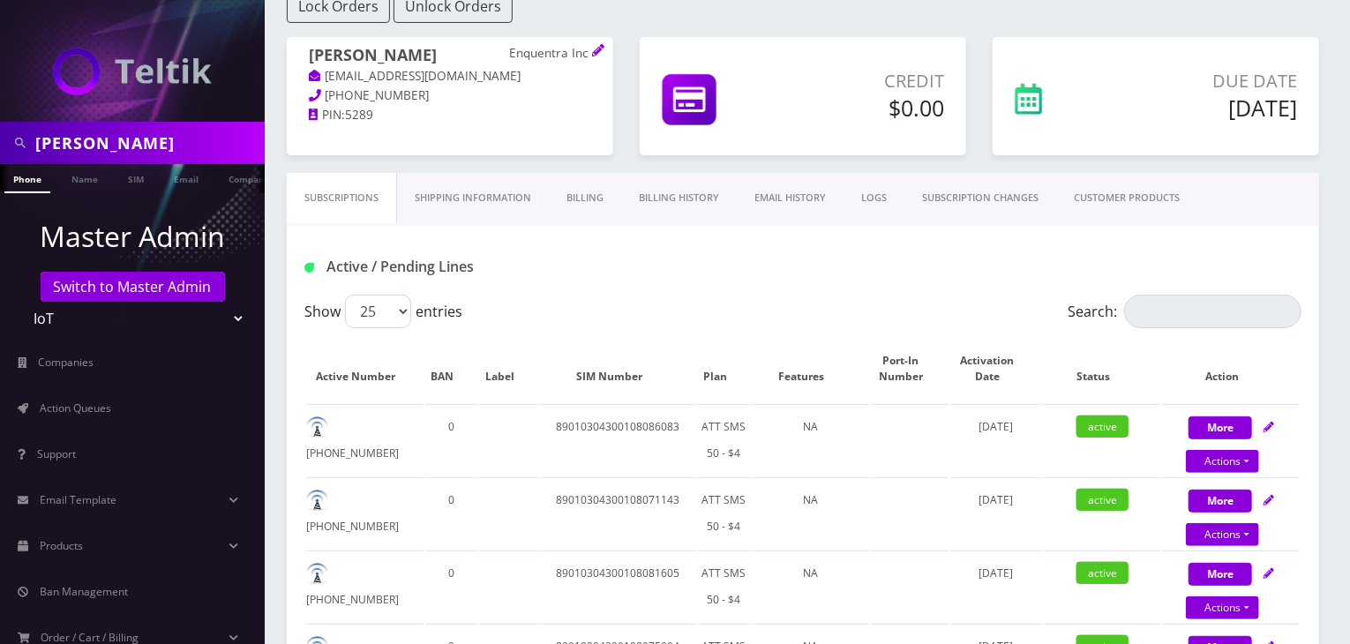
click at [727, 282] on div "Active / Pending Lines" at bounding box center [803, 260] width 1033 height 69
